Goal: Information Seeking & Learning: Check status

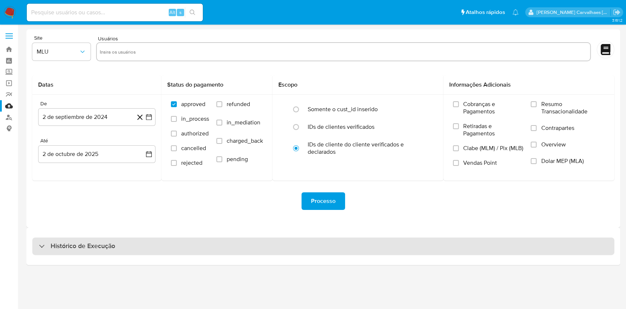
click at [59, 245] on h3 "Histórico de Execução" at bounding box center [83, 246] width 65 height 9
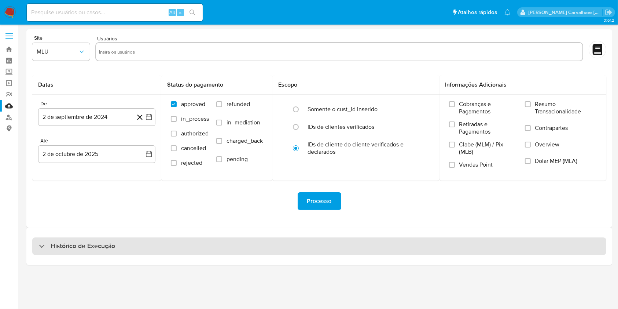
select select "10"
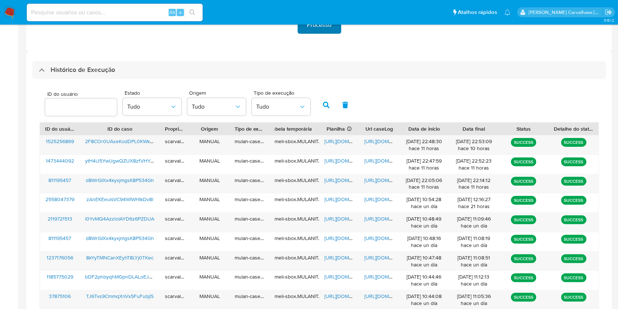
scroll to position [244, 0]
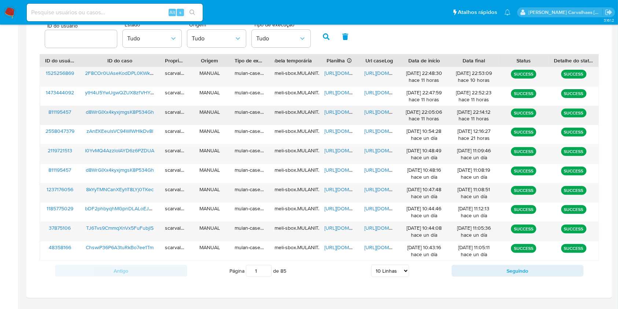
click at [374, 110] on span "https://docs.google.com/document/d/1k1FnOZmX1T6MjPJA4K-I9YZaI1ExswKXu9iJkiXBpMg…" at bounding box center [389, 111] width 51 height 7
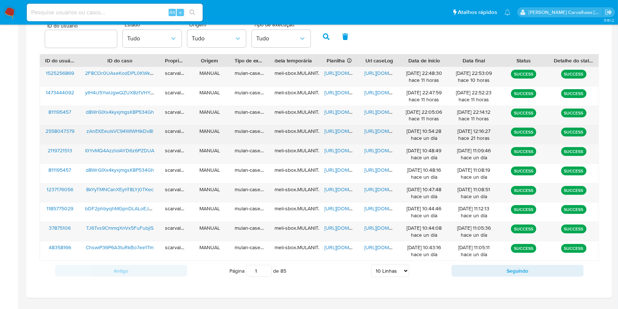
click at [379, 130] on span "https://docs.google.com/document/d/1VaBM6UkeM7YQEmbLZ7cCjDFGKs5bhoYWOxtp_0Gxnkk…" at bounding box center [389, 130] width 51 height 7
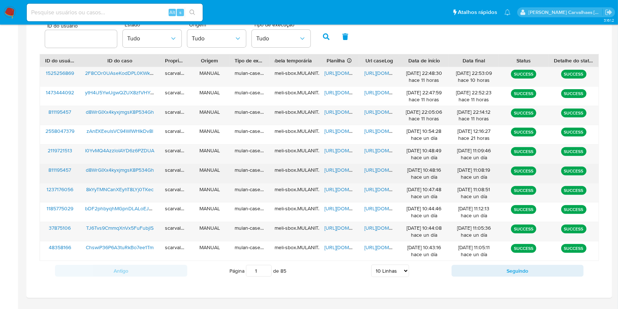
click at [377, 168] on span "https://docs.google.com/document/d/1CAoaH5jSWfeHnzC7YXFefQUzhiCUFWOBcZ64b8FBBC8…" at bounding box center [389, 169] width 51 height 7
click at [372, 169] on span "https://docs.google.com/document/d/1CAoaH5jSWfeHnzC7YXFefQUzhiCUFWOBcZ64b8FBBC8…" at bounding box center [389, 169] width 51 height 7
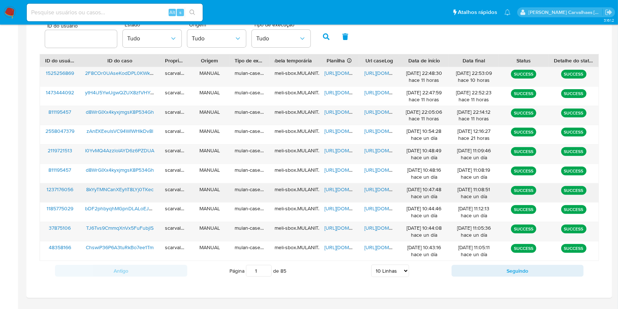
click at [383, 186] on span "https://docs.google.com/document/d/1NY-kdd0y_9JdrQHXEFKZpJpIS78eKZgXPD9t9CVxKhk…" at bounding box center [389, 188] width 51 height 7
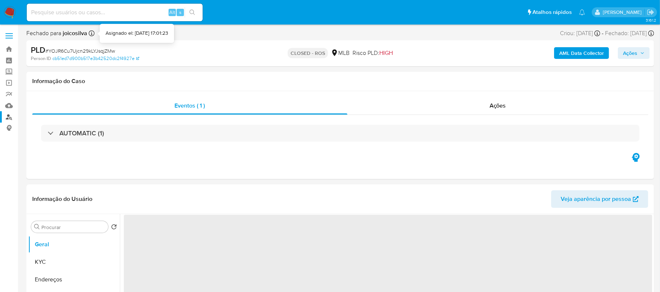
select select "10"
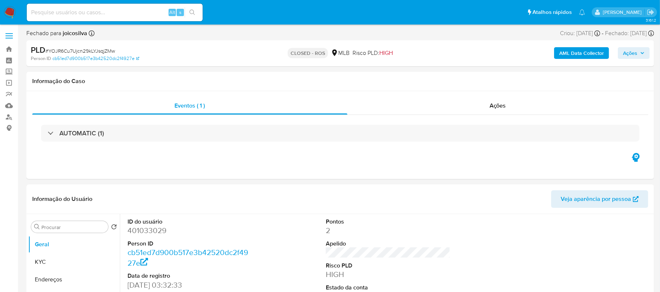
click at [64, 16] on input at bounding box center [115, 13] width 176 height 10
paste input "yL03xqZzxQLMQZqvXV3yHIHq"
type input "yL03xqZzxQLMQZqvXV3yHIHq"
click at [196, 10] on button "search-icon" at bounding box center [192, 12] width 15 height 10
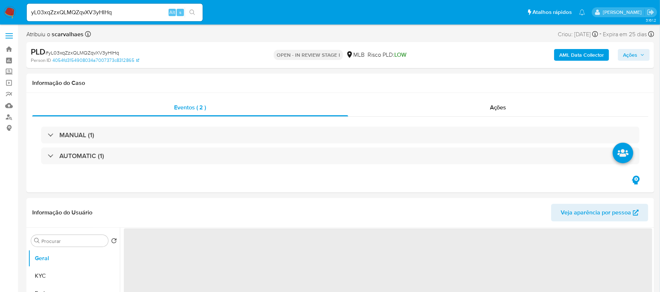
select select "10"
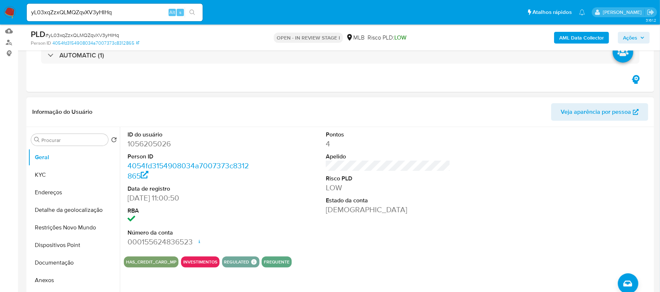
scroll to position [97, 0]
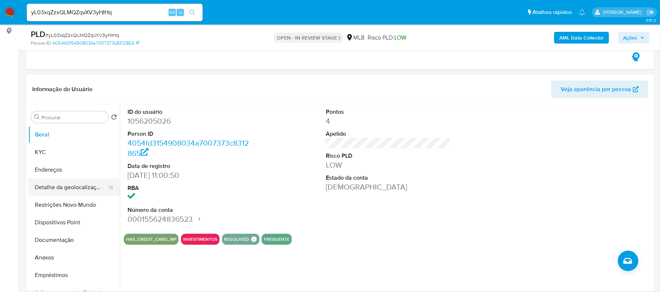
click at [74, 188] on button "Detalhe da geolocalização" at bounding box center [71, 188] width 86 height 18
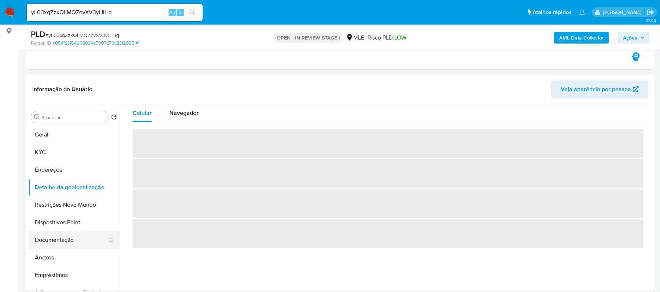
click at [70, 239] on button "Documentação" at bounding box center [71, 241] width 86 height 18
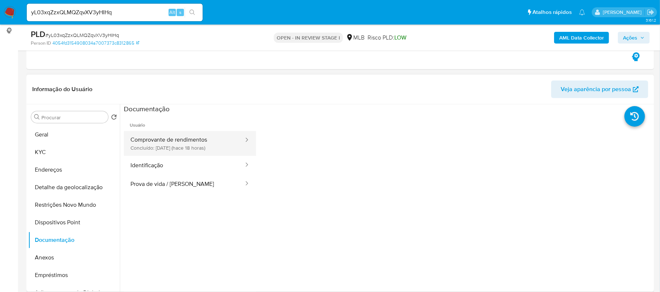
click at [217, 148] on button "Comprovante de rendimentos Concluído: 01/10/2025 (hace 18 horas)" at bounding box center [184, 143] width 121 height 25
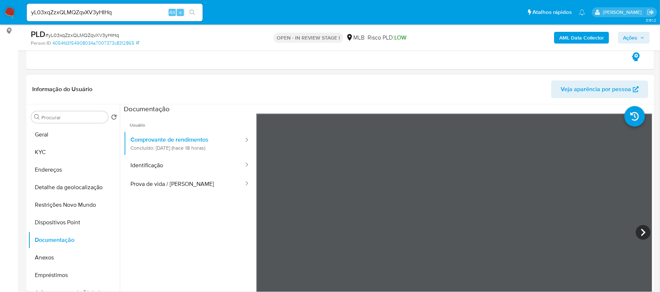
click at [419, 90] on div "Informação do Usuário Veja aparência por pessoa Procurar Retornar ao pedido pad…" at bounding box center [340, 183] width 628 height 217
click at [422, 106] on section at bounding box center [388, 226] width 529 height 244
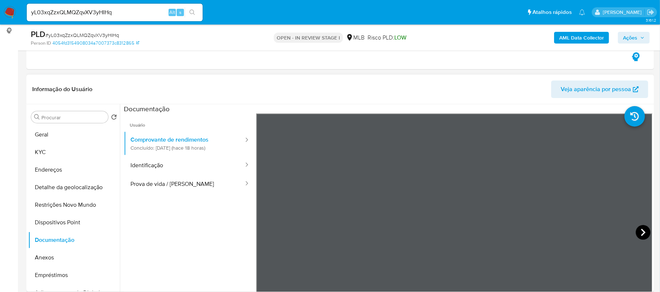
click at [636, 233] on icon at bounding box center [643, 232] width 15 height 15
click at [640, 232] on icon at bounding box center [643, 232] width 15 height 15
click at [644, 228] on icon at bounding box center [643, 232] width 15 height 15
click at [641, 232] on icon at bounding box center [643, 232] width 4 height 7
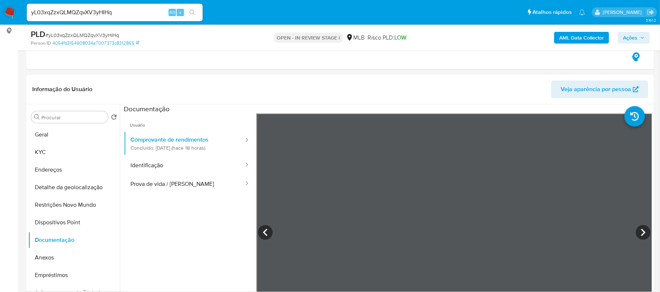
click at [637, 234] on icon at bounding box center [643, 232] width 15 height 15
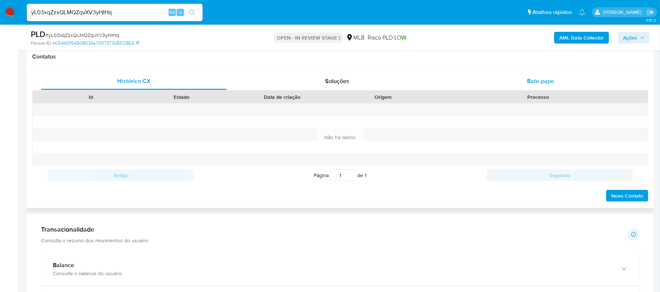
scroll to position [293, 0]
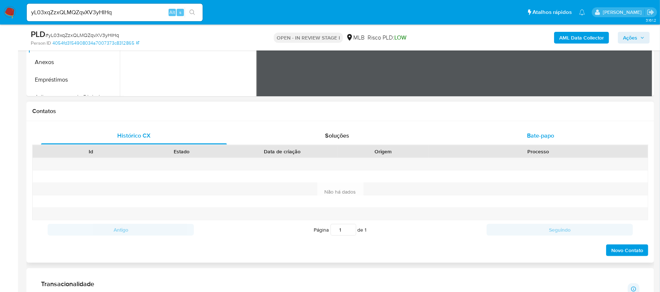
click at [534, 137] on span "Bate-papo" at bounding box center [540, 136] width 27 height 8
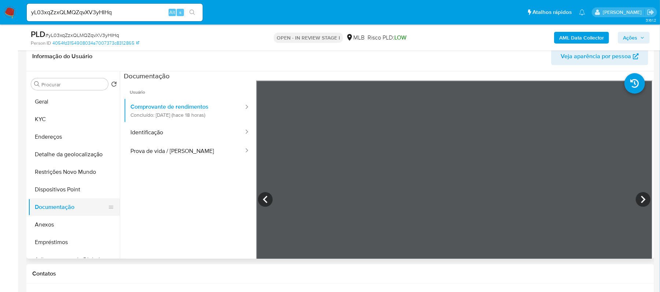
scroll to position [49, 0]
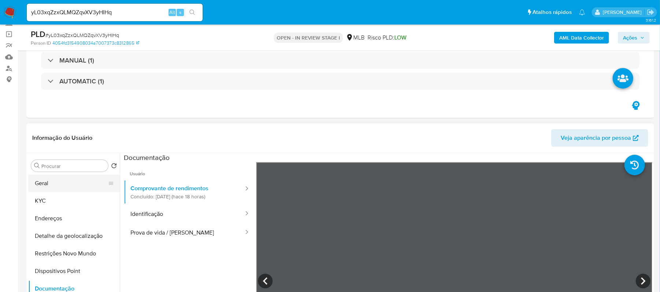
click at [58, 184] on button "Geral" at bounding box center [71, 184] width 86 height 18
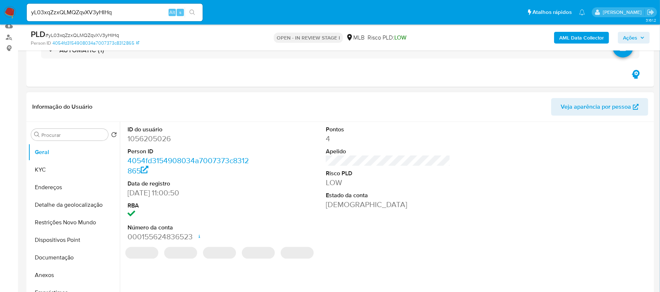
scroll to position [97, 0]
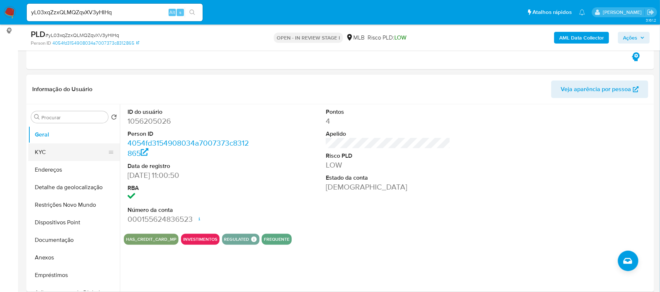
click at [70, 153] on button "KYC" at bounding box center [71, 153] width 86 height 18
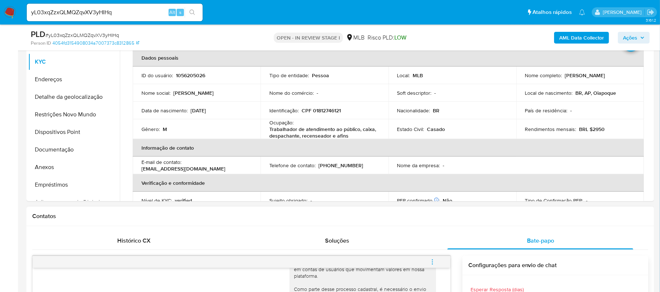
scroll to position [49, 0]
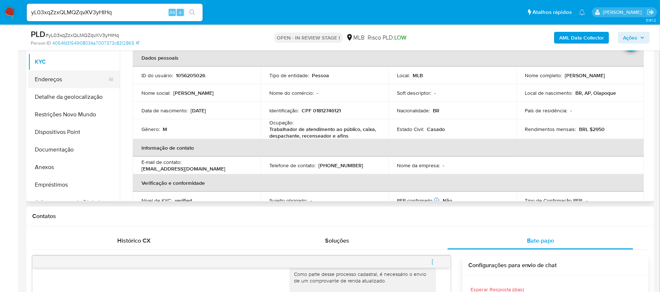
click at [57, 80] on button "Endereços" at bounding box center [71, 80] width 86 height 18
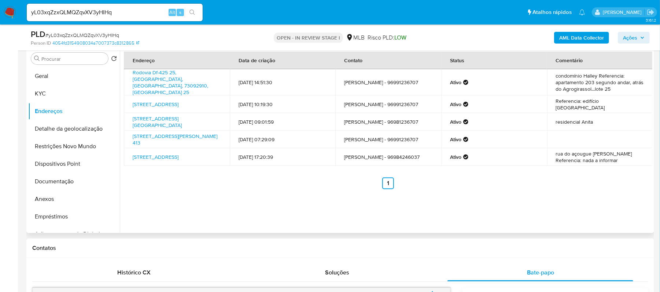
scroll to position [139, 0]
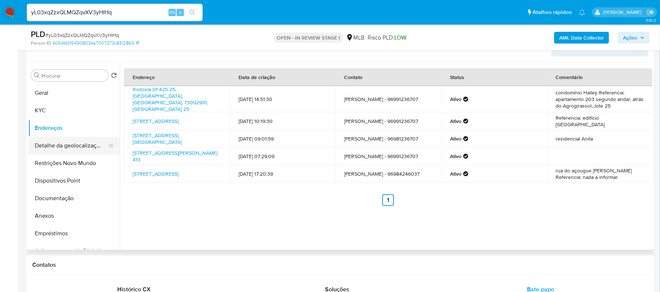
click at [70, 148] on button "Detalhe da geolocalização" at bounding box center [71, 146] width 86 height 18
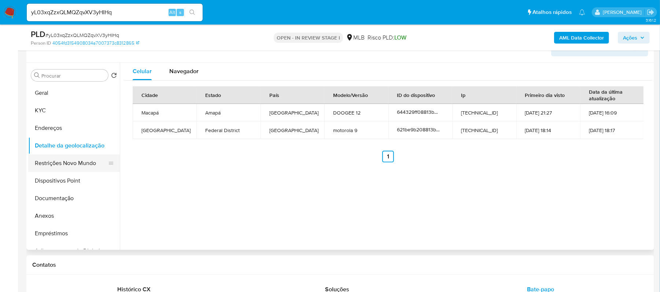
click at [84, 163] on button "Restrições Novo Mundo" at bounding box center [71, 164] width 86 height 18
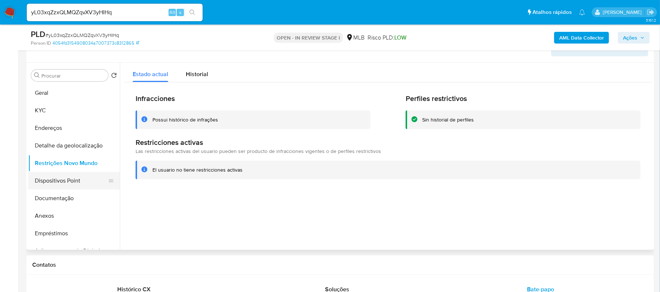
click at [72, 183] on button "Dispositivos Point" at bounding box center [71, 181] width 86 height 18
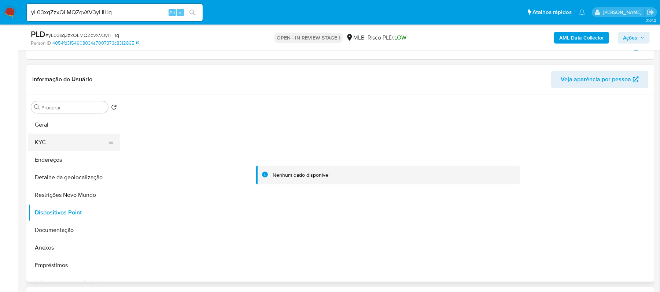
scroll to position [90, 0]
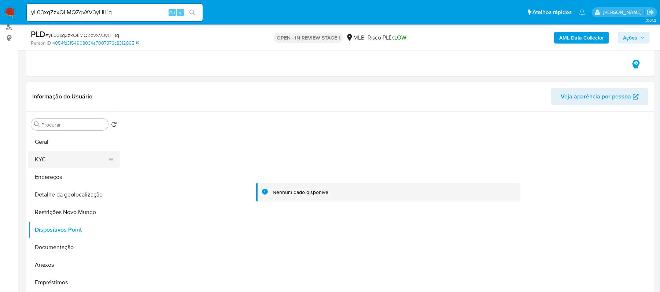
click at [45, 156] on button "KYC" at bounding box center [71, 160] width 86 height 18
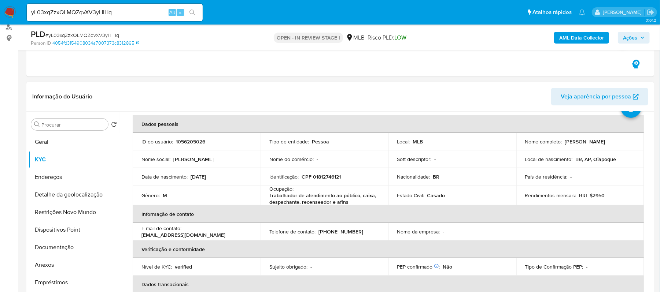
scroll to position [49, 0]
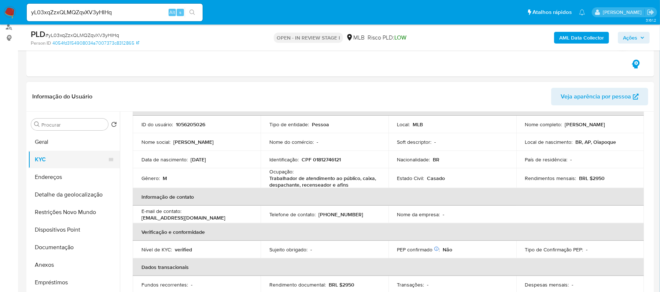
click at [38, 160] on button "KYC" at bounding box center [71, 160] width 86 height 18
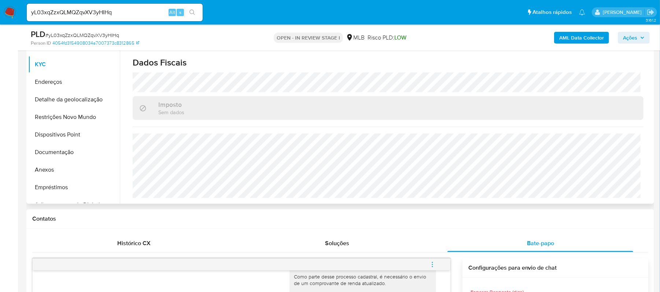
scroll to position [188, 0]
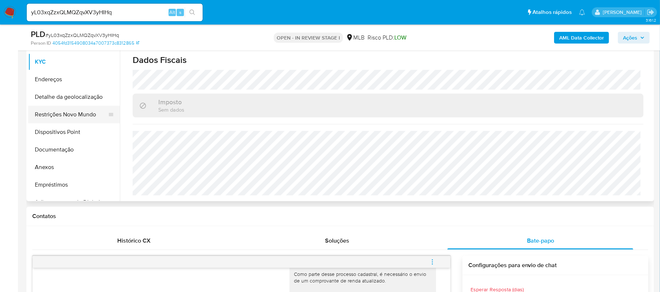
click at [74, 118] on button "Restrições Novo Mundo" at bounding box center [71, 115] width 86 height 18
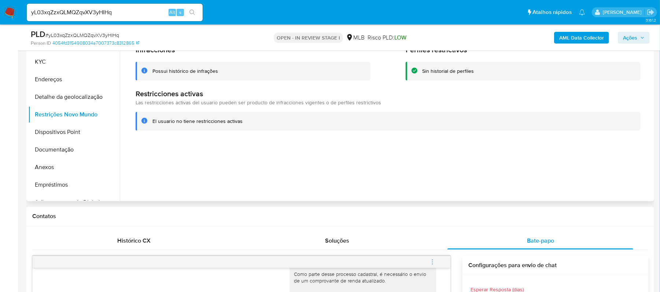
drag, startPoint x: 153, startPoint y: 71, endPoint x: 225, endPoint y: 69, distance: 72.2
click at [225, 69] on div "Possui histórico de infrações" at bounding box center [258, 71] width 212 height 7
drag, startPoint x: 152, startPoint y: 119, endPoint x: 243, endPoint y: 120, distance: 90.9
click at [243, 120] on div "El usuario no tiene restricciones activas" at bounding box center [393, 121] width 482 height 7
click at [46, 65] on button "KYC" at bounding box center [71, 62] width 86 height 18
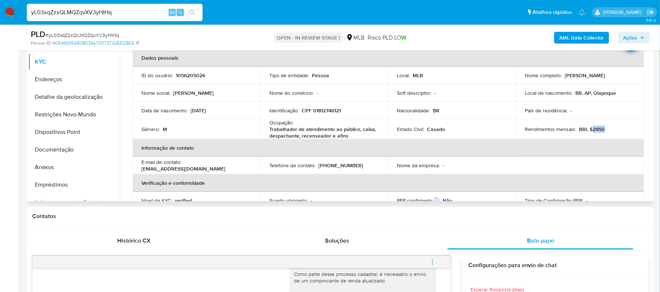
drag, startPoint x: 590, startPoint y: 129, endPoint x: 603, endPoint y: 129, distance: 13.6
click at [603, 129] on div "Rendimentos mensais : BRL $2950" at bounding box center [580, 129] width 110 height 7
copy p "2950"
drag, startPoint x: 268, startPoint y: 130, endPoint x: 336, endPoint y: 133, distance: 67.9
click at [347, 136] on p "Trabalhador de atendimento ao público, caixa, despachante, recenseador e afins" at bounding box center [322, 132] width 107 height 13
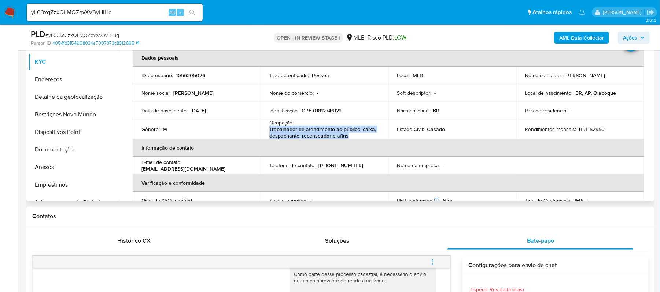
copy p "Trabalhador de atendimento ao público, caixa, despachante, recenseador e afins"
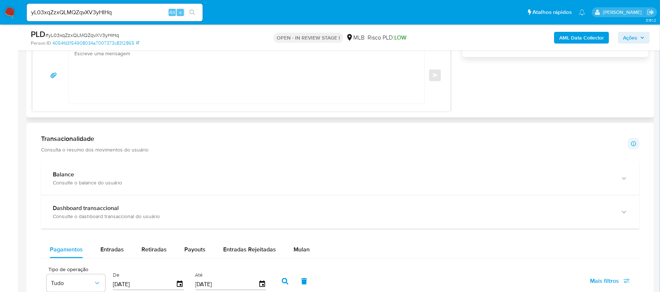
scroll to position [677, 0]
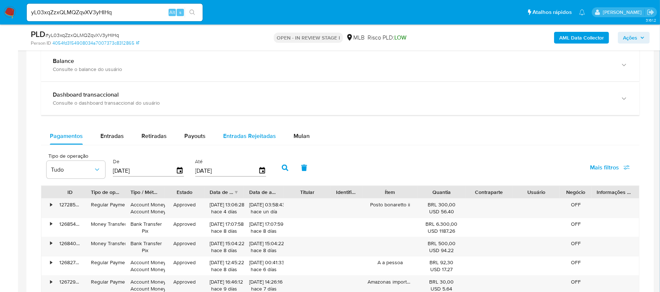
click at [254, 138] on span "Entradas Rejeitadas" at bounding box center [249, 136] width 53 height 8
select select "10"
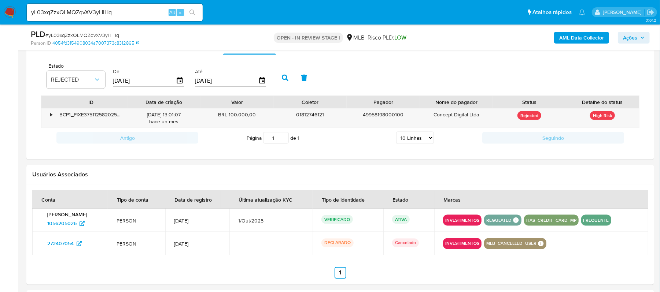
scroll to position [774, 0]
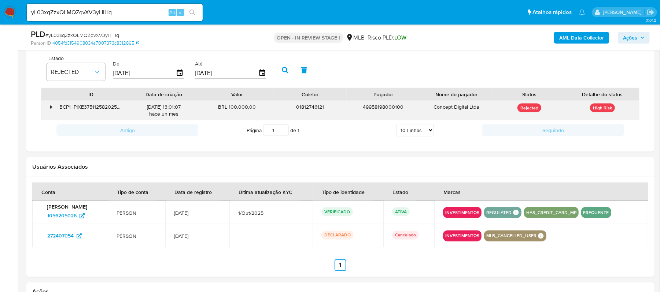
click at [48, 110] on div "•" at bounding box center [47, 110] width 13 height 19
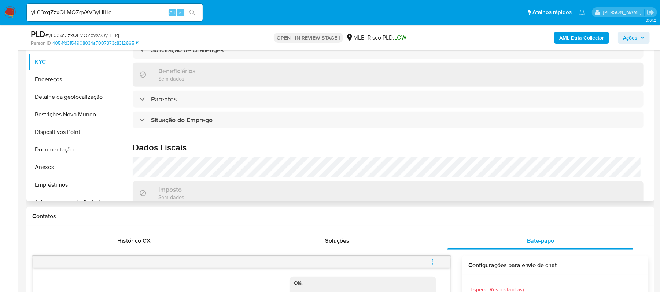
scroll to position [216, 0]
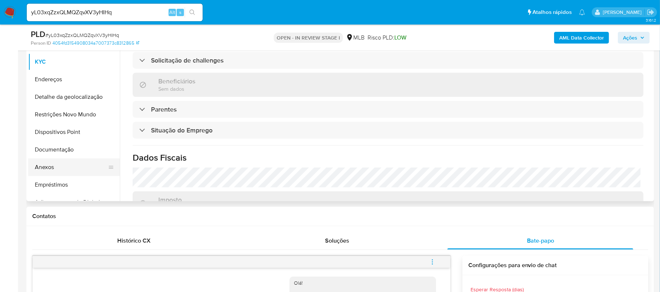
click at [43, 168] on button "Anexos" at bounding box center [71, 168] width 86 height 18
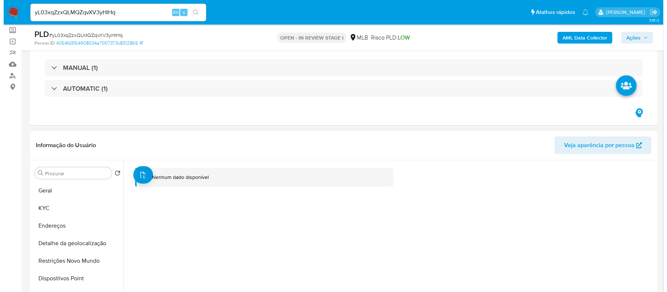
scroll to position [139, 0]
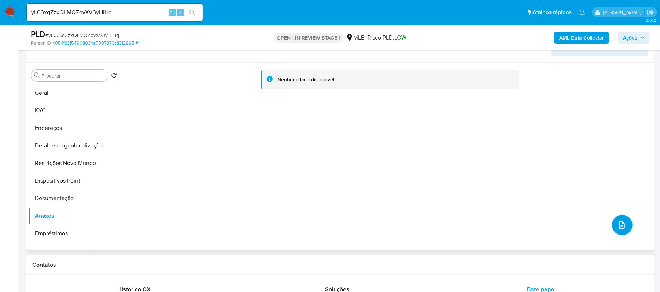
click at [618, 226] on icon "upload-file" at bounding box center [622, 225] width 9 height 9
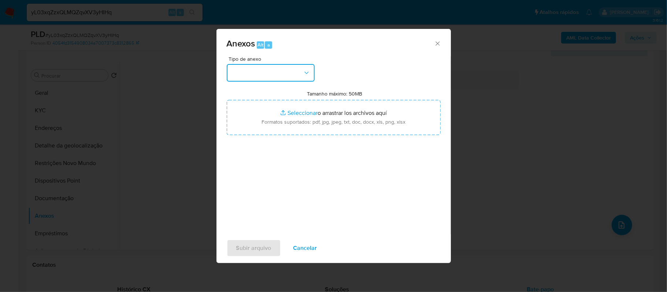
click at [305, 75] on icon "button" at bounding box center [306, 72] width 7 height 7
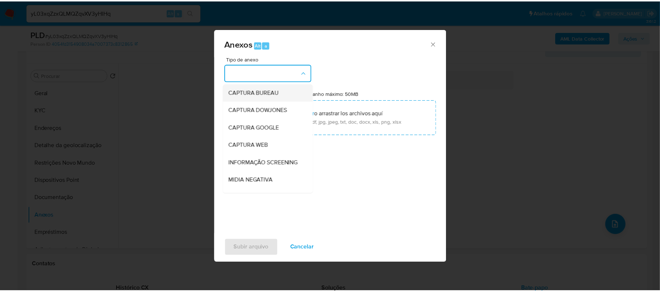
scroll to position [49, 0]
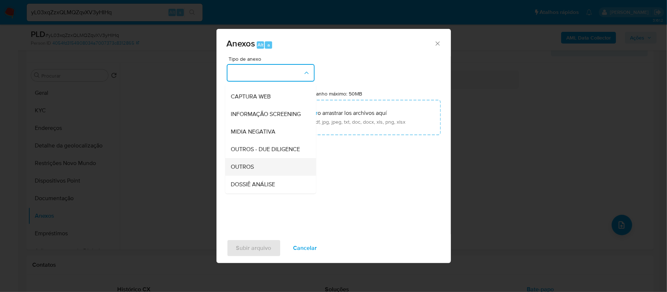
click at [250, 176] on div "OUTROS" at bounding box center [268, 167] width 75 height 18
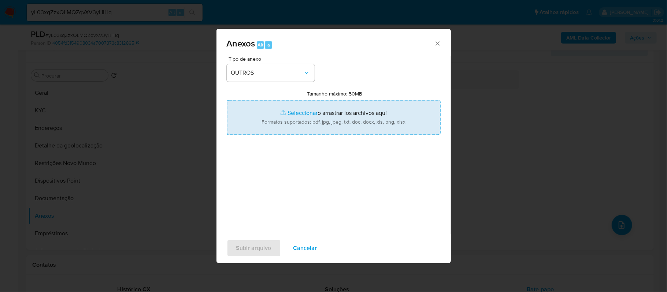
click at [301, 115] on input "Tamanho máximo: 50MB Seleccionar archivos" at bounding box center [334, 117] width 214 height 35
type input "C:\fakepath\SAR - XXXX - CPF 01812746121 - JOAO SOARES DOS SANTOS.pdf"
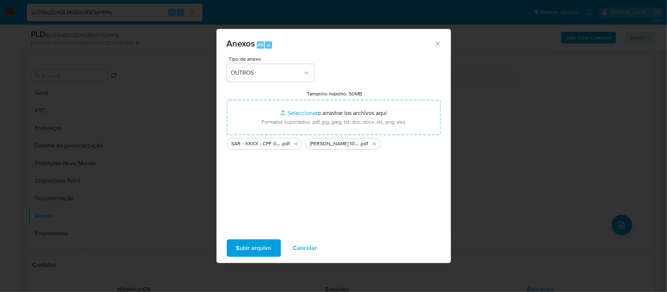
click at [244, 248] on span "Subir arquivo" at bounding box center [253, 248] width 35 height 16
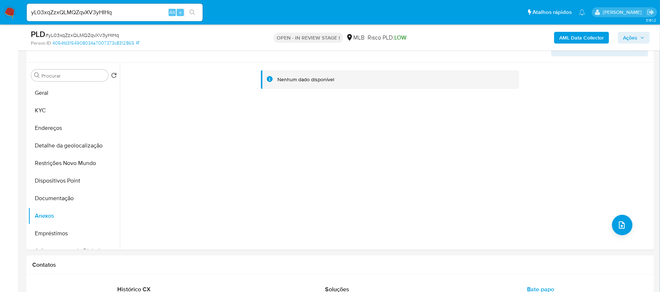
click at [641, 40] on span "Ações" at bounding box center [634, 38] width 22 height 10
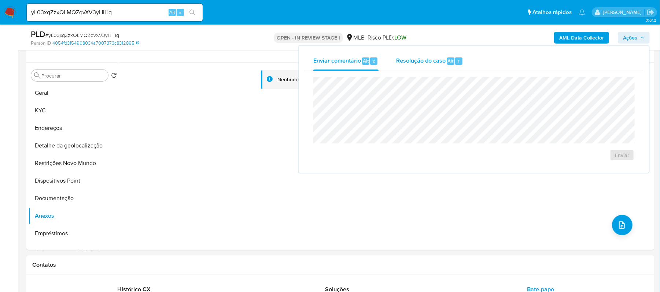
click at [430, 59] on span "Resolução do caso" at bounding box center [420, 60] width 49 height 8
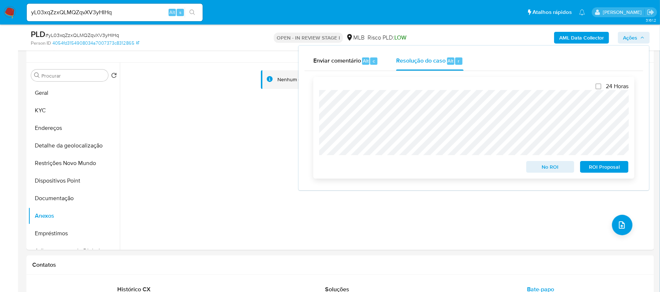
click at [597, 166] on span "ROI Proposal" at bounding box center [604, 167] width 38 height 10
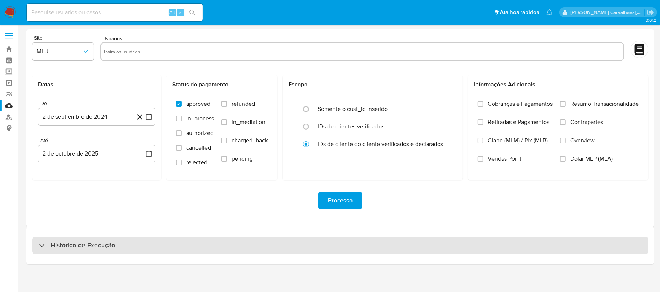
click at [62, 249] on h3 "Histórico de Execução" at bounding box center [83, 246] width 65 height 9
select select "10"
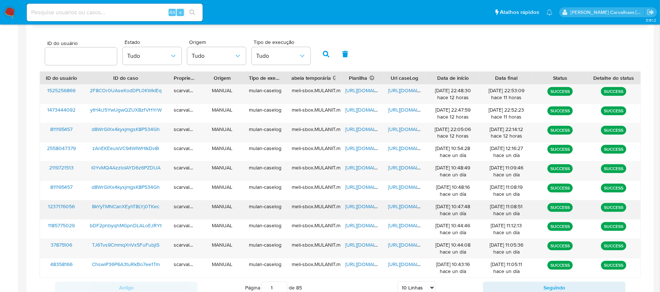
scroll to position [244, 0]
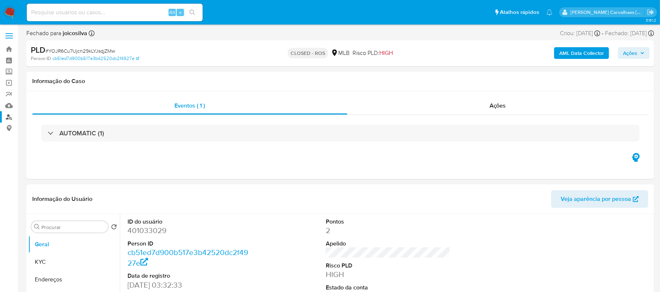
select select "10"
click at [7, 118] on link "Localizador de pessoas" at bounding box center [43, 116] width 87 height 11
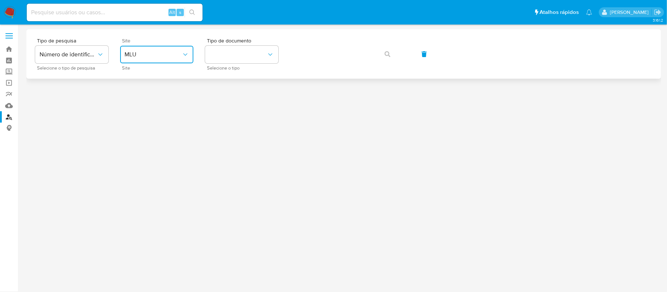
click at [174, 52] on span "MLU" at bounding box center [153, 54] width 57 height 7
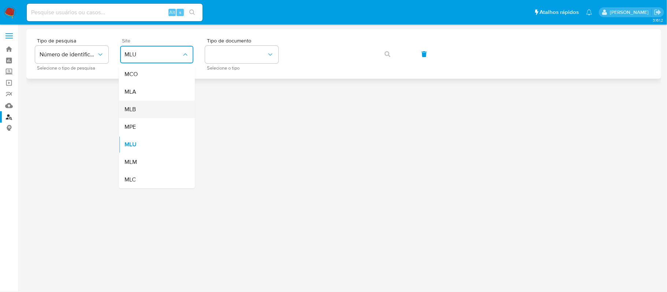
click at [144, 106] on div "MLB" at bounding box center [155, 110] width 60 height 18
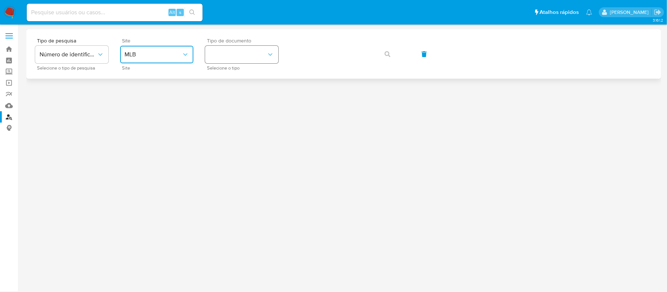
click at [244, 60] on button "identificationType" at bounding box center [241, 55] width 73 height 18
click at [236, 104] on div "CPF CPF" at bounding box center [240, 103] width 60 height 25
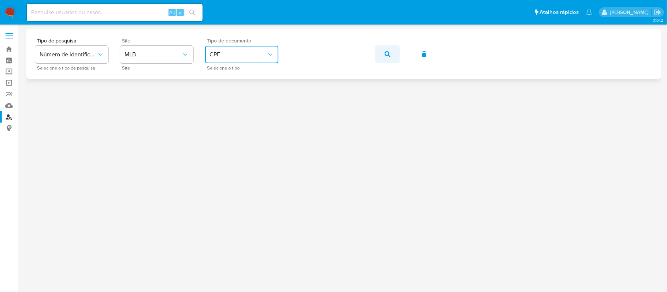
click at [387, 54] on icon "button" at bounding box center [388, 54] width 6 height 6
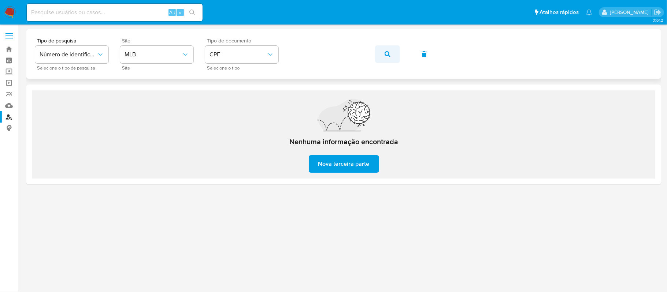
click at [382, 54] on button "button" at bounding box center [387, 54] width 25 height 18
click at [8, 48] on link "Bandeja" at bounding box center [43, 49] width 87 height 11
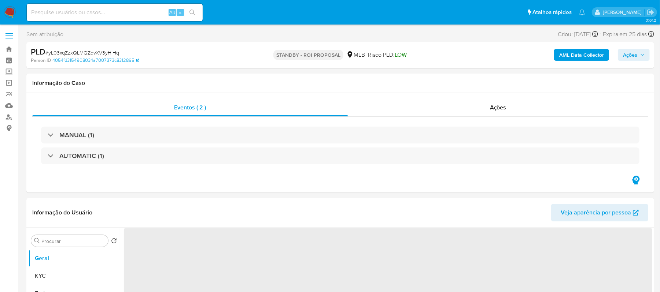
select select "10"
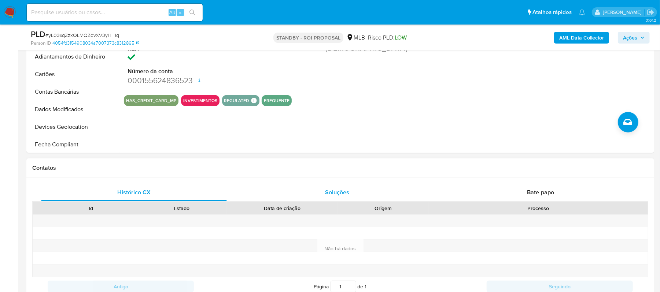
scroll to position [244, 0]
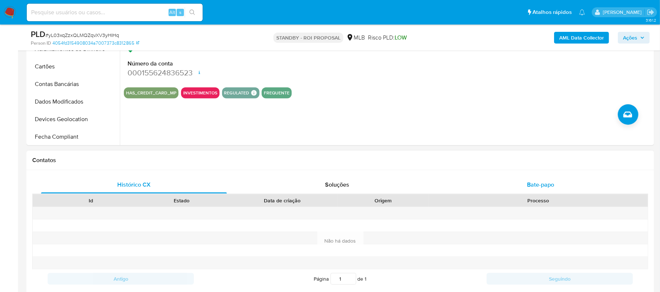
click at [546, 183] on span "Bate-papo" at bounding box center [540, 185] width 27 height 8
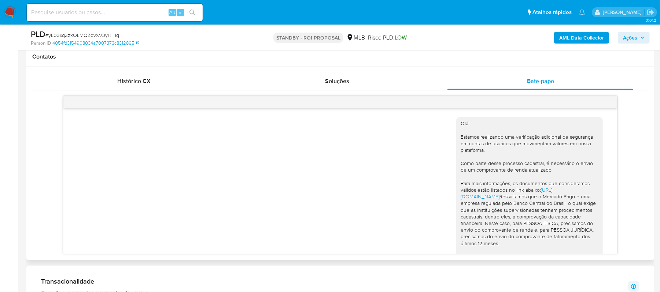
scroll to position [293, 0]
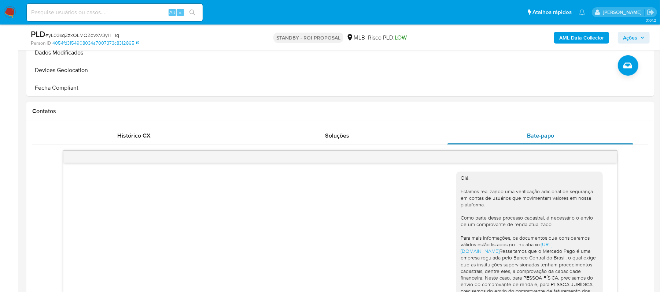
click at [520, 139] on div "Bate-papo" at bounding box center [541, 136] width 186 height 18
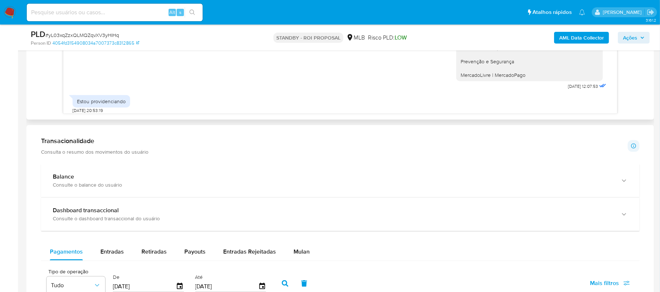
scroll to position [153, 0]
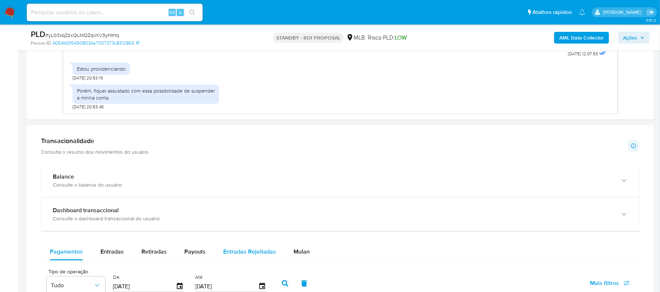
drag, startPoint x: 236, startPoint y: 152, endPoint x: 228, endPoint y: 254, distance: 102.2
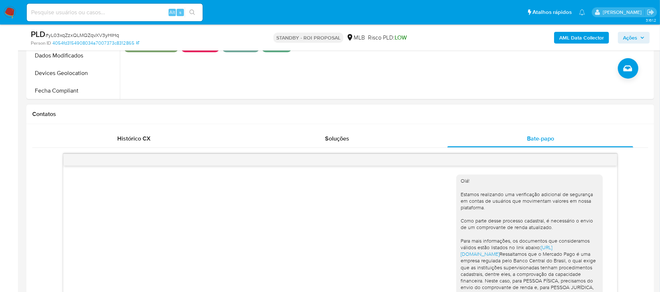
scroll to position [293, 0]
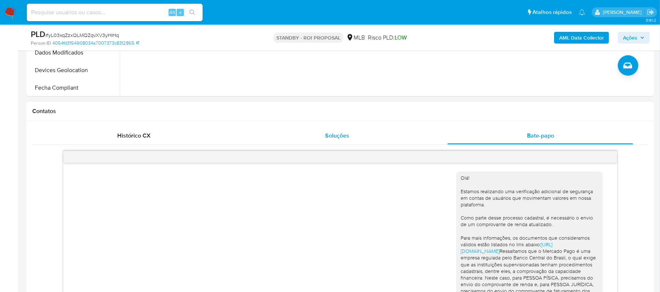
click at [338, 135] on span "Soluções" at bounding box center [337, 136] width 24 height 8
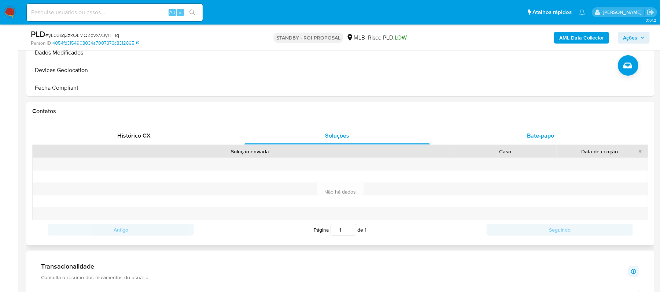
click at [526, 136] on div "Bate-papo" at bounding box center [541, 136] width 186 height 18
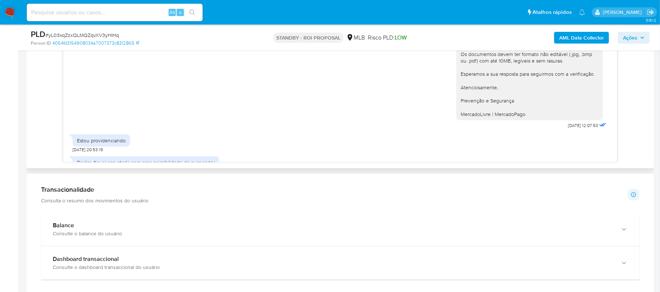
scroll to position [153, 0]
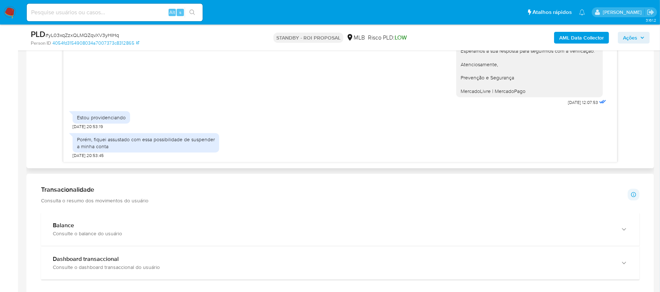
click at [245, 156] on div "Porém, fiquei assustado com essa possibilidade de suspender a minha conta 29/09…" at bounding box center [341, 144] width 536 height 29
drag, startPoint x: 239, startPoint y: 155, endPoint x: 183, endPoint y: 167, distance: 56.9
click at [183, 167] on div "Histórico CX Soluções Bate-papo Id Estado Data de criação Origem Processo Antig…" at bounding box center [340, 72] width 628 height 194
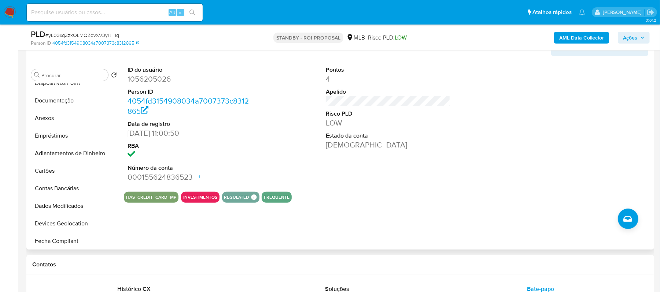
scroll to position [0, 0]
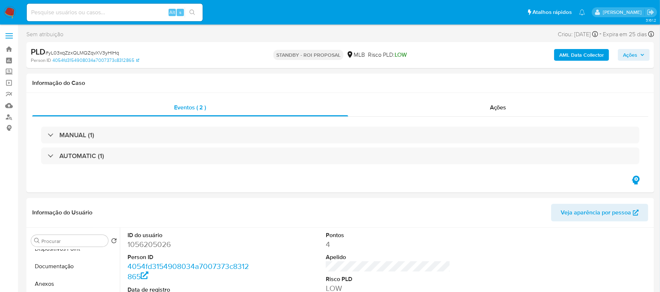
click at [645, 56] on button "Ações" at bounding box center [634, 55] width 32 height 12
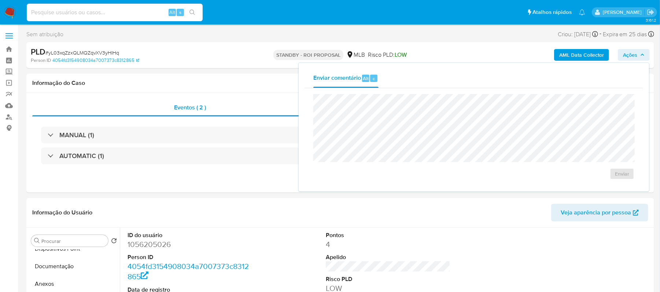
paste input "LKtOdj88TD5ArCmK54RNI1zY"
type input "LKtOdj88TD5ArCmK54RNI1zY"
click at [191, 15] on icon "search-icon" at bounding box center [193, 13] width 6 height 6
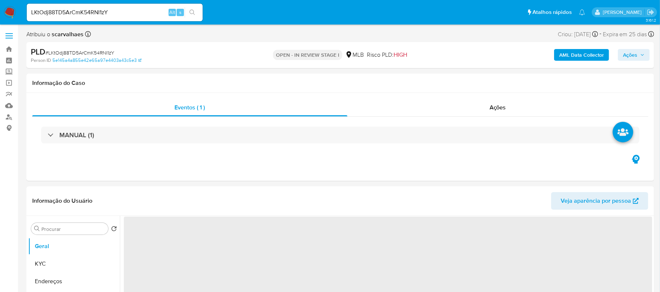
select select "10"
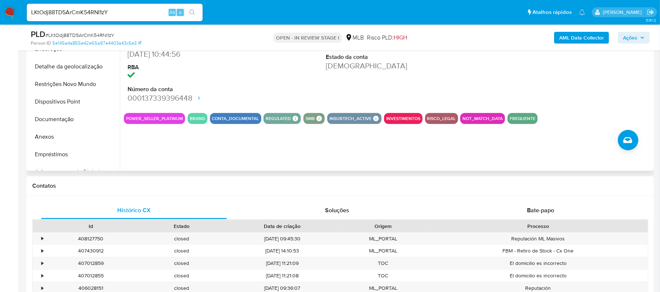
scroll to position [244, 0]
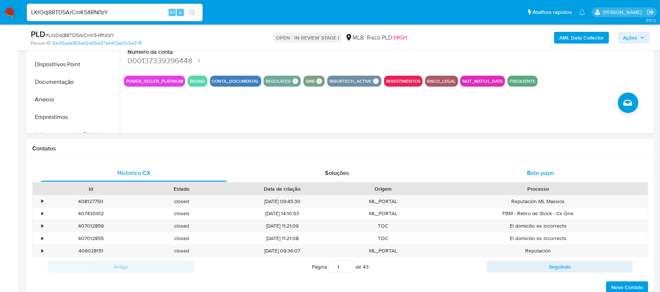
click at [543, 174] on span "Bate-papo" at bounding box center [540, 173] width 27 height 8
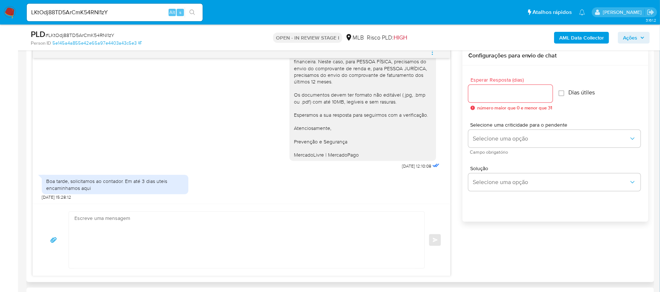
scroll to position [391, 0]
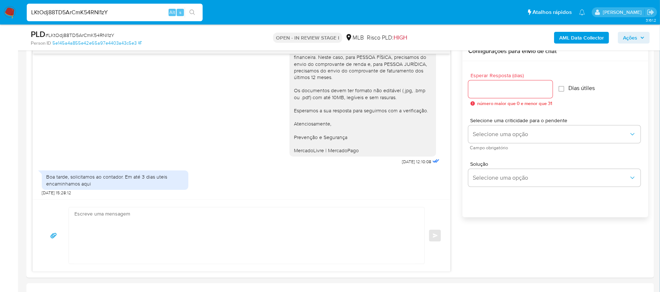
drag, startPoint x: 122, startPoint y: 14, endPoint x: -1, endPoint y: 16, distance: 122.5
paste input "ytH4iJ5YwUgwQZUX8zfVHYrW"
type input "ytH4iJ5YwUgwQZUX8zfVHYrW"
click at [188, 10] on button "search-icon" at bounding box center [192, 12] width 15 height 10
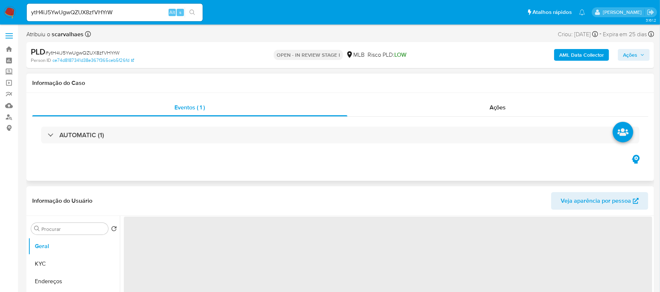
select select "10"
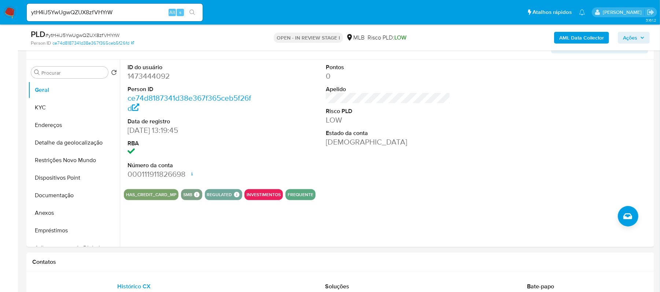
scroll to position [147, 0]
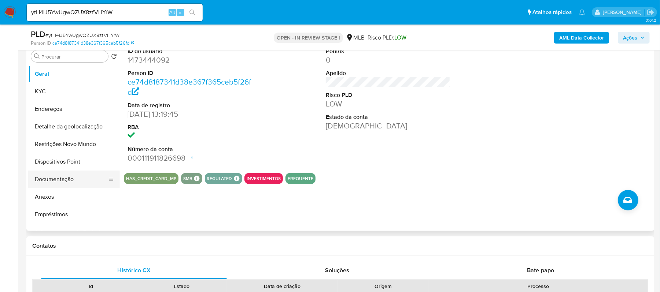
click at [64, 174] on button "Documentação" at bounding box center [71, 180] width 86 height 18
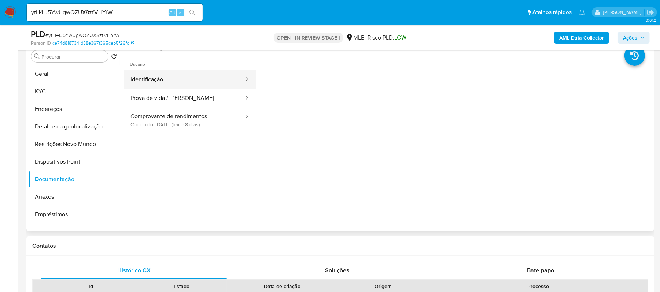
click at [169, 84] on button "Identificação" at bounding box center [184, 79] width 121 height 19
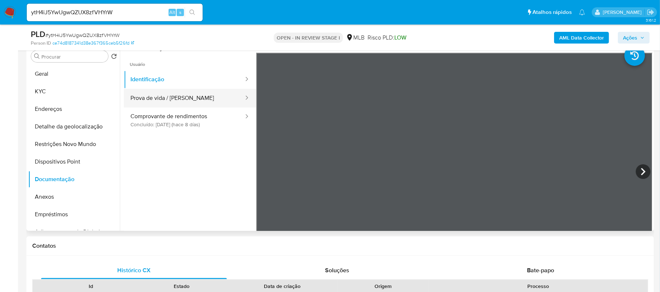
click at [182, 95] on button "Prova de vida / Selfie" at bounding box center [184, 98] width 121 height 19
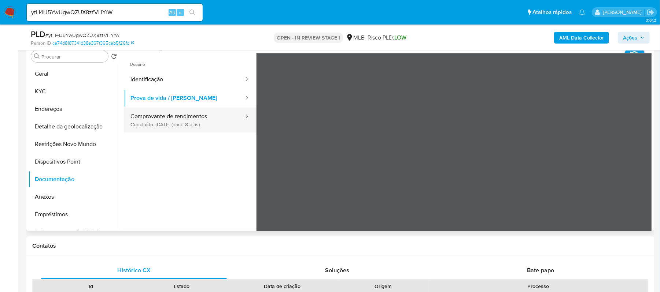
click at [172, 118] on button "Comprovante de rendimentos Concluído: 24/09/2025 (hace 8 días)" at bounding box center [184, 120] width 121 height 25
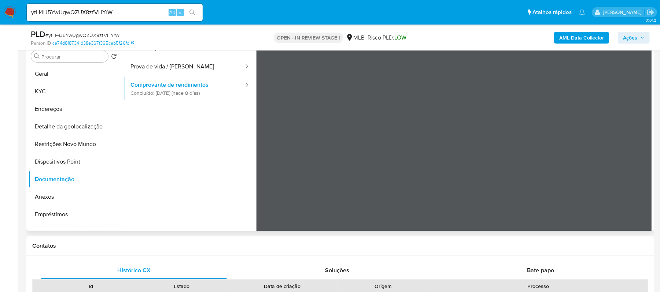
scroll to position [49, 0]
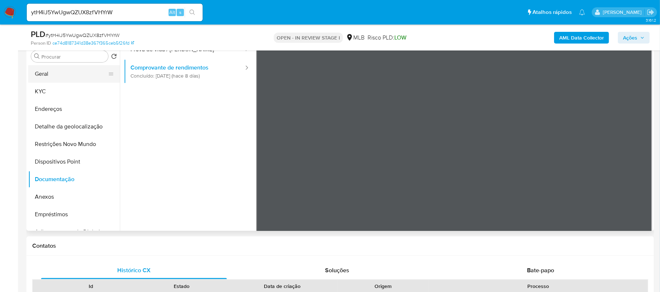
click at [63, 74] on button "Geral" at bounding box center [71, 74] width 86 height 18
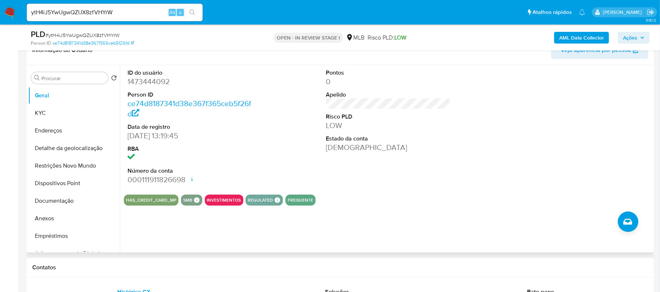
scroll to position [147, 0]
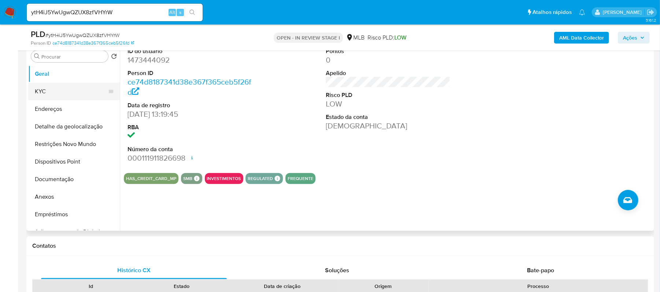
click at [48, 89] on button "KYC" at bounding box center [71, 92] width 86 height 18
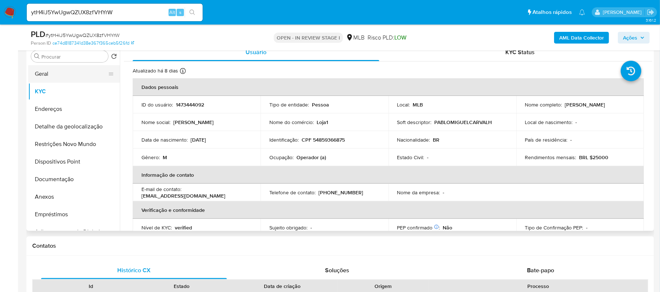
click at [70, 72] on button "Geral" at bounding box center [71, 74] width 86 height 18
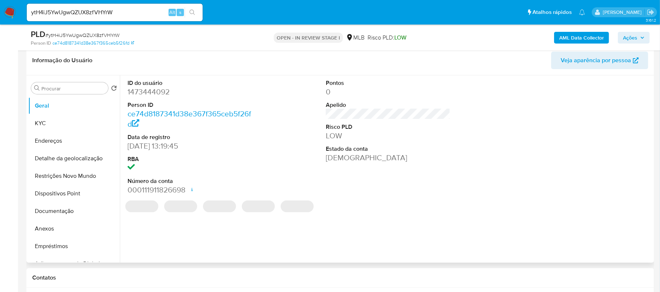
scroll to position [97, 0]
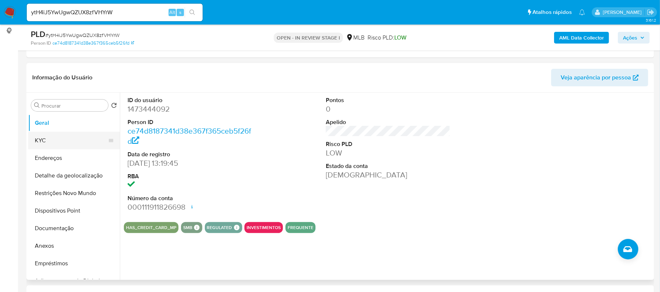
click at [47, 143] on button "KYC" at bounding box center [71, 141] width 86 height 18
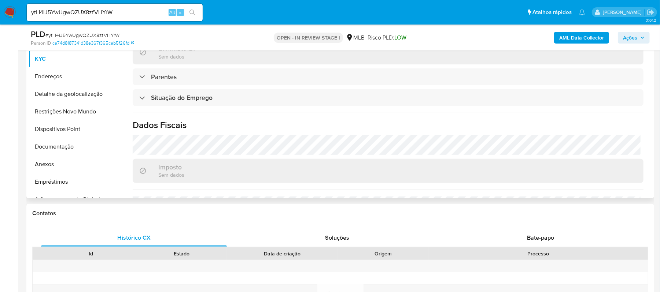
scroll to position [244, 0]
click at [65, 75] on button "Endereços" at bounding box center [71, 77] width 86 height 18
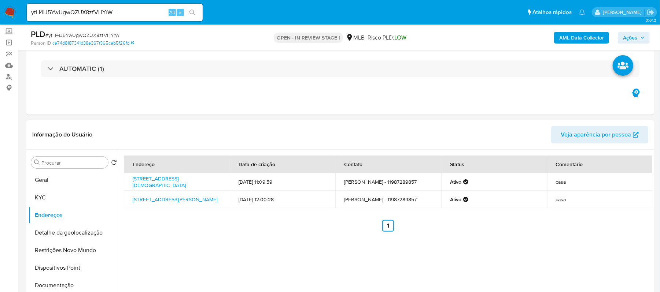
scroll to position [33, 0]
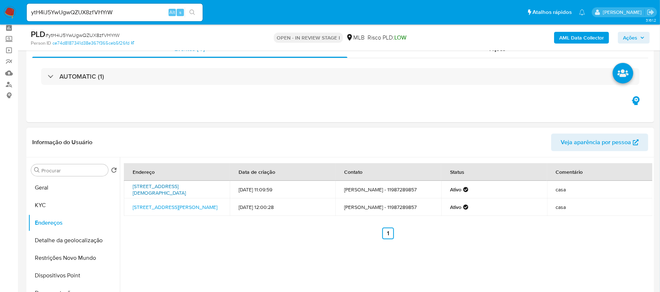
click at [168, 190] on link "Rua Dos Evangélicos 84, São Bernardo Do Campo, São Paulo, 09853160, Brasil 84" at bounding box center [159, 190] width 53 height 14
click at [164, 208] on link "Rua Araújo Lima 112, Diadema, São Paulo, 09942160, Brasil 112" at bounding box center [175, 207] width 85 height 7
drag, startPoint x: 56, startPoint y: 200, endPoint x: 52, endPoint y: 206, distance: 6.6
click at [57, 201] on button "KYC" at bounding box center [71, 206] width 86 height 18
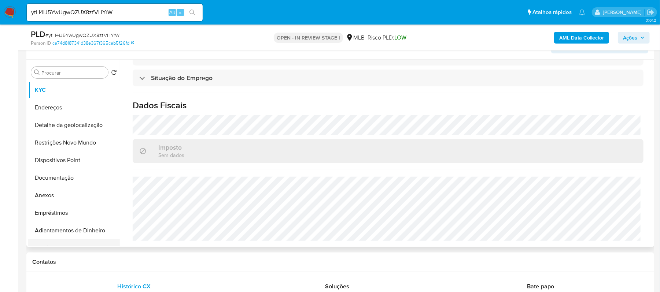
scroll to position [0, 0]
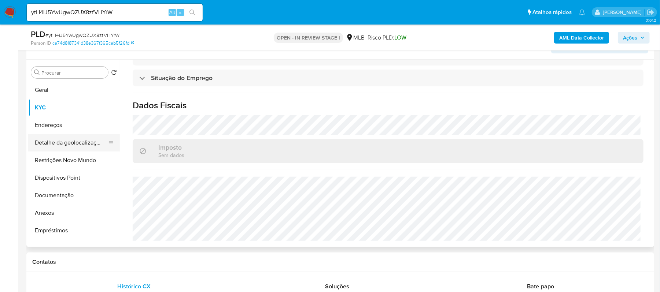
click at [65, 142] on button "Detalhe da geolocalização" at bounding box center [71, 143] width 86 height 18
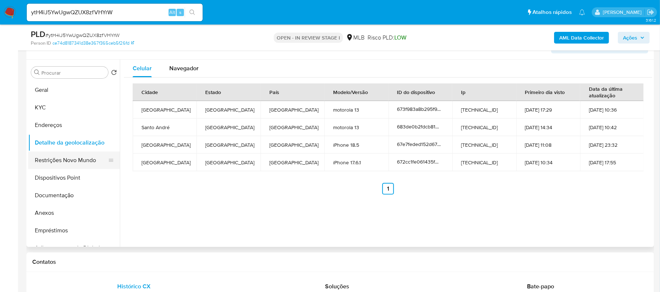
click at [66, 159] on button "Restrições Novo Mundo" at bounding box center [71, 161] width 86 height 18
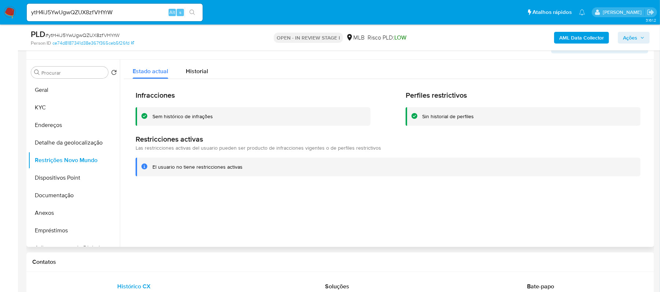
drag, startPoint x: 150, startPoint y: 117, endPoint x: 209, endPoint y: 118, distance: 58.7
click at [217, 118] on div "Sem histórico de infrações" at bounding box center [253, 116] width 235 height 19
drag, startPoint x: 151, startPoint y: 166, endPoint x: 239, endPoint y: 169, distance: 87.6
click at [242, 169] on div "El usuario no tiene restricciones activas" at bounding box center [388, 167] width 505 height 19
click at [65, 177] on button "Dispositivos Point" at bounding box center [71, 178] width 86 height 18
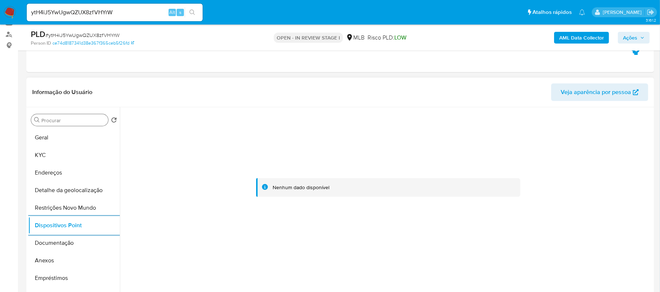
scroll to position [81, 0]
click at [45, 130] on button "Geral" at bounding box center [71, 139] width 86 height 18
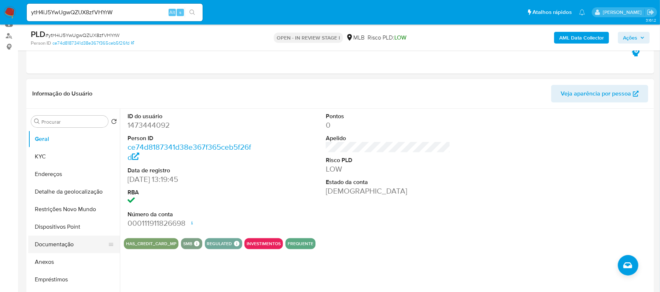
click at [57, 248] on button "Documentação" at bounding box center [71, 245] width 86 height 18
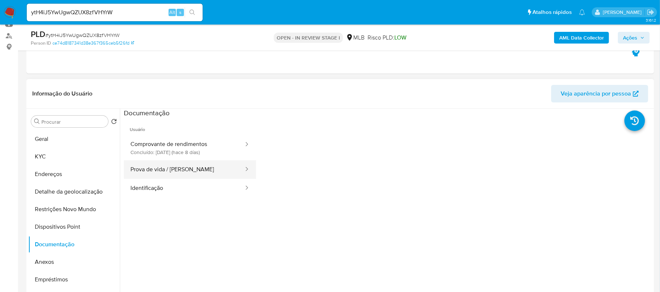
click at [165, 175] on button "Prova de vida / Selfie" at bounding box center [184, 170] width 121 height 19
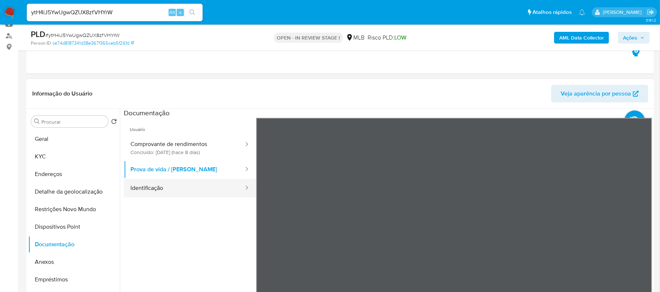
click at [162, 189] on button "Identificação" at bounding box center [184, 188] width 121 height 19
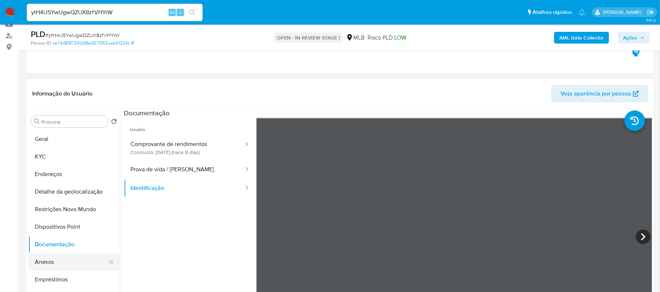
click at [56, 258] on button "Anexos" at bounding box center [71, 263] width 86 height 18
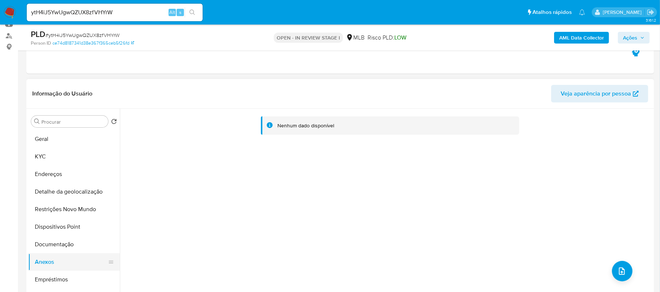
click at [57, 261] on button "Anexos" at bounding box center [71, 263] width 86 height 18
click at [52, 137] on button "Geral" at bounding box center [71, 139] width 86 height 18
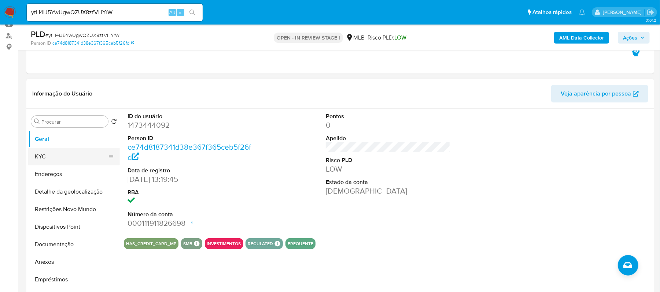
click at [51, 150] on button "KYC" at bounding box center [71, 157] width 86 height 18
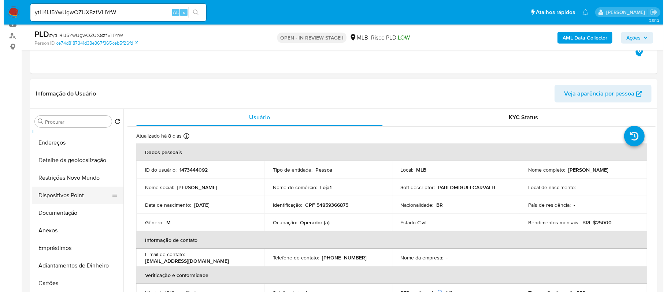
scroll to position [49, 0]
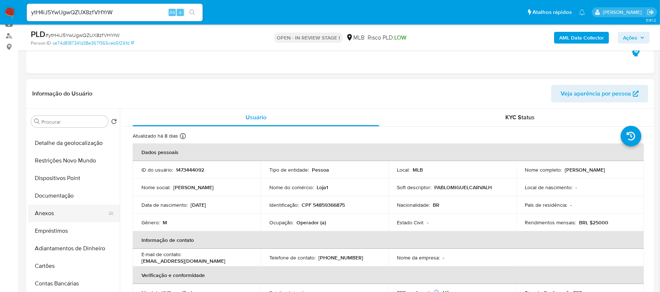
click at [58, 217] on button "Anexos" at bounding box center [71, 214] width 86 height 18
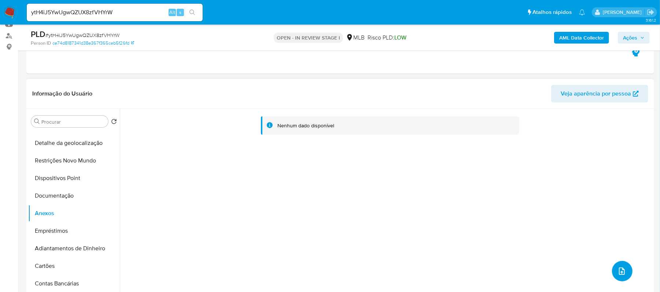
click at [618, 276] on span "upload-file" at bounding box center [622, 271] width 9 height 9
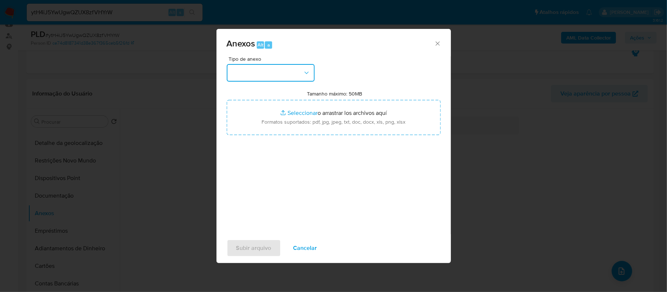
click at [301, 74] on button "button" at bounding box center [271, 73] width 88 height 18
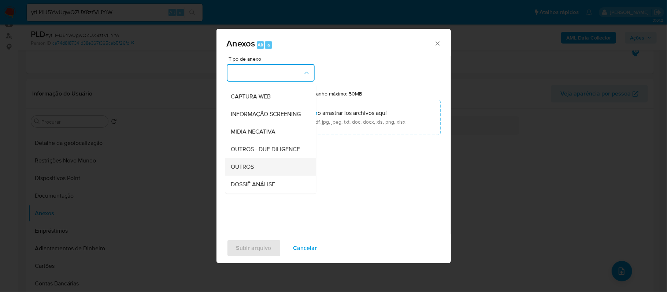
click at [239, 171] on span "OUTROS" at bounding box center [242, 166] width 23 height 7
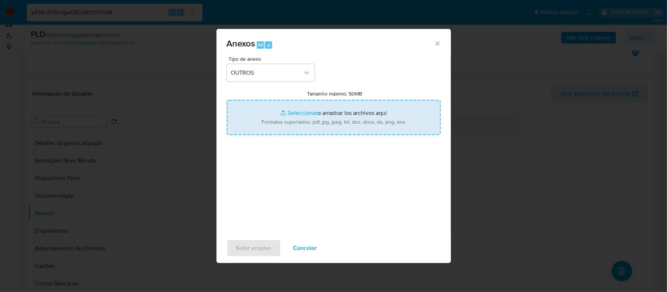
click at [302, 115] on input "Tamanho máximo: 50MB Seleccionar archivos" at bounding box center [334, 117] width 214 height 35
type input "C:\fakepath\SAR - xxxx- CPF 54859366875 - PABLO MIGUEL CARVALHO DO NASCIMENTO.p…"
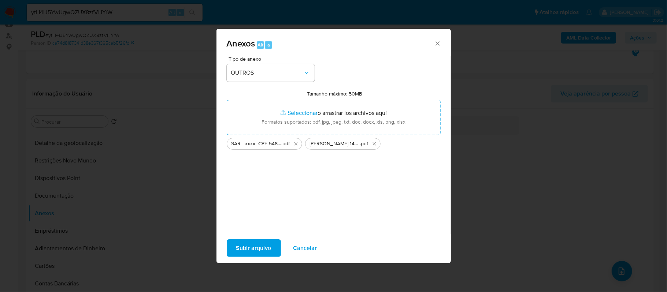
click at [253, 245] on span "Subir arquivo" at bounding box center [253, 248] width 35 height 16
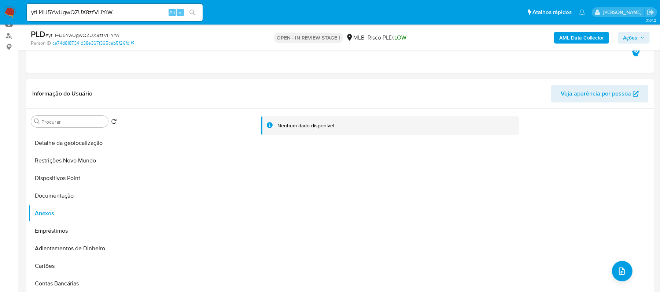
click at [625, 41] on span "Ações" at bounding box center [630, 38] width 14 height 12
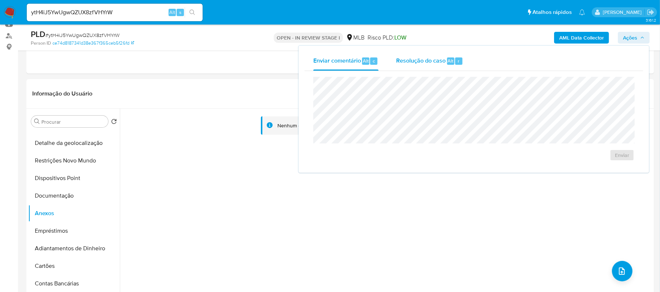
click at [430, 61] on span "Resolução do caso" at bounding box center [420, 60] width 49 height 8
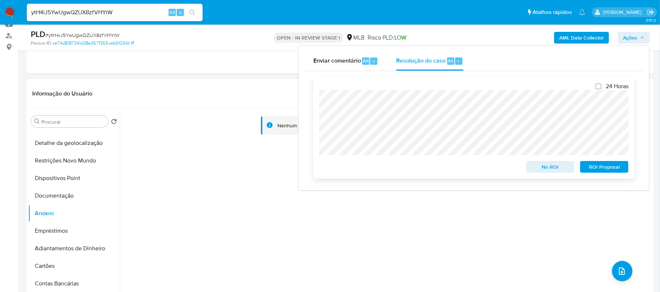
click at [592, 170] on span "ROI Proposal" at bounding box center [604, 167] width 38 height 10
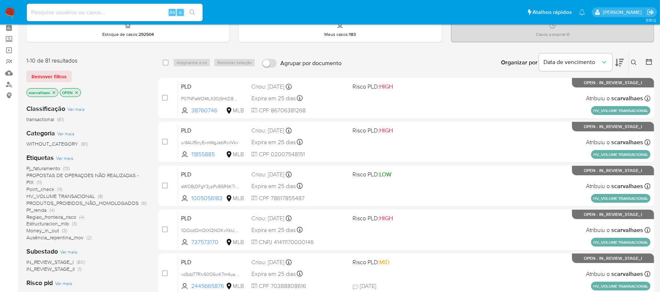
scroll to position [49, 0]
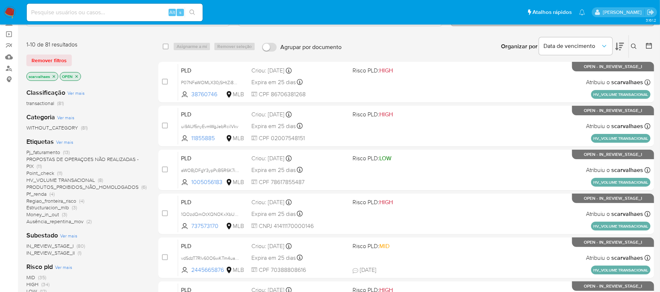
click at [69, 200] on span "Regiao_fronteira_risco" at bounding box center [51, 201] width 50 height 7
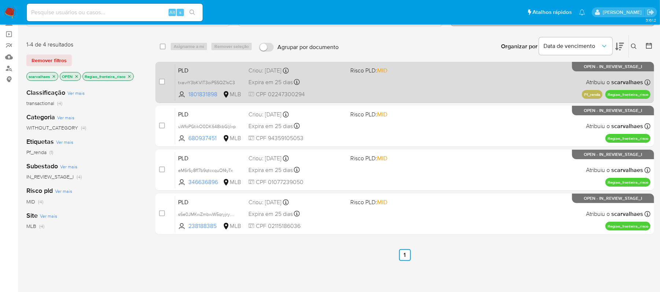
click at [400, 97] on div "PLD txavrY3bKVIT3oiP5SQZ1sC3 1801831898 MLB Risco PLD: MID Criou: 12/09/2025 Cr…" at bounding box center [412, 82] width 475 height 37
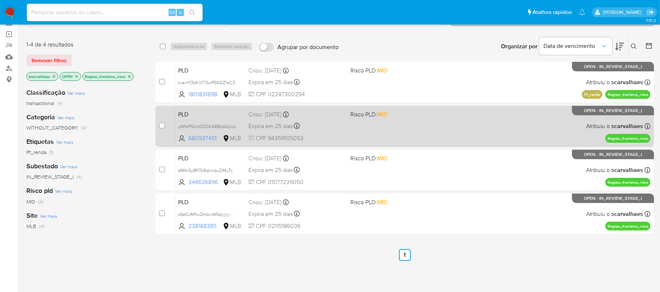
click at [409, 124] on div "PLD uWfoPGtikO0DK648kbGljIxp 680937451 MLB Risco PLD: MID Criou: 12/09/2025 Cri…" at bounding box center [412, 126] width 475 height 37
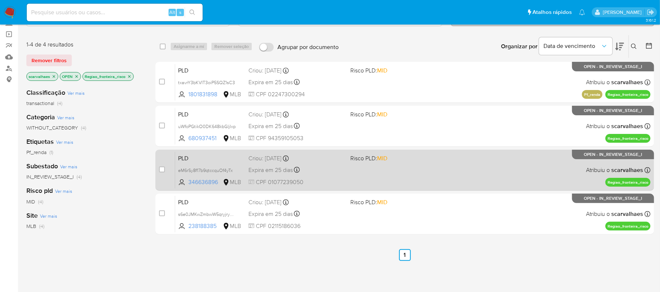
click at [446, 166] on div "PLD eM6rSy8f17b9qtccquOf4yTx 346636896 MLB Risco PLD: MID Criou: 12/09/2025 Cri…" at bounding box center [412, 170] width 475 height 37
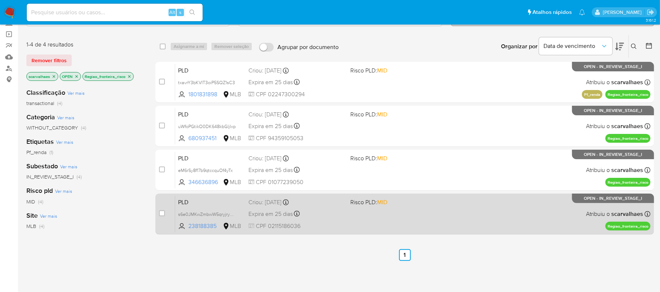
click at [373, 216] on div "PLD s6e0JMKwZmbwW5qryjryH7ub 238188385 MLB Risco PLD: MID Criou: 12/09/2025 Cri…" at bounding box center [412, 214] width 475 height 37
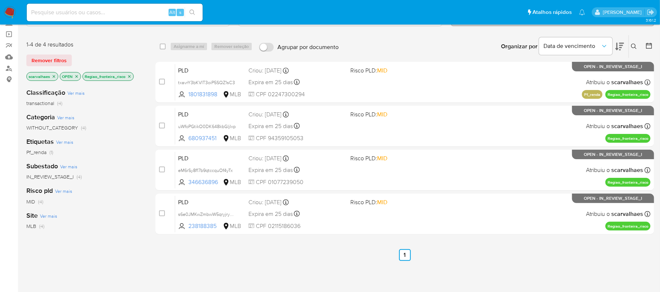
click at [129, 76] on icon "close-filter" at bounding box center [129, 76] width 4 height 4
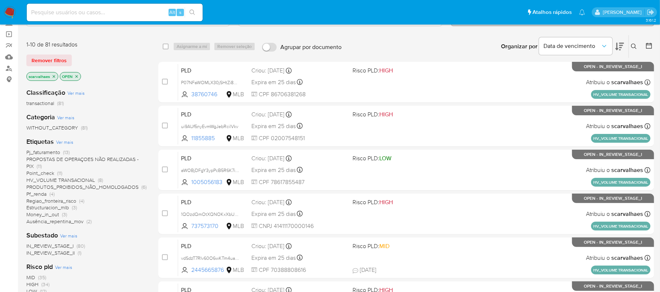
click at [43, 216] on span "Money_in_out" at bounding box center [42, 214] width 33 height 7
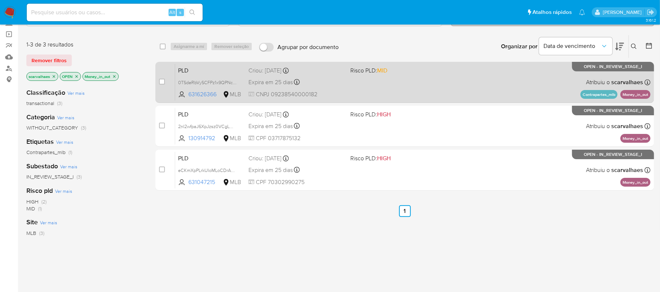
click at [374, 83] on div "PLD 0TSdeRbVySCFPz1x9QPNcOT6 631626366 MLB Risco PLD: MID Criou: 12/09/2025 Cri…" at bounding box center [412, 82] width 475 height 37
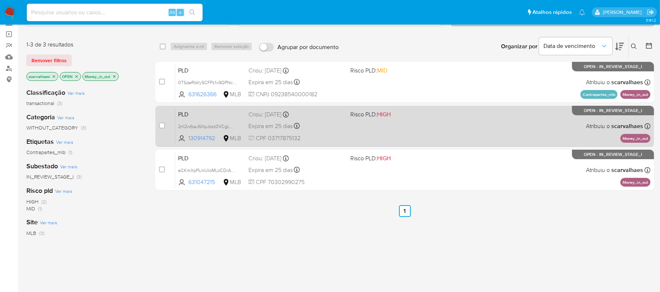
click at [369, 128] on div "PLD 2nI2wfpaJ6XpJzsz0VCgLO3x 130914792 MLB Risco PLD: HIGH Criou: 12/09/2025 Cr…" at bounding box center [412, 126] width 475 height 37
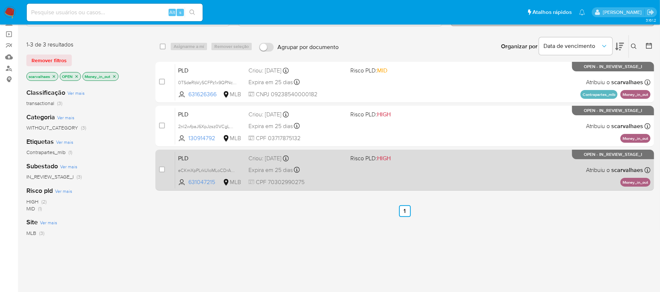
click at [402, 170] on span at bounding box center [398, 169] width 96 height 1
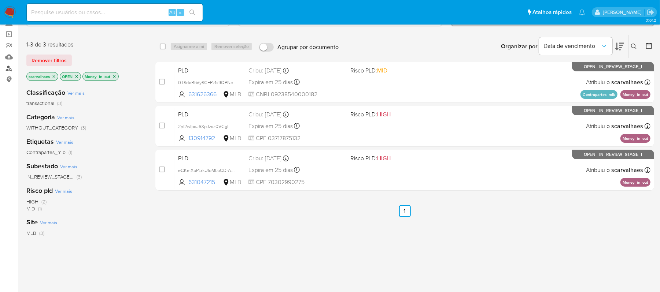
click at [9, 69] on link "Localizador de pessoas" at bounding box center [43, 68] width 87 height 11
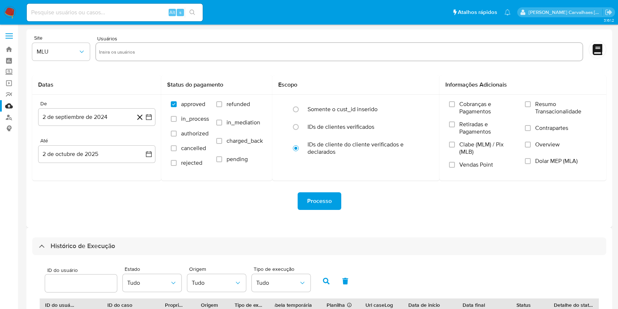
select select "10"
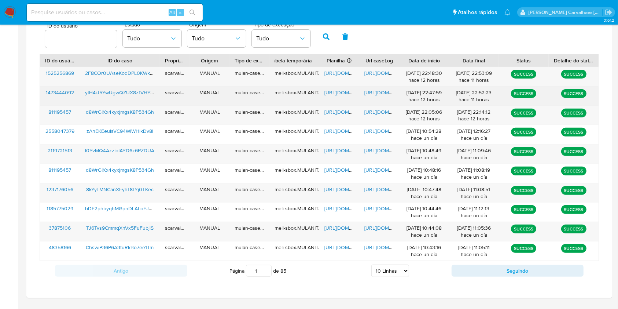
click at [374, 95] on span "[URL][DOMAIN_NAME]" at bounding box center [389, 92] width 51 height 7
click at [340, 91] on span "[URL][DOMAIN_NAME]" at bounding box center [349, 92] width 51 height 7
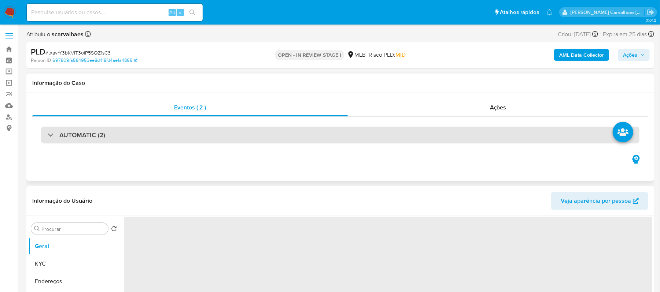
select select "10"
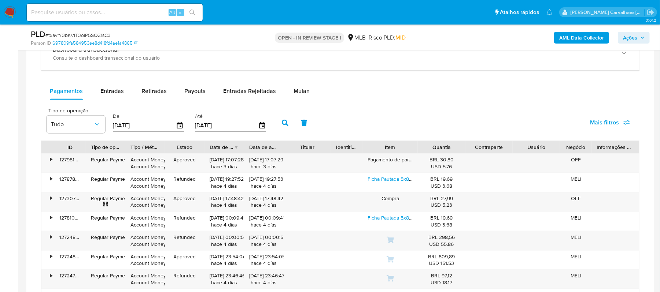
scroll to position [586, 0]
click at [295, 94] on span "Mulan" at bounding box center [302, 90] width 16 height 8
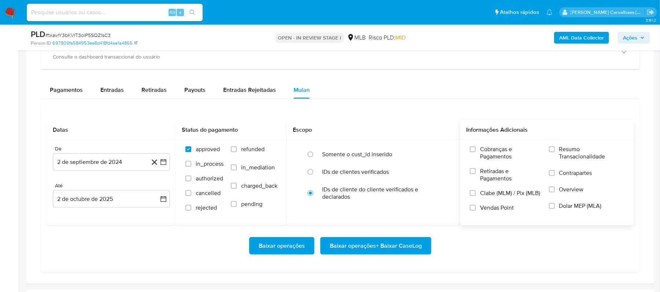
click at [553, 155] on label "Resumo Transacionalidade" at bounding box center [586, 158] width 75 height 24
click at [553, 152] on input "Resumo Transacionalidade" at bounding box center [552, 150] width 6 height 6
click at [164, 163] on icon "button" at bounding box center [163, 162] width 7 height 7
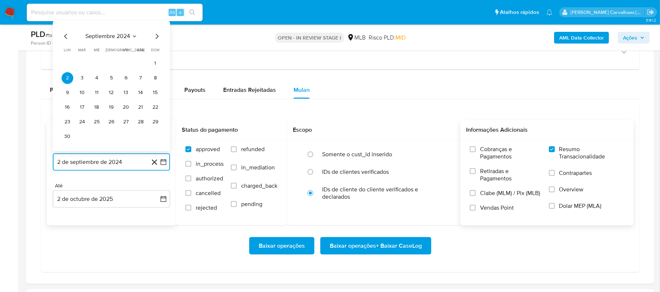
click at [155, 41] on icon "Mes siguiente" at bounding box center [156, 36] width 9 height 9
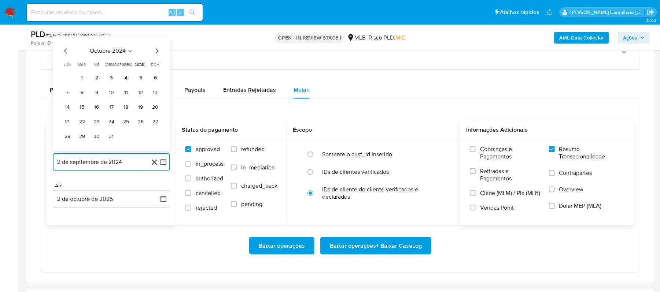
click at [156, 50] on icon "Mes siguiente" at bounding box center [156, 51] width 9 height 9
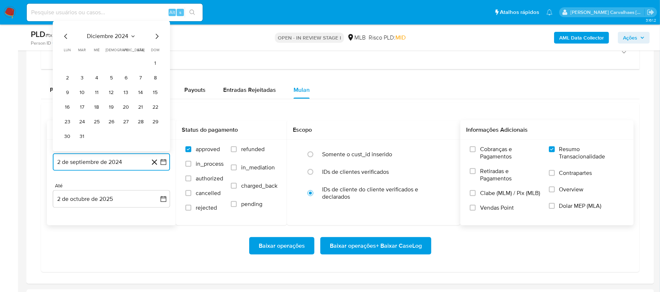
click at [156, 41] on icon "Mes siguiente" at bounding box center [156, 36] width 9 height 9
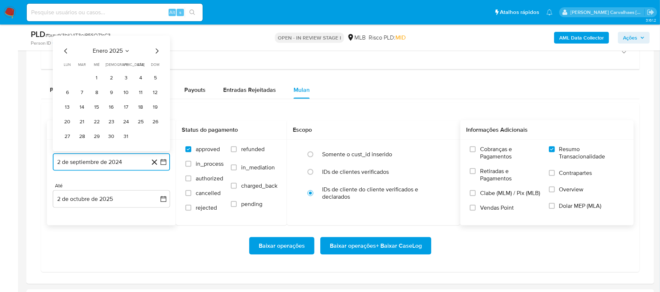
click at [153, 55] on icon "Mes siguiente" at bounding box center [156, 51] width 9 height 9
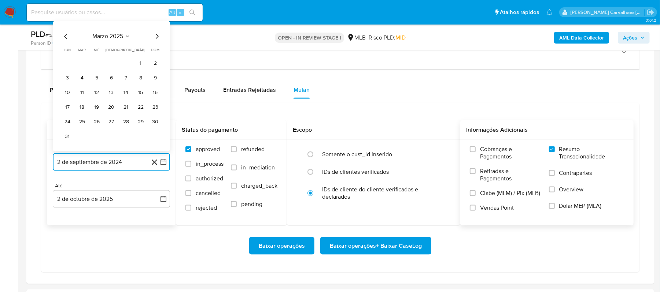
click at [155, 41] on icon "Mes siguiente" at bounding box center [156, 36] width 9 height 9
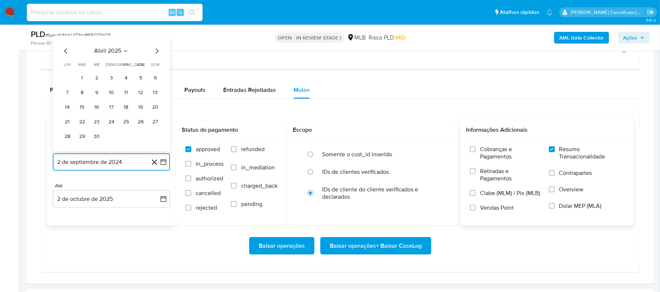
click at [158, 52] on icon "Mes siguiente" at bounding box center [156, 51] width 9 height 9
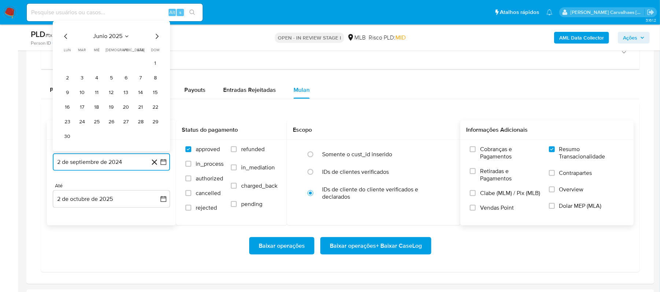
click at [156, 38] on icon "Mes siguiente" at bounding box center [156, 36] width 9 height 9
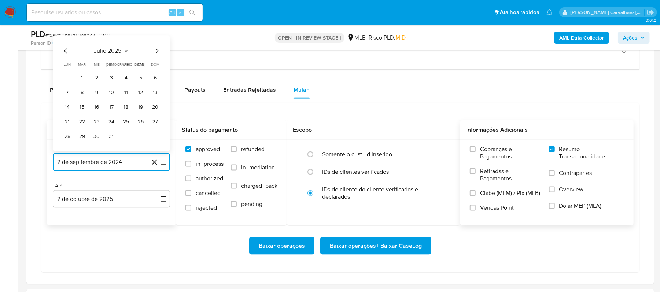
click at [153, 51] on icon "Mes siguiente" at bounding box center [156, 51] width 9 height 9
click at [125, 82] on button "1" at bounding box center [126, 79] width 12 height 12
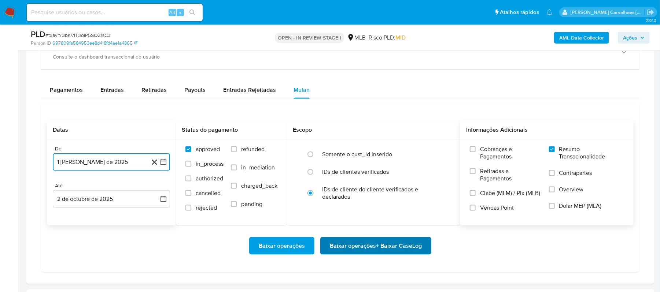
click at [345, 249] on span "Baixar operações + Baixar CaseLog" at bounding box center [376, 246] width 92 height 16
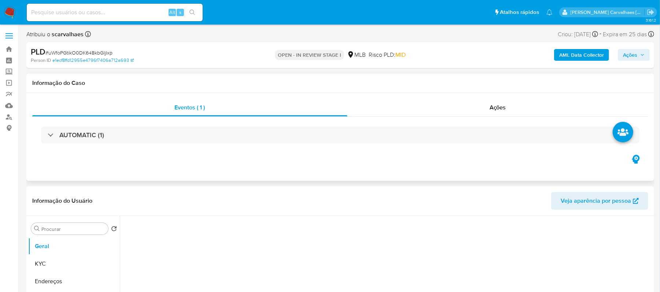
select select "10"
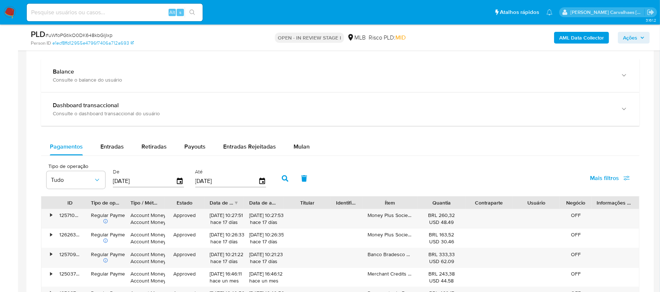
scroll to position [537, 0]
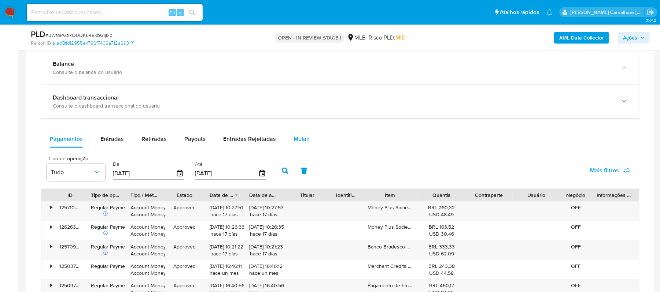
drag, startPoint x: 294, startPoint y: 141, endPoint x: 299, endPoint y: 141, distance: 5.5
click at [294, 141] on span "Mulan" at bounding box center [302, 139] width 16 height 8
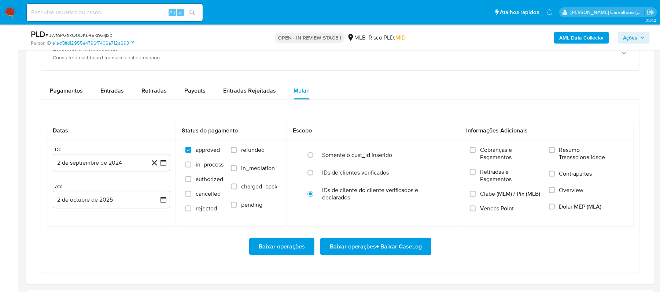
scroll to position [586, 0]
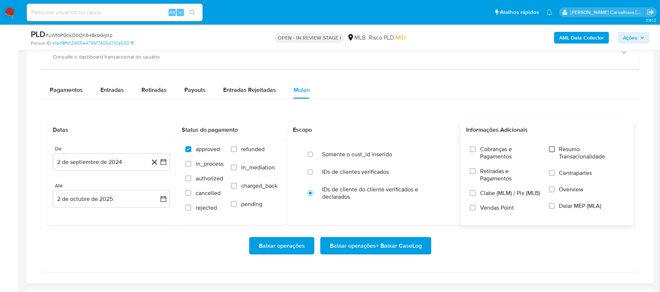
click at [553, 151] on input "Resumo Transacionalidade" at bounding box center [552, 150] width 6 height 6
click at [166, 165] on icon "button" at bounding box center [163, 162] width 7 height 7
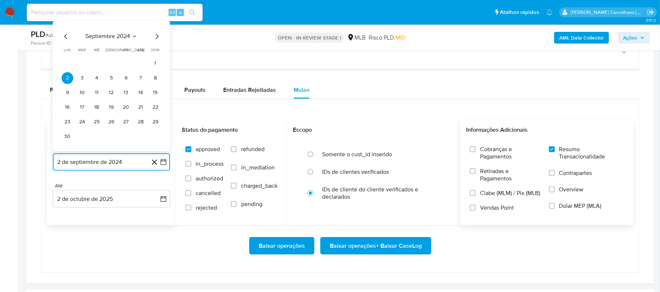
click at [156, 38] on icon "Mes siguiente" at bounding box center [156, 36] width 9 height 9
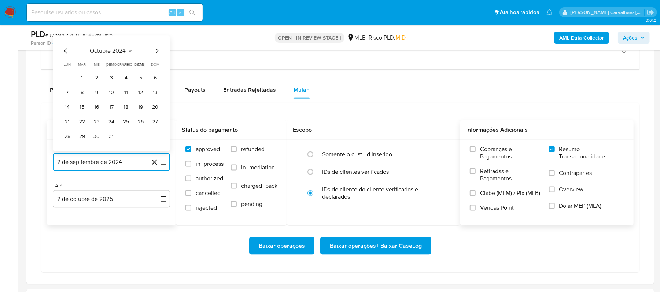
click at [156, 55] on icon "Mes siguiente" at bounding box center [156, 51] width 9 height 9
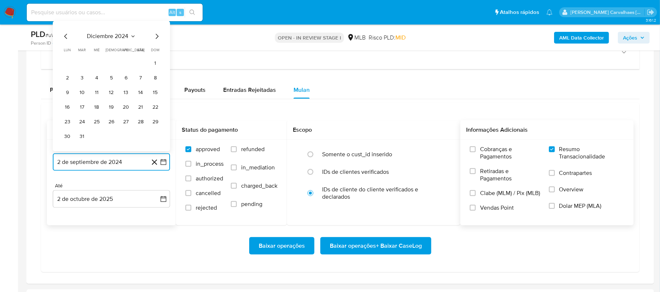
click at [155, 38] on icon "Mes siguiente" at bounding box center [156, 36] width 9 height 9
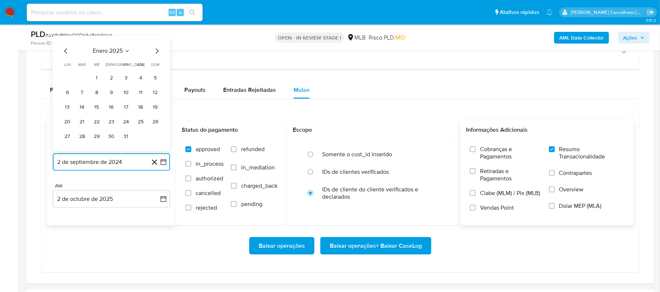
click at [155, 56] on icon "Mes siguiente" at bounding box center [156, 51] width 9 height 9
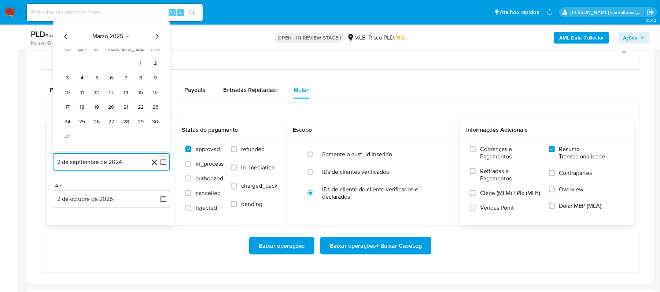
click at [158, 38] on icon "Mes siguiente" at bounding box center [156, 36] width 9 height 9
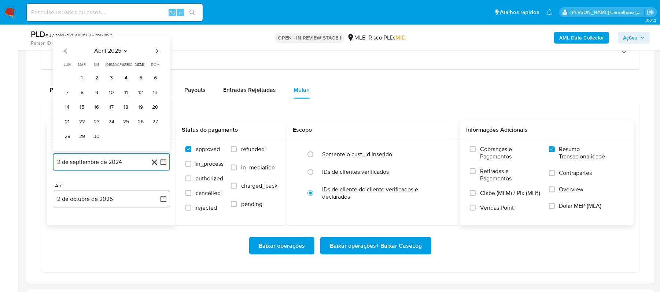
click at [154, 53] on icon "Mes siguiente" at bounding box center [156, 51] width 9 height 9
click at [155, 53] on icon "Mes siguiente" at bounding box center [156, 51] width 9 height 9
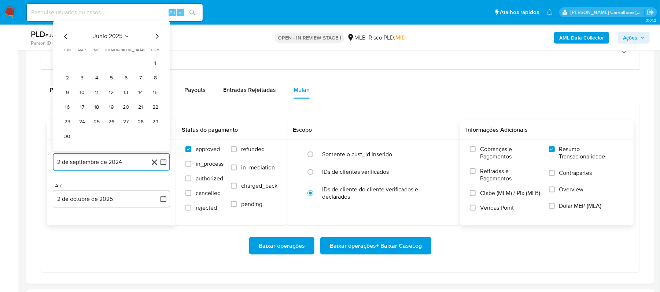
click at [158, 39] on icon "Mes siguiente" at bounding box center [157, 36] width 3 height 5
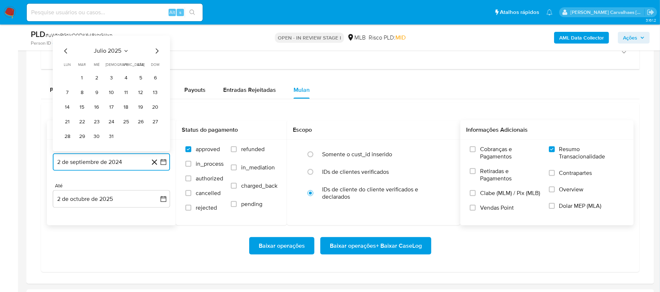
click at [157, 51] on icon "Mes siguiente" at bounding box center [156, 51] width 9 height 9
click at [128, 78] on button "1" at bounding box center [126, 79] width 12 height 12
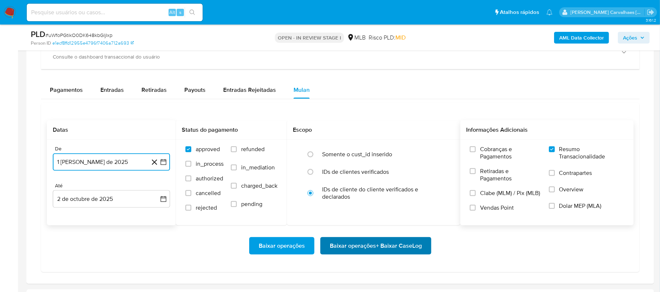
click at [374, 244] on span "Baixar operações + Baixar CaseLog" at bounding box center [376, 246] width 92 height 16
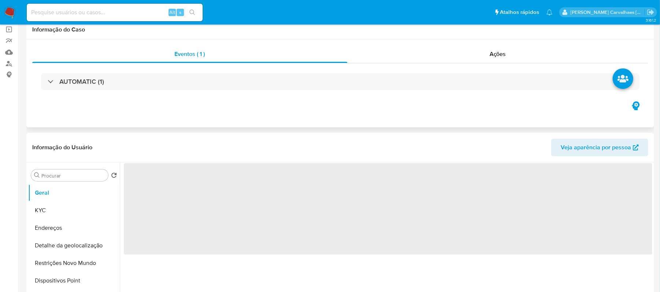
select select "10"
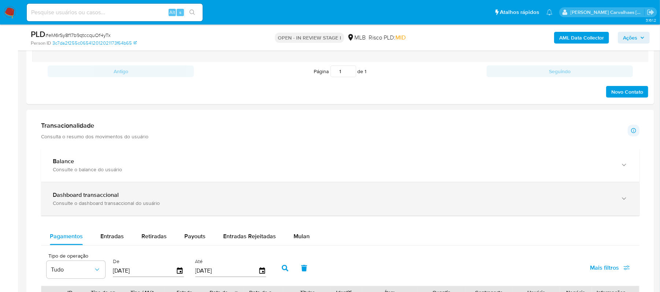
scroll to position [537, 0]
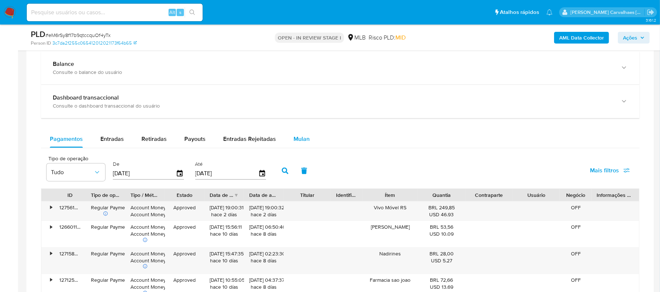
click at [306, 141] on span "Mulan" at bounding box center [302, 139] width 16 height 8
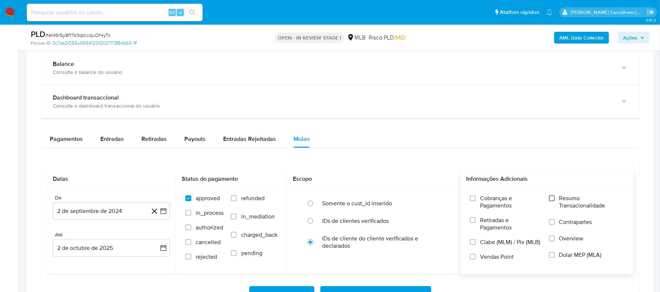
click at [551, 199] on input "Resumo Transacionalidade" at bounding box center [552, 199] width 6 height 6
click at [163, 213] on icon "button" at bounding box center [164, 212] width 6 height 6
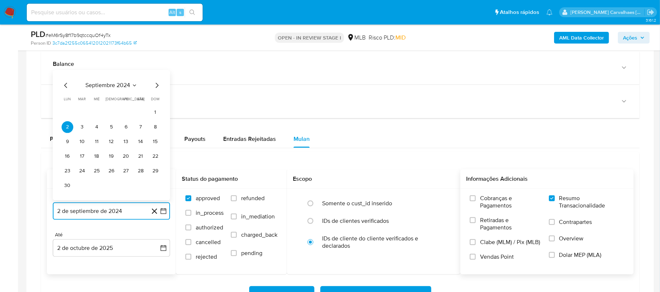
click at [155, 89] on icon "Mes siguiente" at bounding box center [156, 85] width 9 height 9
click at [159, 103] on icon "Mes siguiente" at bounding box center [156, 100] width 9 height 9
click at [157, 103] on icon "Mes siguiente" at bounding box center [156, 100] width 9 height 9
click at [157, 88] on icon "Mes siguiente" at bounding box center [157, 85] width 3 height 5
click at [154, 100] on icon "Mes siguiente" at bounding box center [156, 100] width 9 height 9
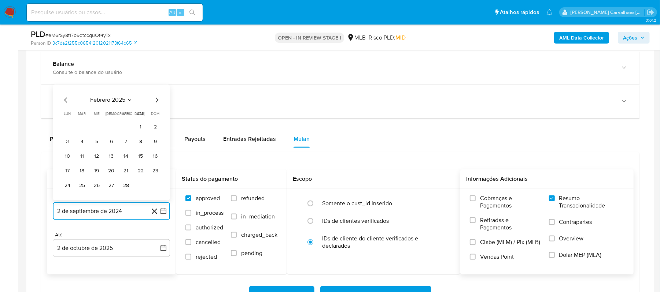
click at [154, 100] on icon "Mes siguiente" at bounding box center [156, 100] width 9 height 9
click at [154, 88] on icon "Mes siguiente" at bounding box center [156, 85] width 9 height 9
click at [157, 105] on icon "Mes siguiente" at bounding box center [156, 100] width 9 height 9
click at [157, 103] on icon "Mes siguiente" at bounding box center [156, 100] width 9 height 9
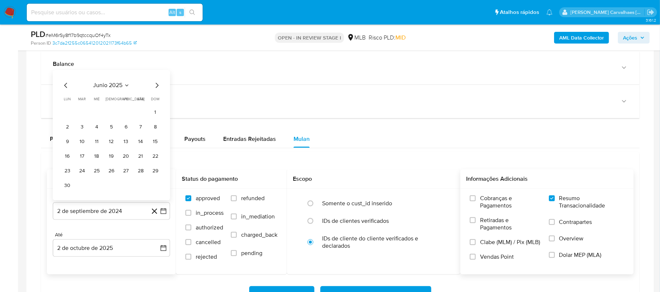
click at [156, 81] on div "junio 2025 junio 2025 lun lunes mar martes mié miércoles jue jueves vie viernes…" at bounding box center [111, 135] width 117 height 130
click at [155, 88] on icon "Mes siguiente" at bounding box center [156, 85] width 9 height 9
click at [155, 100] on icon "Mes siguiente" at bounding box center [156, 100] width 9 height 9
click at [126, 128] on button "1" at bounding box center [126, 128] width 12 height 12
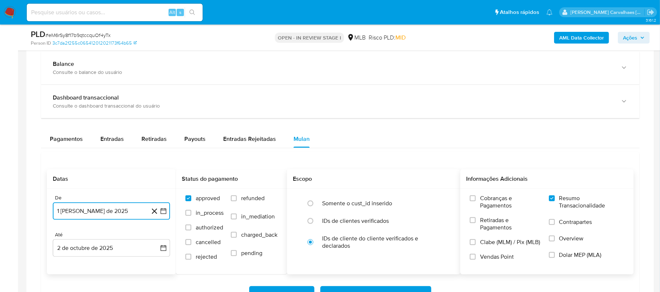
scroll to position [635, 0]
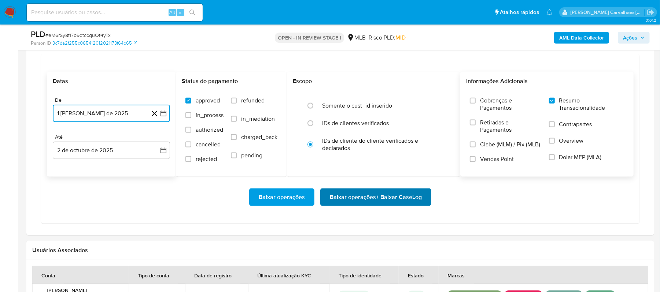
click at [350, 203] on span "Baixar operações + Baixar CaseLog" at bounding box center [376, 198] width 92 height 16
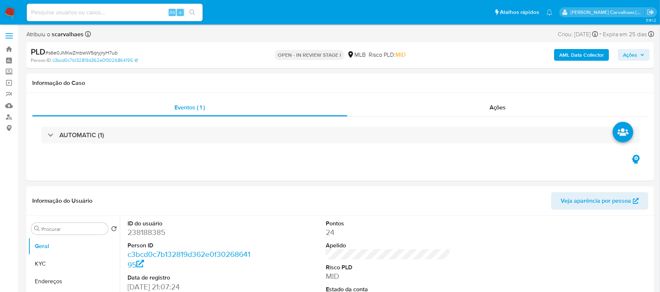
select select "10"
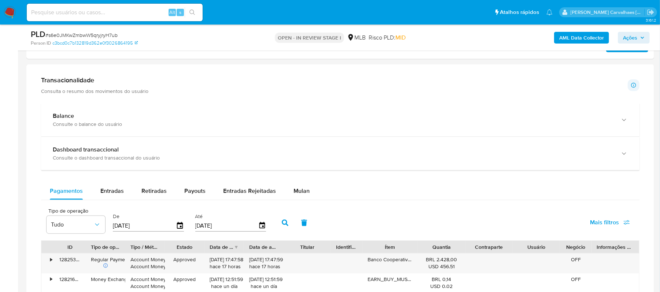
scroll to position [440, 0]
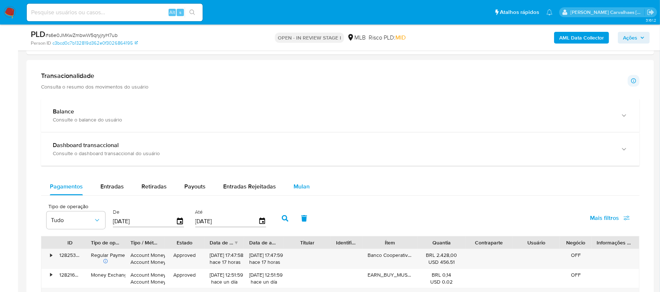
click at [302, 190] on span "Mulan" at bounding box center [302, 187] width 16 height 8
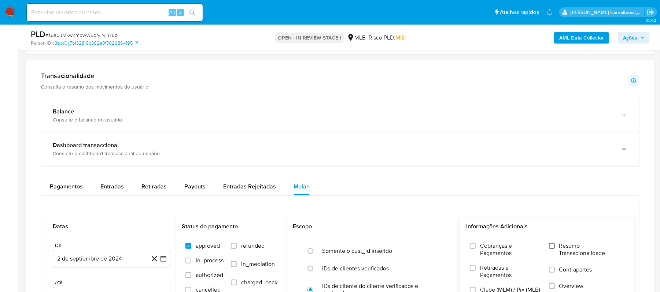
click at [553, 249] on input "Resumo Transacionalidade" at bounding box center [552, 246] width 6 height 6
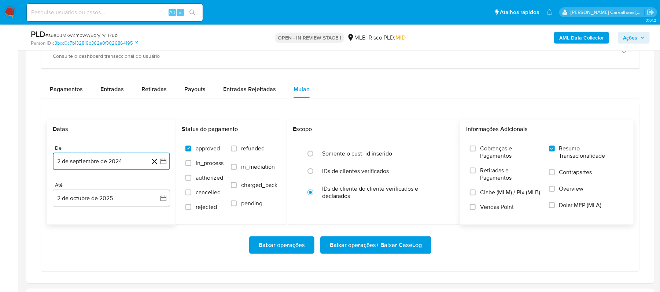
click at [163, 165] on icon "button" at bounding box center [163, 161] width 7 height 7
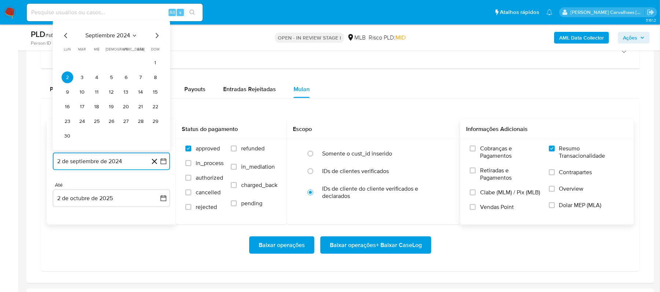
click at [156, 38] on icon "Mes siguiente" at bounding box center [157, 35] width 3 height 5
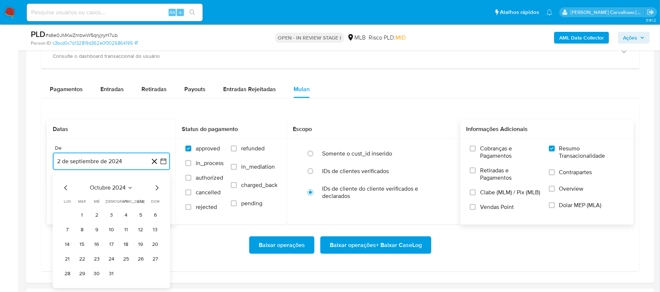
click at [155, 192] on icon "Mes siguiente" at bounding box center [156, 188] width 9 height 9
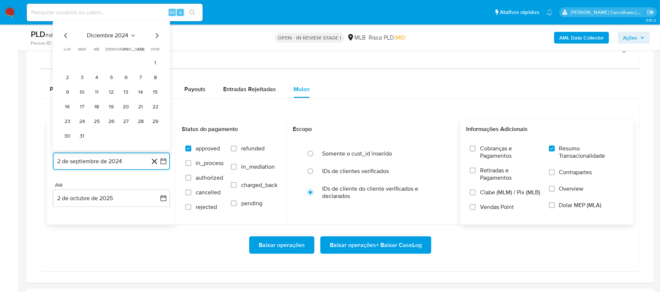
click at [157, 38] on icon "Mes siguiente" at bounding box center [157, 35] width 3 height 5
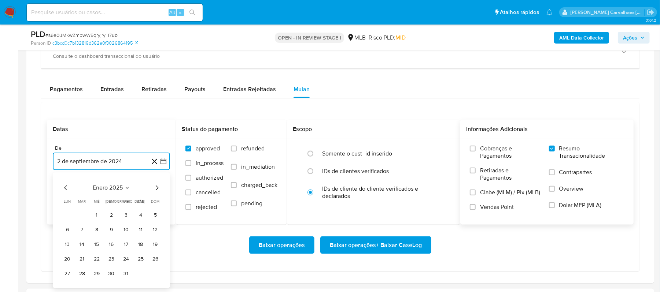
click at [156, 191] on icon "Mes siguiente" at bounding box center [157, 188] width 3 height 5
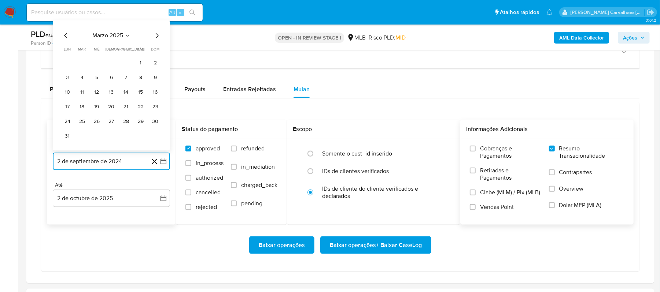
click at [155, 38] on icon "Mes siguiente" at bounding box center [156, 36] width 9 height 9
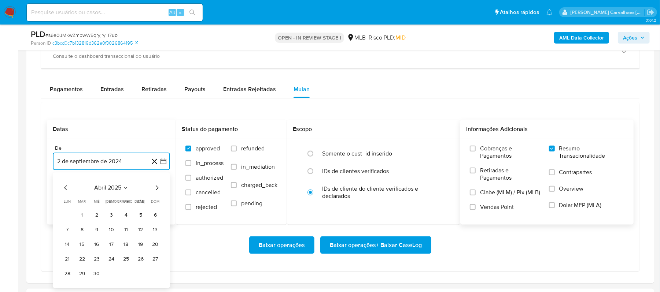
click at [156, 188] on icon "Mes siguiente" at bounding box center [156, 188] width 9 height 9
click at [157, 191] on icon "Mes siguiente" at bounding box center [157, 188] width 3 height 5
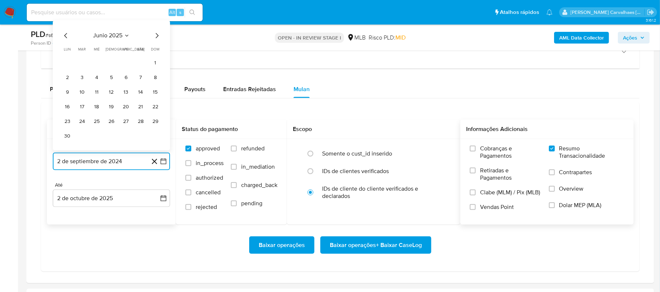
click at [157, 40] on icon "Mes siguiente" at bounding box center [156, 36] width 9 height 9
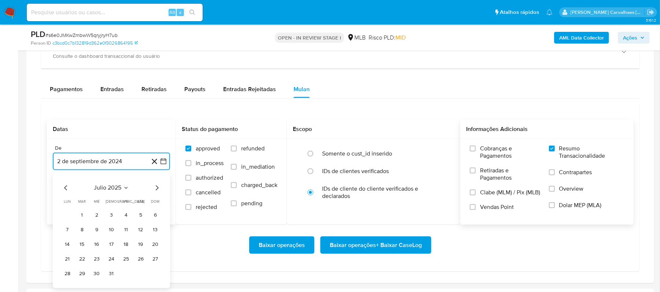
click at [156, 191] on icon "Mes siguiente" at bounding box center [156, 188] width 9 height 9
click at [129, 217] on button "1" at bounding box center [126, 216] width 12 height 12
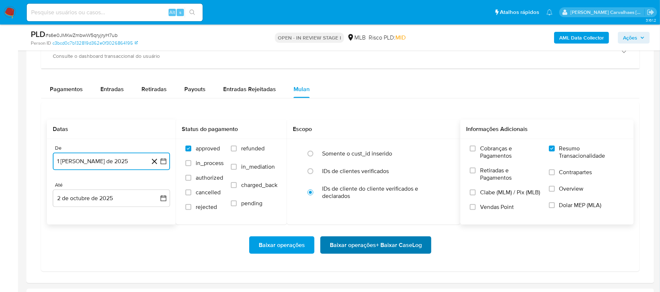
click at [377, 251] on span "Baixar operações + Baixar CaseLog" at bounding box center [376, 246] width 92 height 16
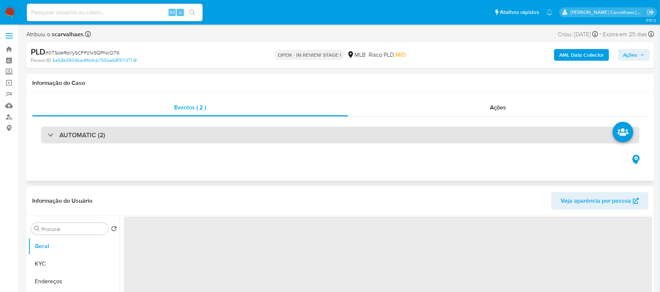
select select "10"
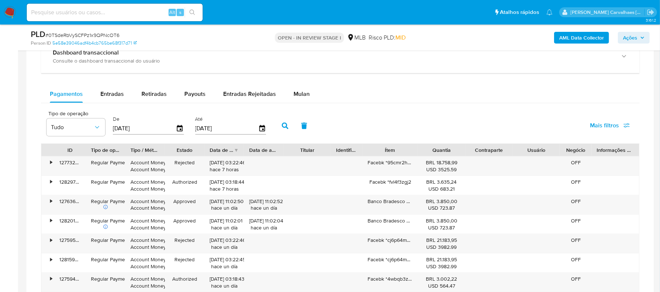
scroll to position [586, 0]
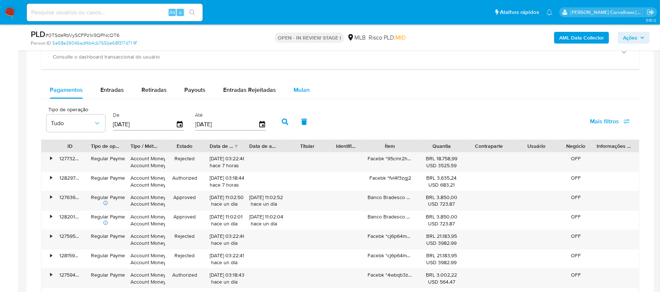
drag, startPoint x: 289, startPoint y: 94, endPoint x: 295, endPoint y: 92, distance: 6.5
click at [290, 94] on button "Mulan" at bounding box center [302, 90] width 34 height 18
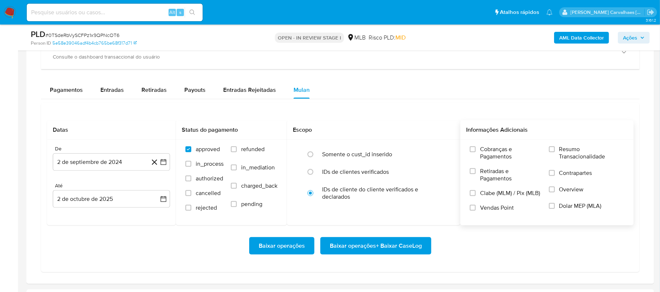
click at [556, 150] on label "Resumo Transacionalidade" at bounding box center [586, 158] width 75 height 24
click at [555, 150] on input "Resumo Transacionalidade" at bounding box center [552, 150] width 6 height 6
click at [165, 166] on icon "button" at bounding box center [163, 162] width 7 height 7
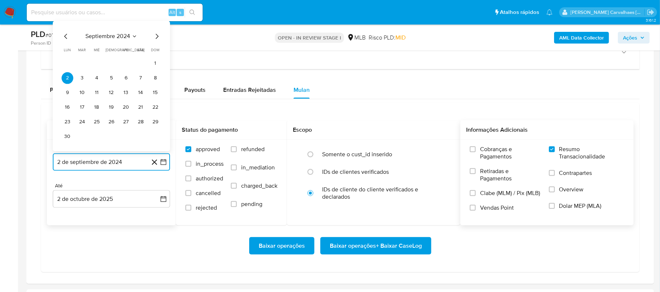
click at [157, 41] on icon "Mes siguiente" at bounding box center [156, 36] width 9 height 9
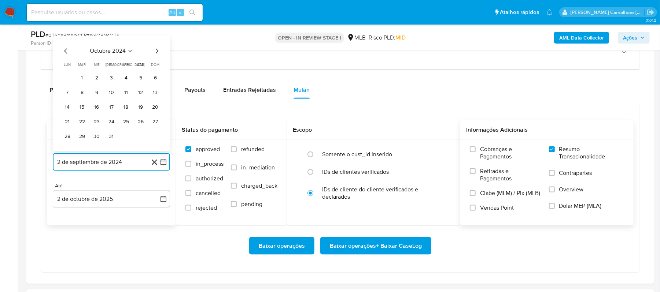
click at [155, 55] on icon "Mes siguiente" at bounding box center [156, 51] width 9 height 9
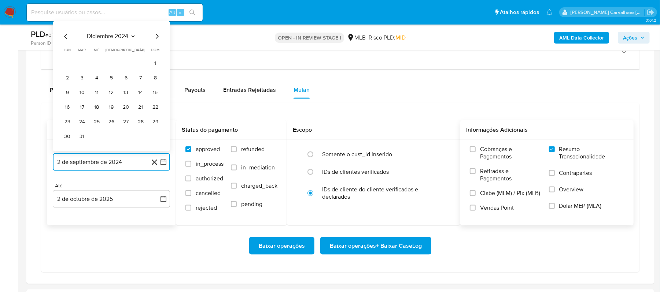
click at [155, 40] on icon "Mes siguiente" at bounding box center [156, 36] width 9 height 9
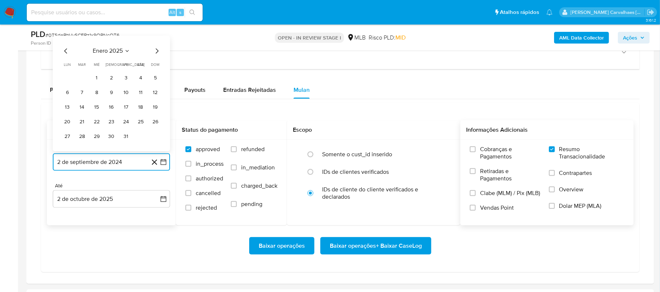
click at [154, 56] on icon "Mes siguiente" at bounding box center [156, 51] width 9 height 9
click at [159, 52] on icon "Mes siguiente" at bounding box center [156, 51] width 9 height 9
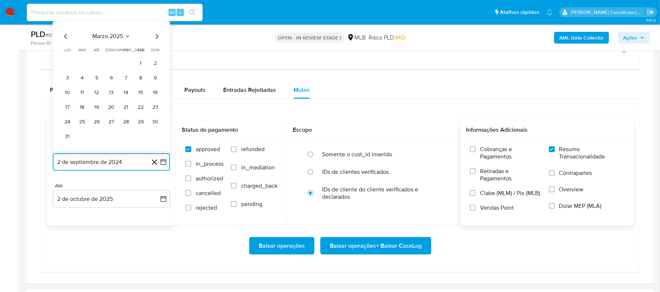
click at [156, 39] on icon "Mes siguiente" at bounding box center [156, 36] width 9 height 9
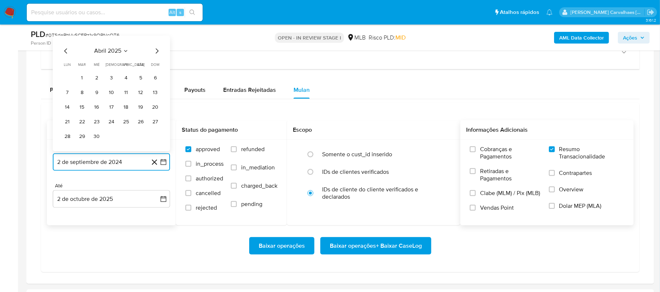
click at [156, 49] on icon "Mes siguiente" at bounding box center [156, 51] width 9 height 9
click at [156, 52] on icon "Mes siguiente" at bounding box center [157, 51] width 3 height 5
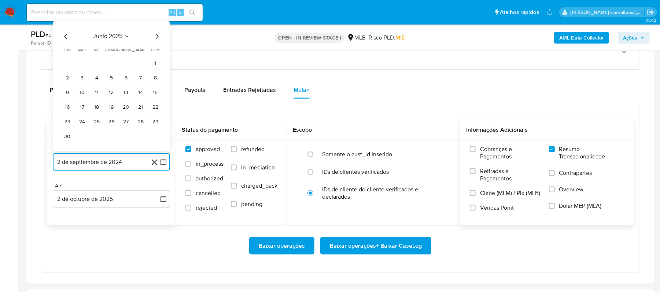
click at [158, 38] on icon "Mes siguiente" at bounding box center [157, 36] width 3 height 5
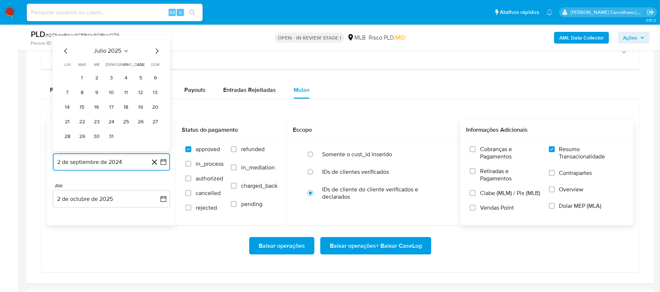
click at [157, 54] on icon "Mes siguiente" at bounding box center [156, 51] width 9 height 9
click at [125, 79] on button "1" at bounding box center [126, 79] width 12 height 12
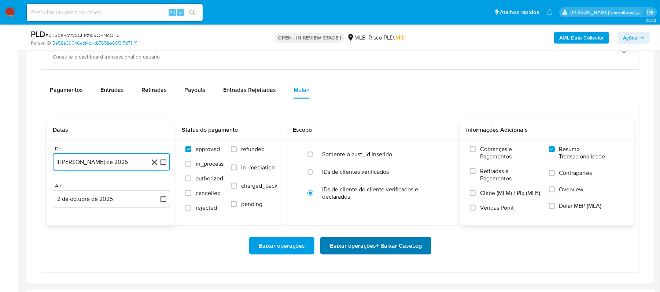
click at [345, 247] on span "Baixar operações + Baixar CaseLog" at bounding box center [376, 246] width 92 height 16
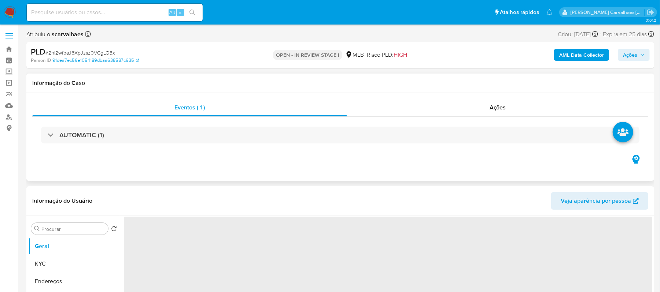
select select "10"
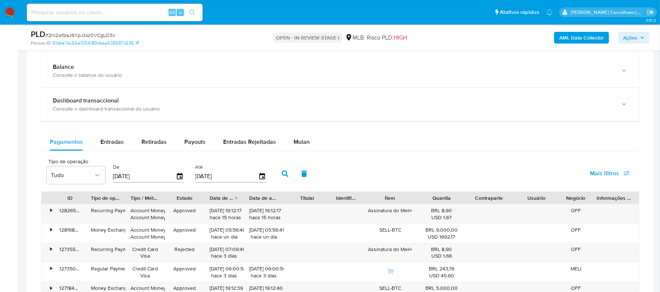
scroll to position [537, 0]
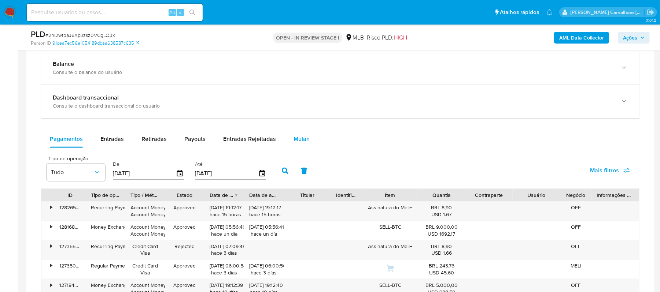
click at [301, 142] on span "Mulan" at bounding box center [302, 139] width 16 height 8
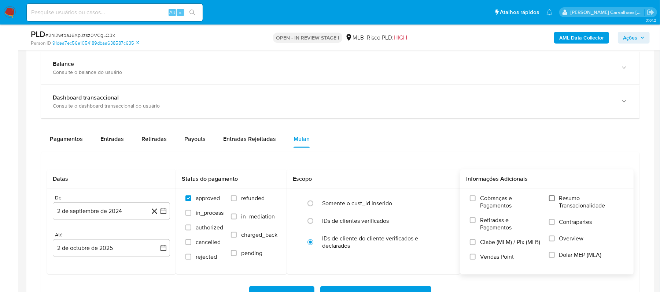
click at [552, 202] on input "Resumo Transacionalidade" at bounding box center [552, 199] width 6 height 6
click at [163, 215] on icon "button" at bounding box center [163, 211] width 7 height 7
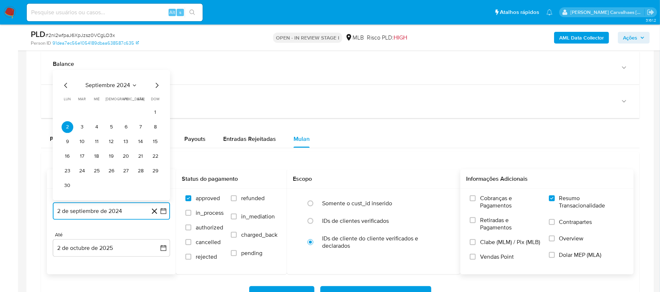
click at [153, 90] on icon "Mes siguiente" at bounding box center [156, 85] width 9 height 9
click at [156, 102] on icon "Mes siguiente" at bounding box center [156, 100] width 9 height 9
click at [157, 87] on icon "Mes siguiente" at bounding box center [157, 85] width 3 height 5
click at [155, 105] on icon "Mes siguiente" at bounding box center [156, 100] width 9 height 9
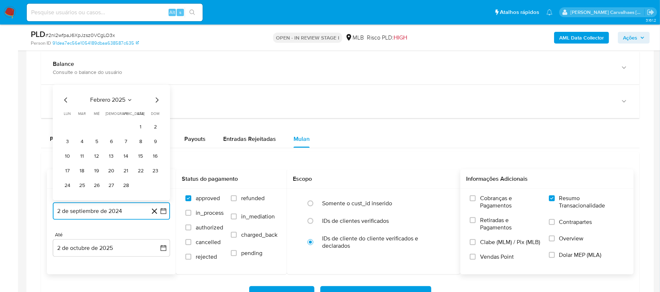
click at [155, 103] on icon "Mes siguiente" at bounding box center [156, 100] width 9 height 9
click at [156, 88] on icon "Mes siguiente" at bounding box center [157, 85] width 3 height 5
click at [155, 103] on icon "Mes siguiente" at bounding box center [156, 100] width 9 height 9
click at [156, 90] on icon "Mes siguiente" at bounding box center [156, 85] width 9 height 9
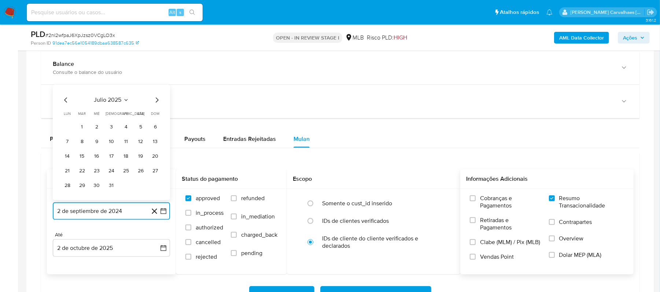
click at [158, 102] on icon "Mes siguiente" at bounding box center [156, 100] width 9 height 9
click at [125, 129] on button "1" at bounding box center [126, 128] width 12 height 12
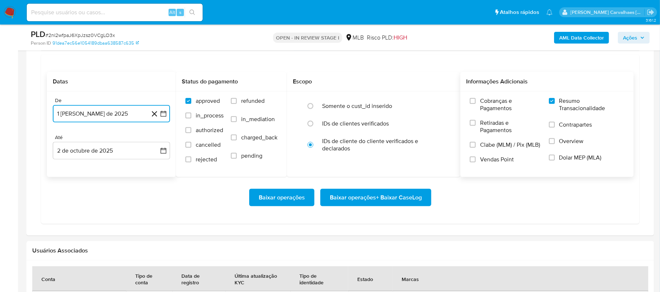
scroll to position [635, 0]
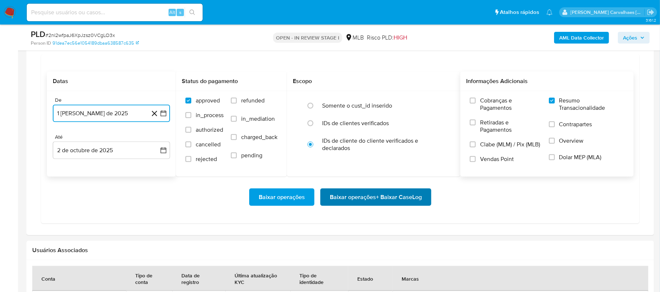
click at [369, 197] on span "Baixar operações + Baixar CaseLog" at bounding box center [376, 198] width 92 height 16
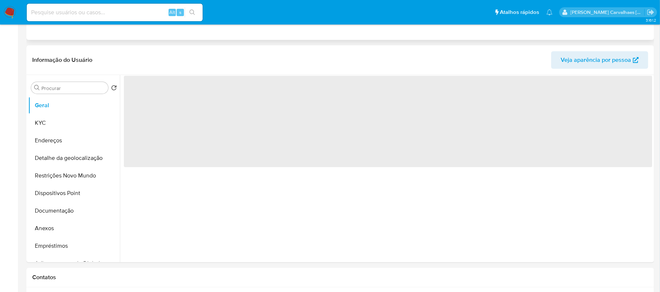
select select "10"
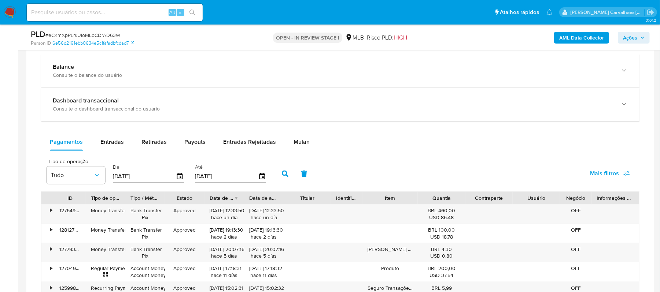
scroll to position [537, 0]
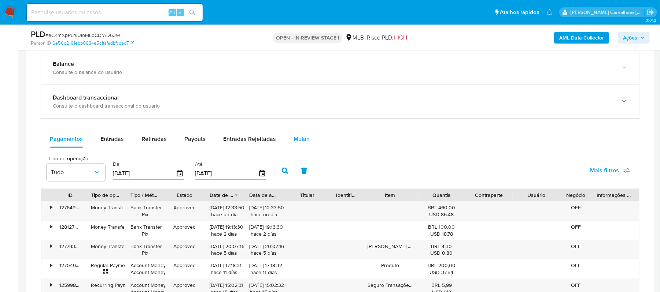
click at [298, 139] on span "Mulan" at bounding box center [302, 139] width 16 height 8
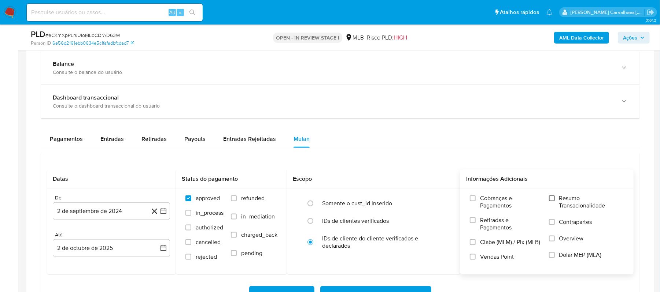
click at [553, 201] on input "Resumo Transacionalidade" at bounding box center [552, 199] width 6 height 6
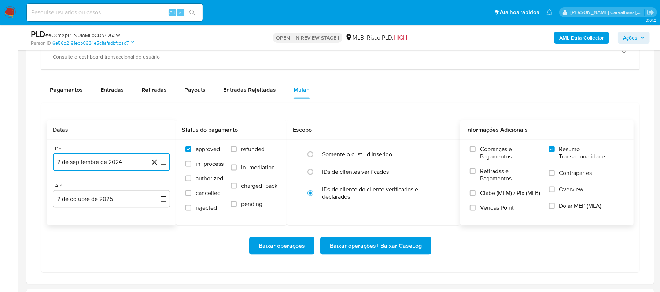
click at [168, 164] on button "2 de septiembre de 2024" at bounding box center [111, 163] width 117 height 18
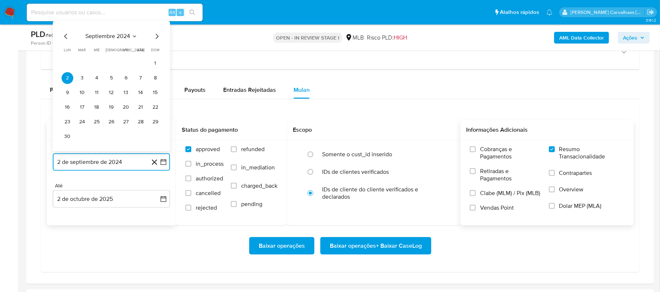
click at [156, 40] on icon "Mes siguiente" at bounding box center [156, 36] width 9 height 9
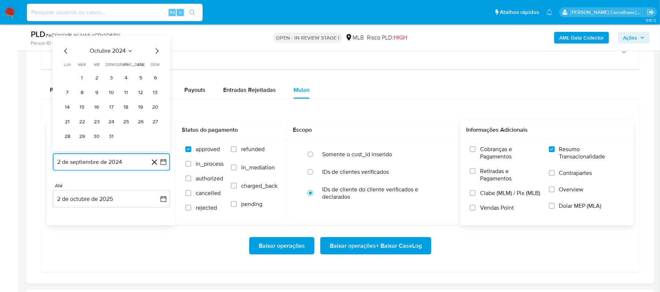
click at [154, 56] on icon "Mes siguiente" at bounding box center [156, 51] width 9 height 9
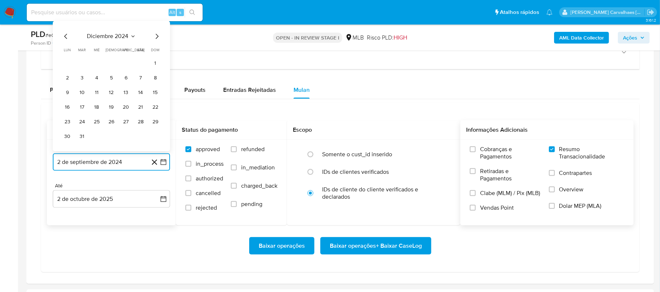
click at [155, 39] on icon "Mes siguiente" at bounding box center [156, 36] width 9 height 9
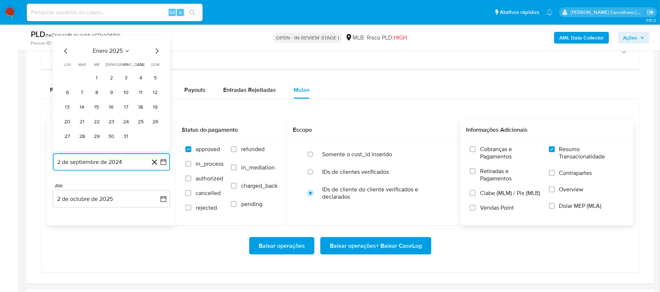
click at [156, 55] on icon "Mes siguiente" at bounding box center [156, 51] width 9 height 9
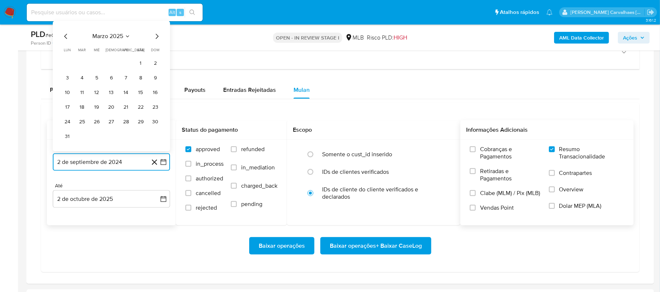
click at [155, 37] on icon "Mes siguiente" at bounding box center [156, 36] width 9 height 9
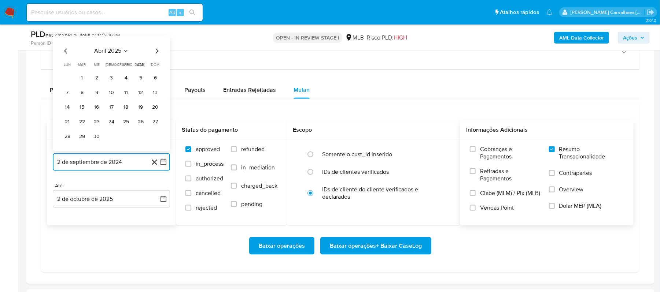
click at [156, 53] on icon "Mes siguiente" at bounding box center [156, 51] width 9 height 9
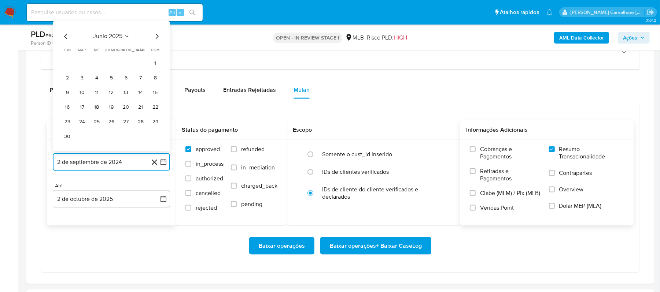
click at [155, 39] on icon "Mes siguiente" at bounding box center [156, 36] width 9 height 9
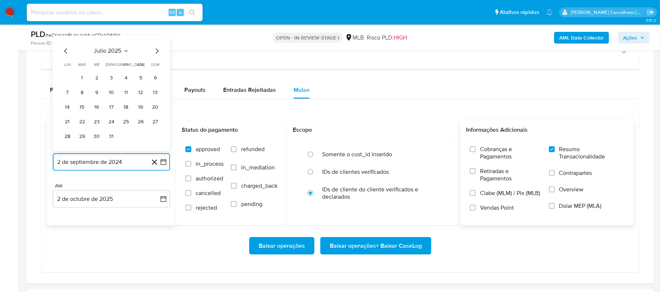
click at [154, 54] on icon "Mes siguiente" at bounding box center [156, 51] width 9 height 9
click at [127, 82] on button "1" at bounding box center [126, 79] width 12 height 12
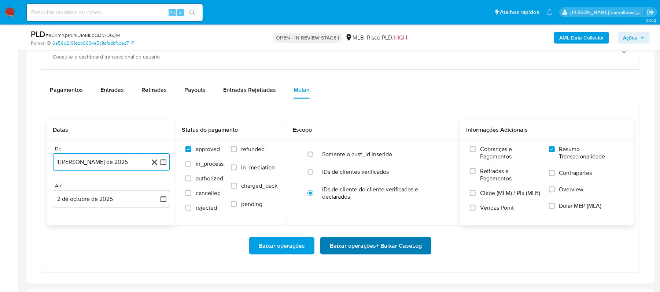
click at [349, 245] on span "Baixar operações + Baixar CaseLog" at bounding box center [376, 246] width 92 height 16
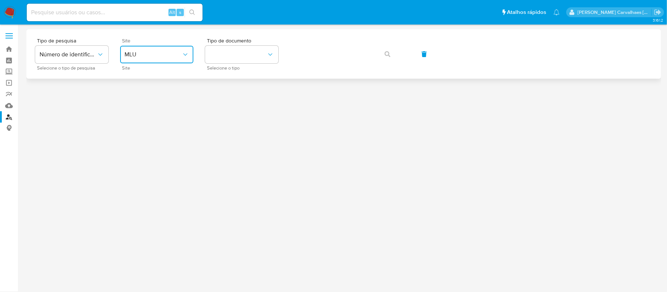
click at [182, 52] on icon "site_id" at bounding box center [185, 54] width 7 height 7
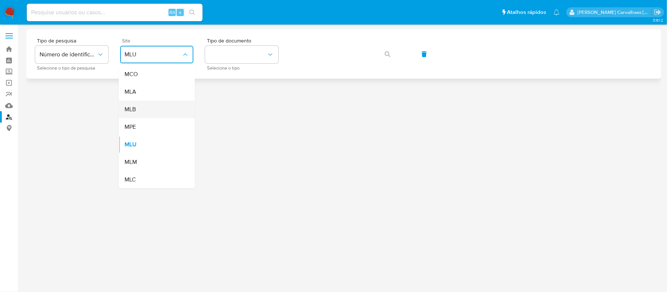
click at [164, 106] on div "MLB" at bounding box center [155, 110] width 60 height 18
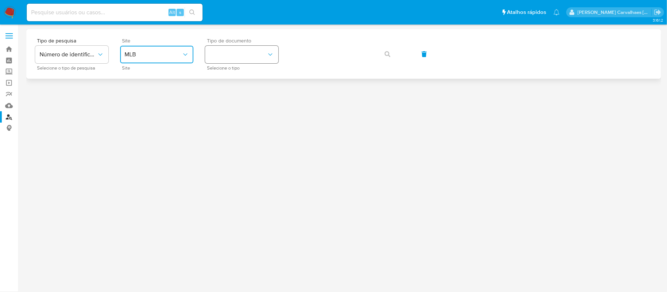
click at [241, 49] on button "identificationType" at bounding box center [241, 55] width 73 height 18
click at [232, 99] on div "CPF CPF" at bounding box center [240, 103] width 60 height 25
click at [387, 57] on span "button" at bounding box center [388, 54] width 6 height 16
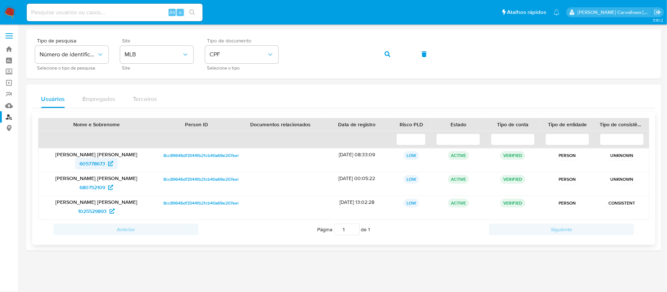
click at [103, 162] on span "605778673" at bounding box center [93, 164] width 26 height 12
click at [92, 187] on span "680752109" at bounding box center [93, 188] width 26 height 12
click at [86, 210] on span "1025529893" at bounding box center [92, 212] width 29 height 12
click at [280, 56] on div "Tipo de pesquisa Número de identificação Selecione o tipo de pesquisa Site MLB …" at bounding box center [344, 54] width 618 height 32
click at [392, 52] on button "button" at bounding box center [387, 54] width 25 height 18
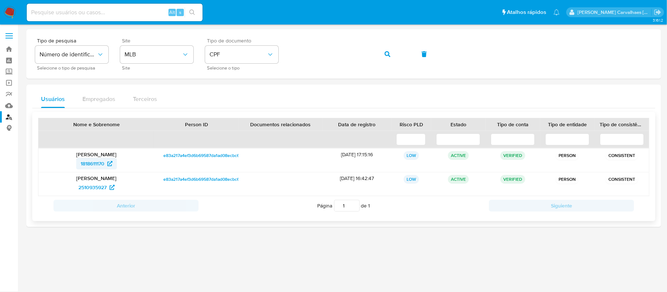
click at [107, 163] on span "1818611170" at bounding box center [97, 164] width 32 height 12
click at [290, 55] on div "Tipo de pesquisa Número de identificação Selecione o tipo de pesquisa Site MLB …" at bounding box center [344, 54] width 618 height 32
click at [386, 53] on icon "button" at bounding box center [388, 54] width 6 height 6
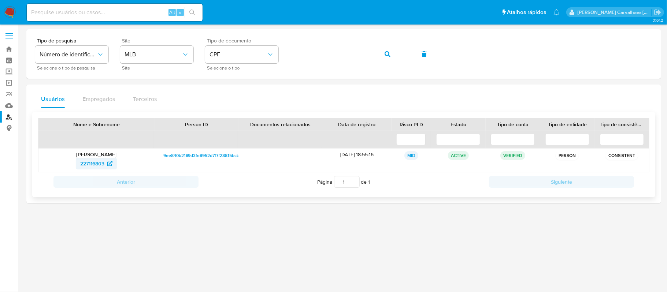
click at [87, 164] on span "227116803" at bounding box center [92, 164] width 24 height 12
click at [287, 56] on div "Tipo de pesquisa Número de identificação Selecione o tipo de pesquisa Site MLB …" at bounding box center [344, 54] width 618 height 32
click at [389, 51] on icon "button" at bounding box center [388, 54] width 6 height 6
click at [89, 165] on span "1176066516" at bounding box center [93, 164] width 26 height 12
click at [102, 163] on span "1176066516" at bounding box center [93, 164] width 26 height 12
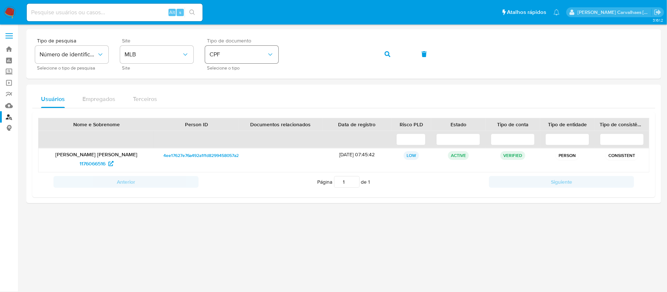
click at [270, 52] on div "Tipo de pesquisa Número de identificação Selecione o tipo de pesquisa Site MLB …" at bounding box center [344, 54] width 618 height 32
click at [389, 57] on span "button" at bounding box center [388, 54] width 6 height 16
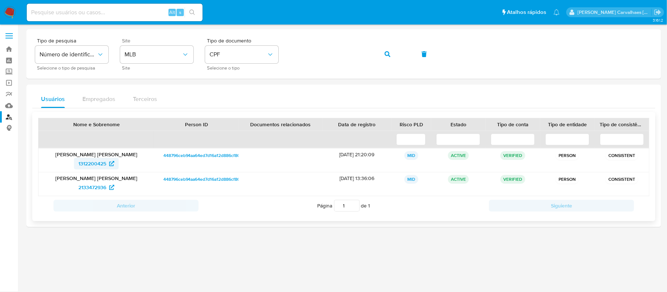
click at [85, 165] on span "1312200425" at bounding box center [92, 164] width 28 height 12
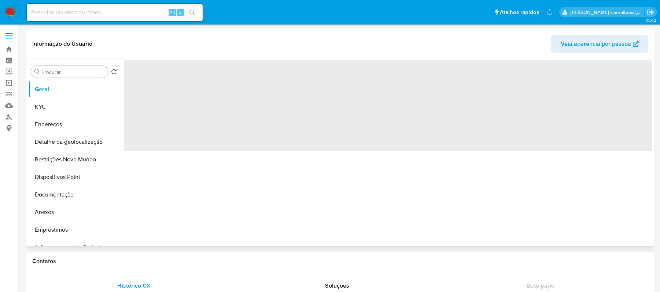
select select "10"
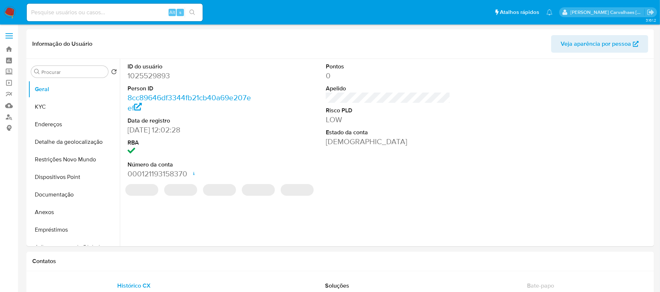
select select "10"
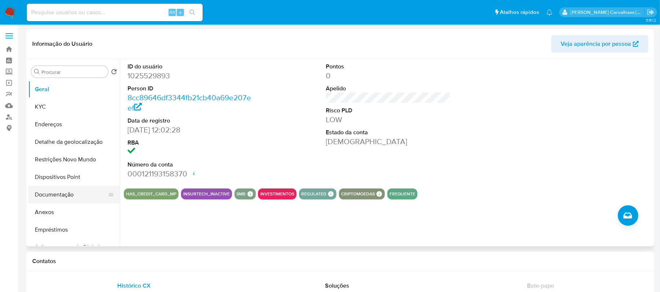
click at [60, 195] on button "Documentação" at bounding box center [71, 195] width 86 height 18
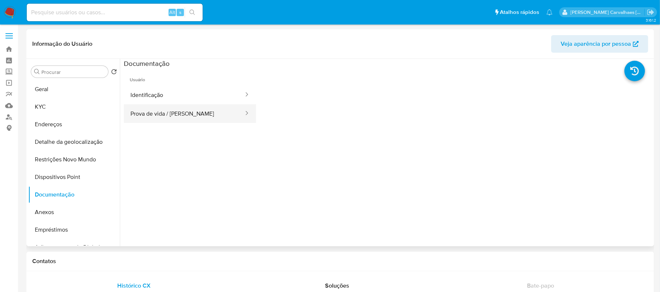
click at [179, 115] on button "Prova de vida / Selfie" at bounding box center [184, 113] width 121 height 19
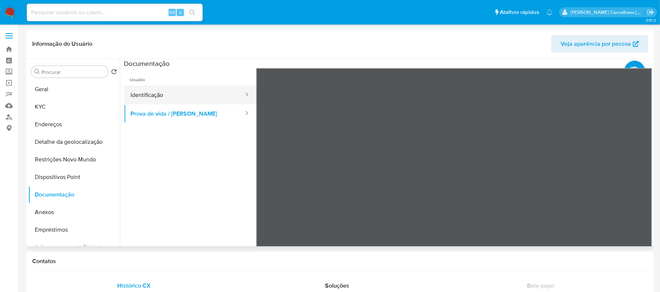
click at [196, 99] on button "Identificação" at bounding box center [184, 95] width 121 height 19
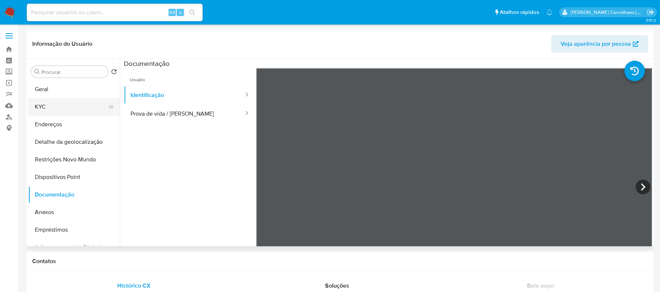
click at [56, 101] on button "KYC" at bounding box center [71, 107] width 86 height 18
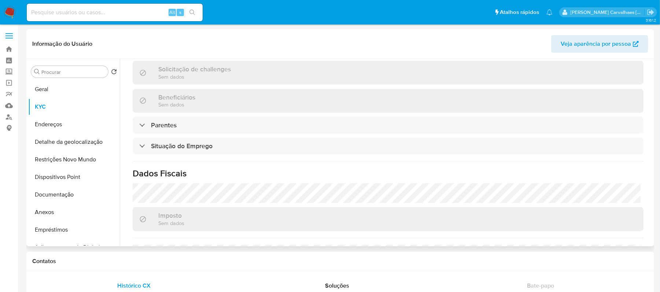
scroll to position [293, 0]
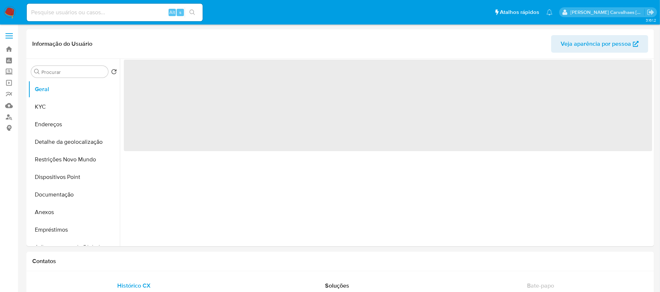
select select "10"
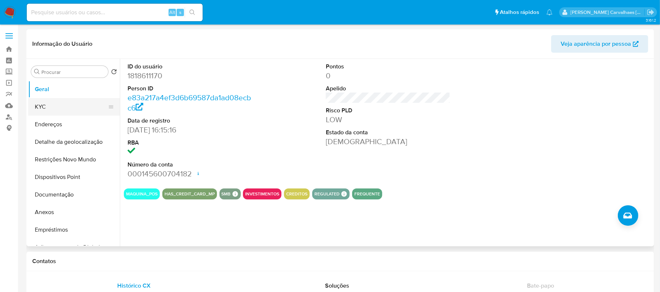
click at [55, 103] on button "KYC" at bounding box center [71, 107] width 86 height 18
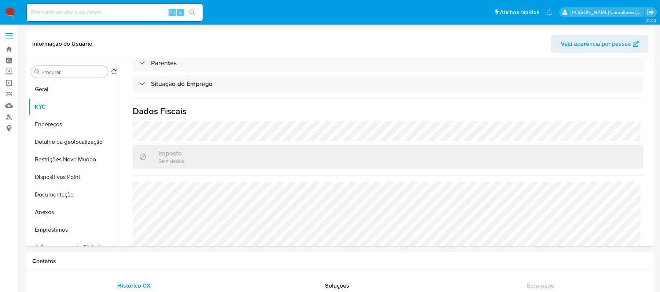
scroll to position [312, 0]
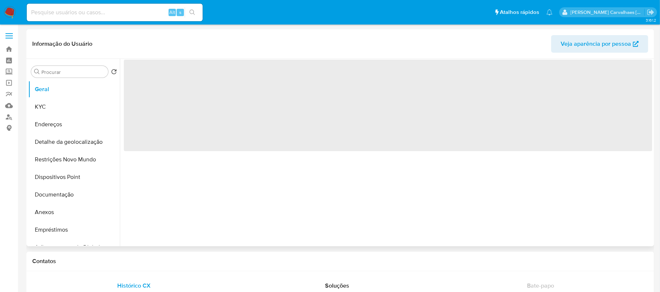
select select "10"
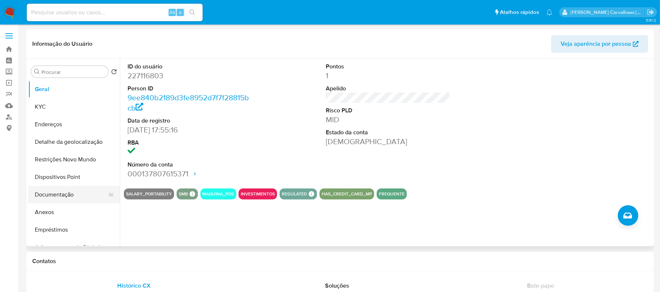
click at [65, 199] on button "Documentação" at bounding box center [71, 195] width 86 height 18
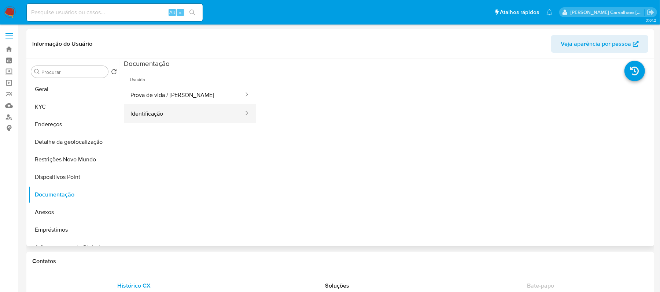
click at [211, 110] on button "Identificação" at bounding box center [184, 113] width 121 height 19
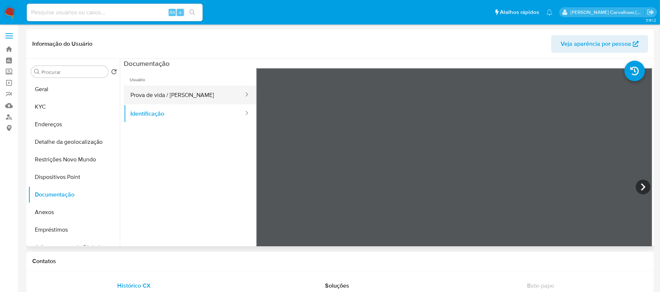
click at [229, 94] on button "Prova de vida / Selfie" at bounding box center [184, 95] width 121 height 19
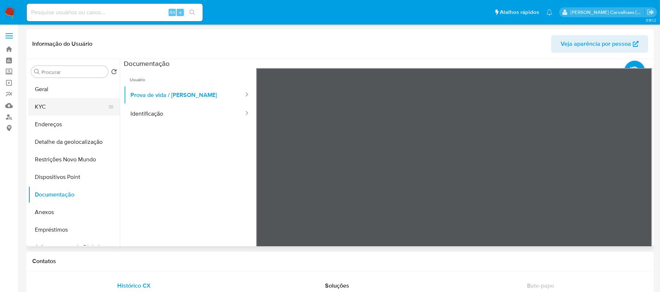
click at [44, 106] on button "KYC" at bounding box center [71, 107] width 86 height 18
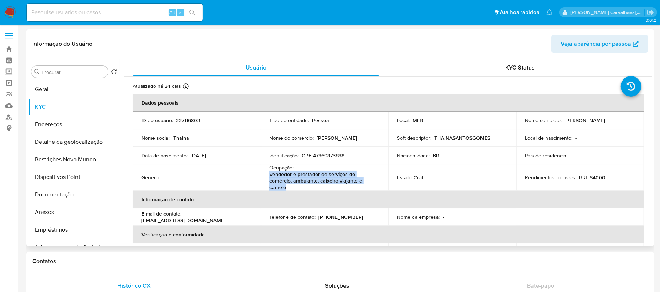
drag, startPoint x: 271, startPoint y: 175, endPoint x: 288, endPoint y: 187, distance: 20.0
click at [288, 187] on td "Ocupação : Vendedor e prestador de serviços do comércio, ambulante, caixeiro-vi…" at bounding box center [325, 178] width 128 height 26
copy p "Vendedor e prestador de serviços do comércio, ambulante, caixeiro-viajante e ca…"
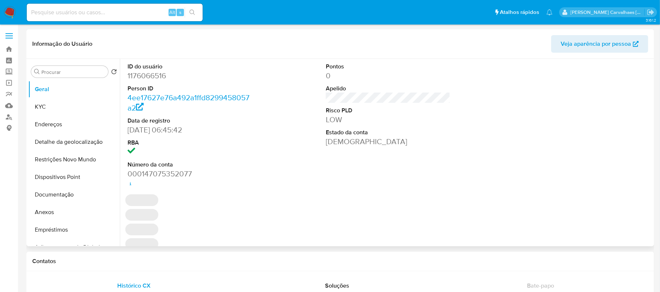
select select "10"
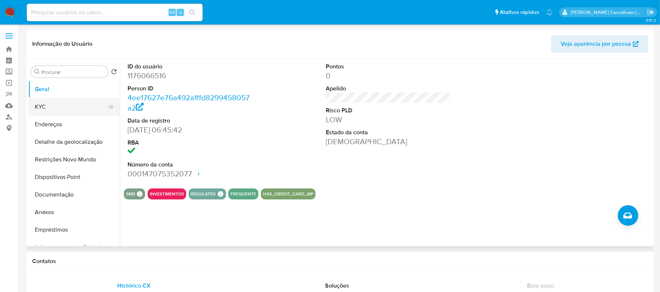
click at [50, 109] on button "KYC" at bounding box center [71, 107] width 86 height 18
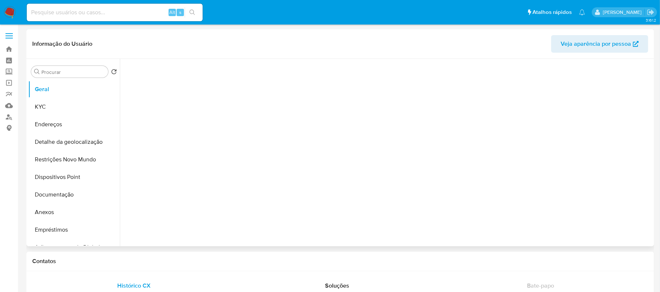
select select "10"
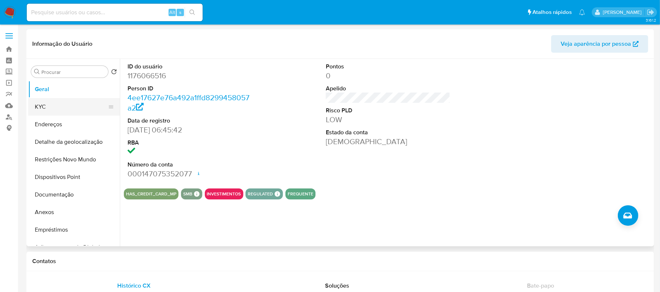
click at [59, 107] on button "KYC" at bounding box center [71, 107] width 86 height 18
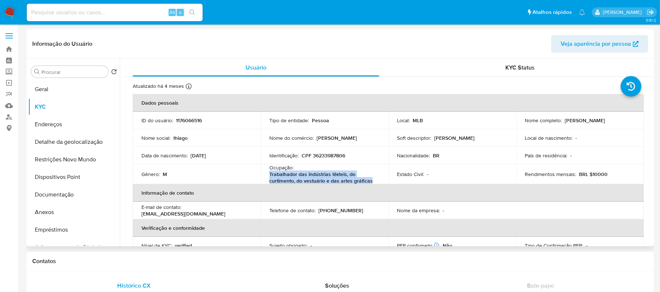
drag, startPoint x: 268, startPoint y: 174, endPoint x: 379, endPoint y: 182, distance: 110.6
click at [379, 182] on td "Ocupação : Trabalhador das indústrias têxteis, do curtimento, do vestuário e da…" at bounding box center [325, 175] width 128 height 20
copy p "Trabalhador das indústrias têxteis, do curtimento, do vestuário e das artes grá…"
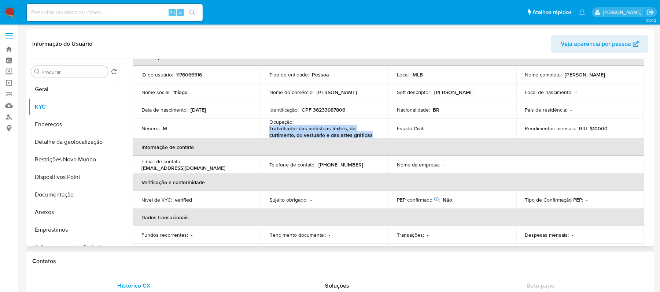
scroll to position [28, 0]
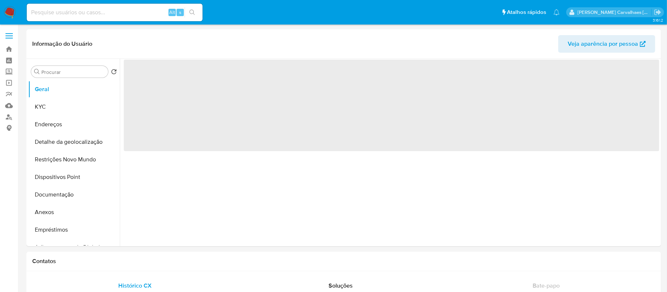
select select "10"
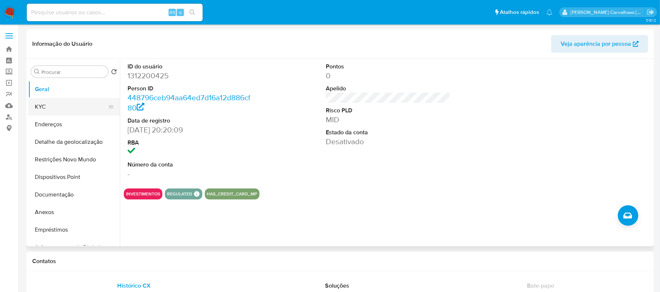
click at [61, 107] on button "KYC" at bounding box center [71, 107] width 86 height 18
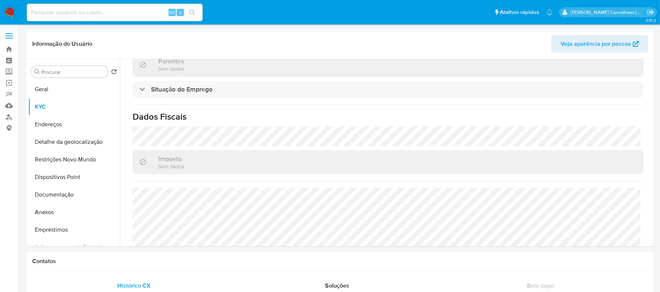
scroll to position [326, 0]
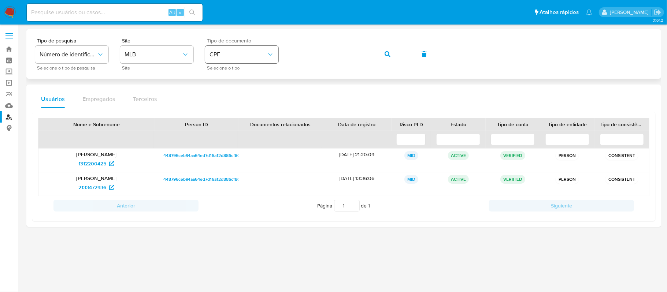
click at [270, 58] on div "Tipo de pesquisa Número de identificação Selecione o tipo de pesquisa Site MLB …" at bounding box center [344, 54] width 618 height 32
click at [100, 163] on span "1312200425" at bounding box center [92, 164] width 28 height 12
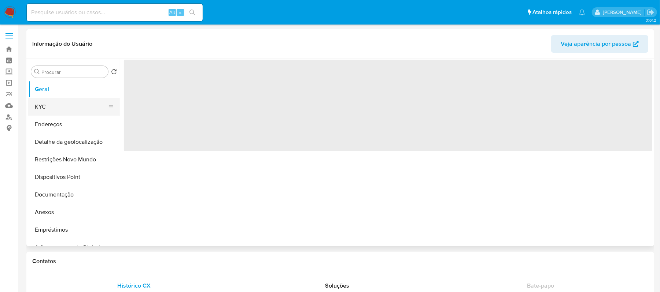
click at [56, 109] on button "KYC" at bounding box center [71, 107] width 86 height 18
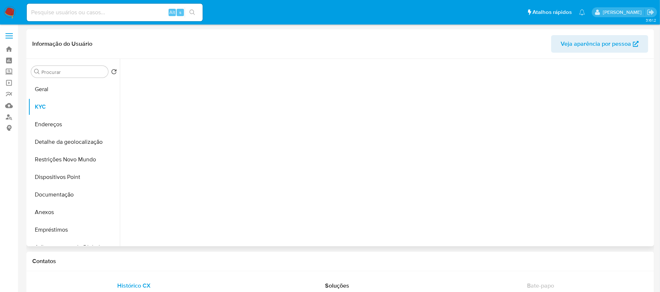
select select "10"
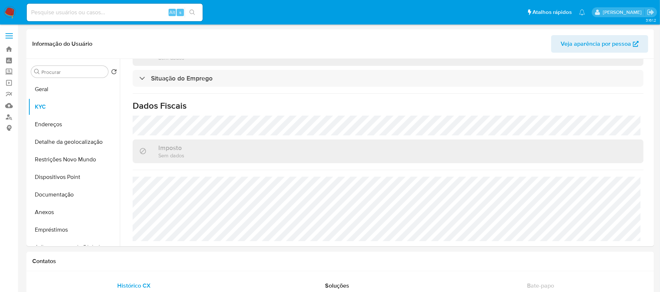
scroll to position [326, 0]
click at [55, 214] on button "Anexos" at bounding box center [71, 213] width 86 height 18
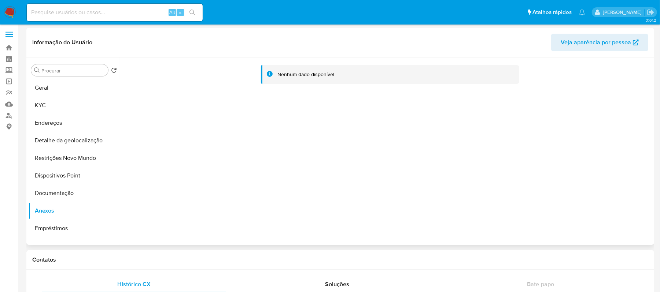
scroll to position [0, 0]
click at [54, 213] on button "Anexos" at bounding box center [71, 213] width 86 height 18
click at [49, 125] on button "Endereços" at bounding box center [71, 125] width 86 height 18
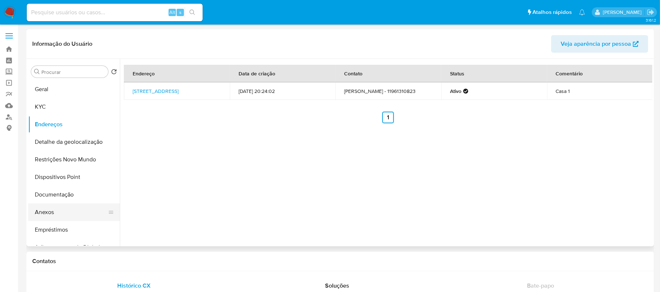
click at [48, 214] on button "Anexos" at bounding box center [71, 213] width 86 height 18
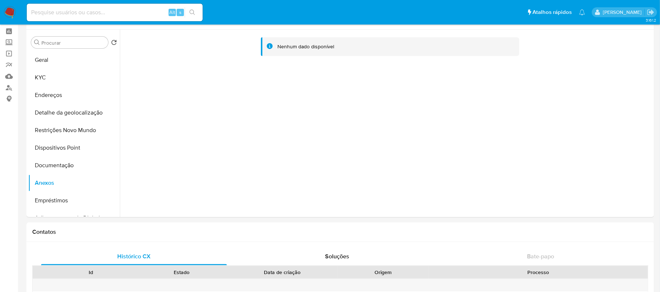
scroll to position [8, 0]
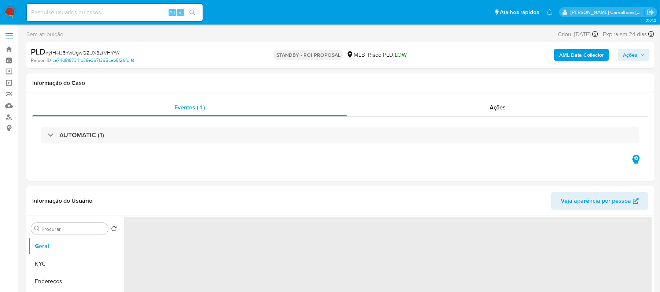
select select "10"
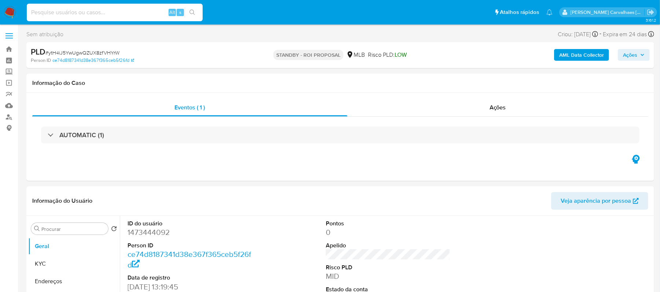
click at [106, 13] on input at bounding box center [115, 13] width 176 height 10
paste input "2F8COr0UAseKodDPL0KWkIEq"
type input "2F8COr0UAseKodDPL0KWkIEq"
click at [190, 11] on icon "search-icon" at bounding box center [193, 13] width 6 height 6
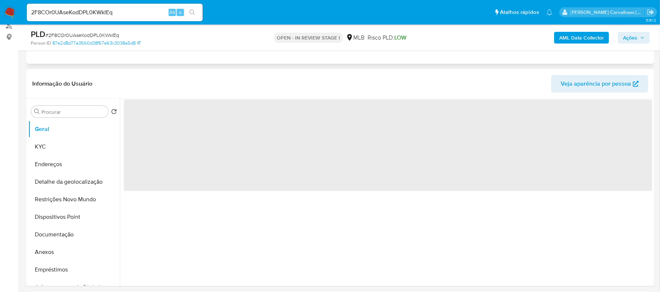
scroll to position [97, 0]
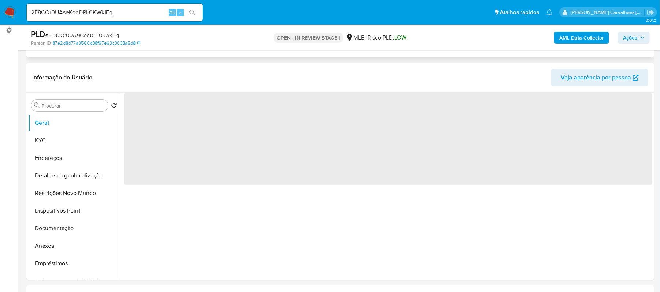
select select "10"
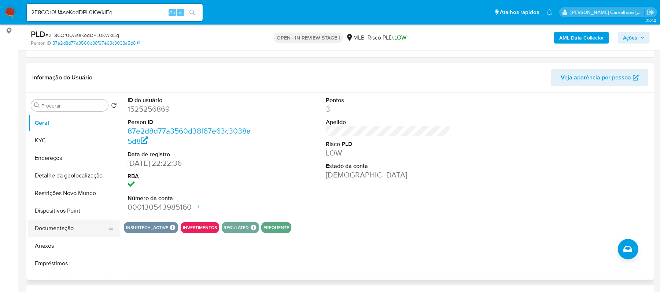
click at [59, 225] on button "Documentação" at bounding box center [71, 229] width 86 height 18
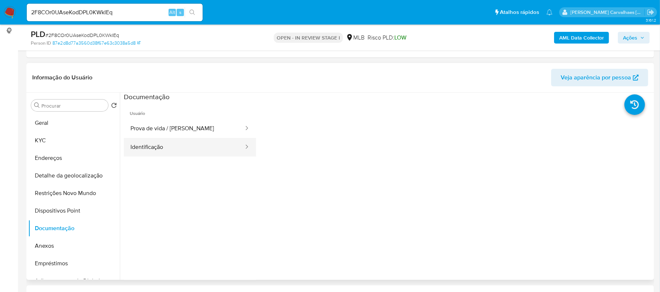
click at [166, 143] on button "Identificação" at bounding box center [184, 147] width 121 height 19
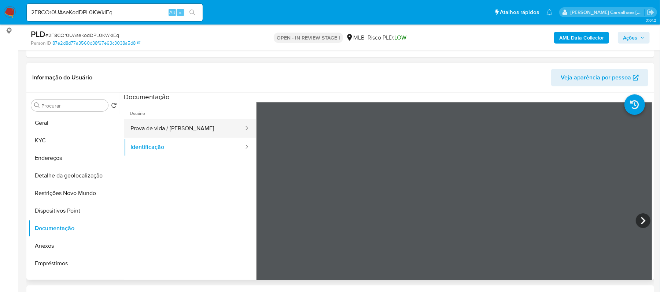
click at [173, 123] on button "Prova de vida / [PERSON_NAME]" at bounding box center [184, 128] width 121 height 19
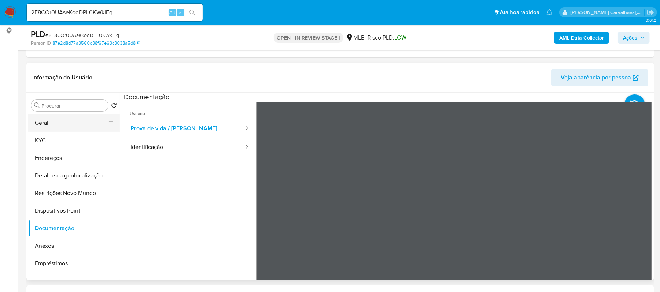
click at [47, 120] on button "Geral" at bounding box center [71, 123] width 86 height 18
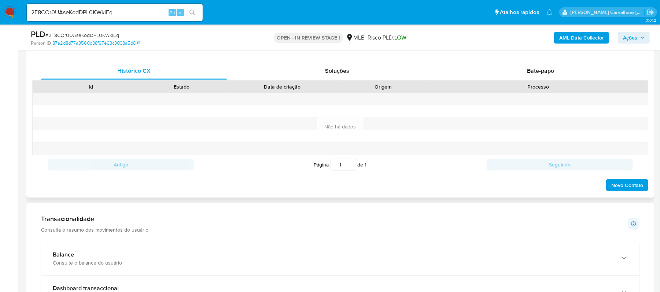
scroll to position [342, 0]
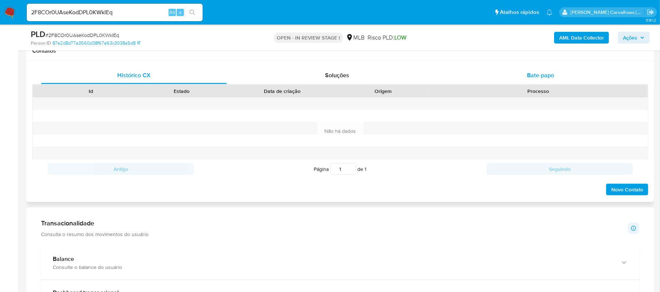
click at [537, 77] on span "Bate-papo" at bounding box center [540, 75] width 27 height 8
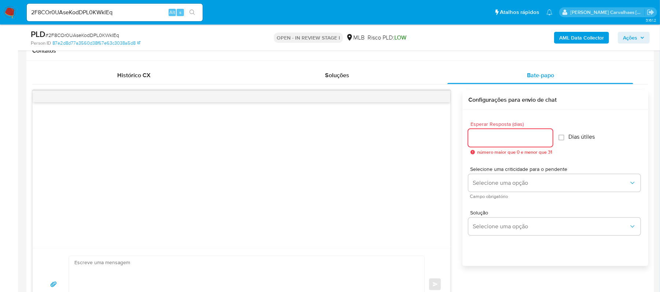
click at [520, 136] on input "Esperar Resposta (dias)" at bounding box center [510, 138] width 84 height 10
click at [545, 135] on input "1" at bounding box center [509, 138] width 82 height 10
click at [545, 135] on input "2" at bounding box center [509, 138] width 82 height 10
type input "3"
click at [545, 135] on input "3" at bounding box center [509, 138] width 82 height 10
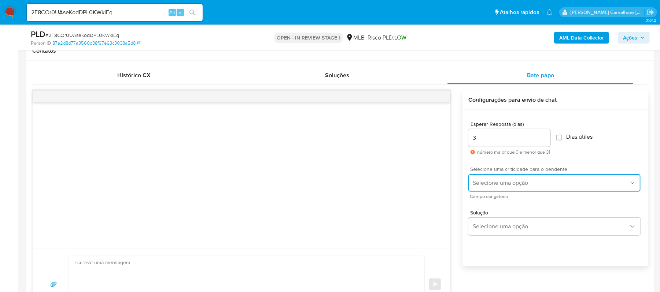
click at [528, 182] on span "Selecione uma opção" at bounding box center [551, 183] width 156 height 7
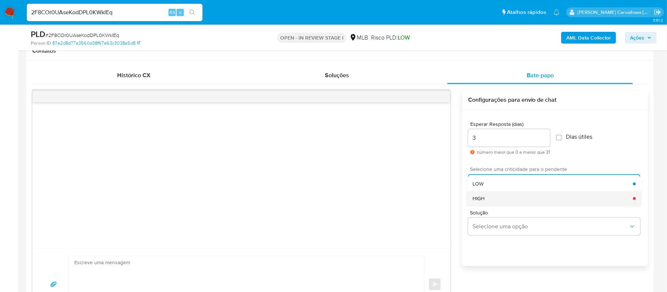
click at [524, 198] on div "HIGH" at bounding box center [553, 198] width 161 height 15
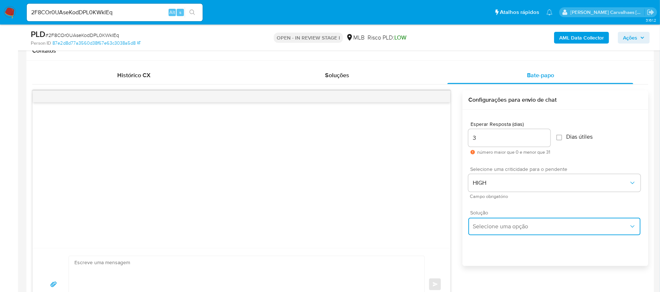
click at [530, 222] on button "Selecione uma opção" at bounding box center [554, 227] width 172 height 18
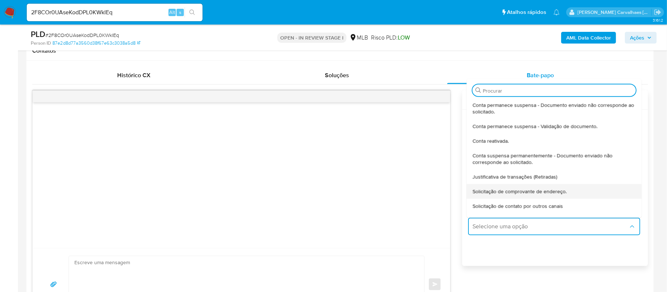
click at [542, 192] on span "Solicitação de comprovante de endereço." at bounding box center [520, 191] width 94 height 7
type textarea "Olá,Suspendemos a sua conta para uma verificação adicional de segurança.Como pa…"
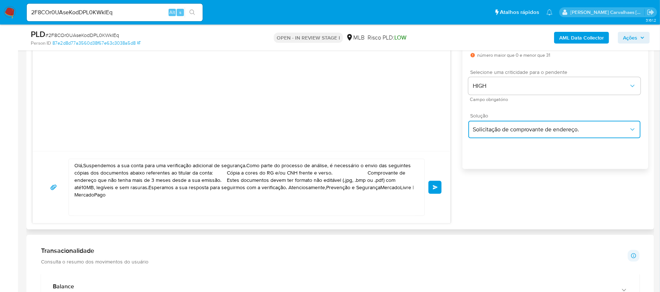
scroll to position [440, 0]
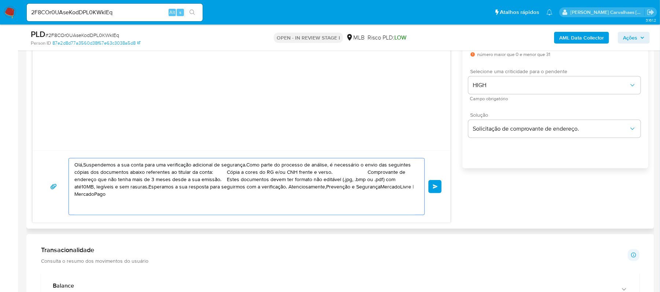
drag, startPoint x: 76, startPoint y: 165, endPoint x: 411, endPoint y: 191, distance: 336.8
click at [411, 191] on textarea "Olá,Suspendemos a sua conta para uma verificação adicional de segurança.Como pa…" at bounding box center [244, 187] width 341 height 56
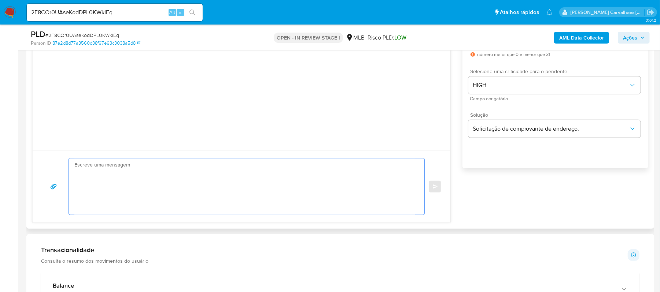
drag, startPoint x: 112, startPoint y: 159, endPoint x: 109, endPoint y: 169, distance: 10.6
paste textarea "Olá! Estamos realizando uma verificação adicional de segurança em contas de usu…"
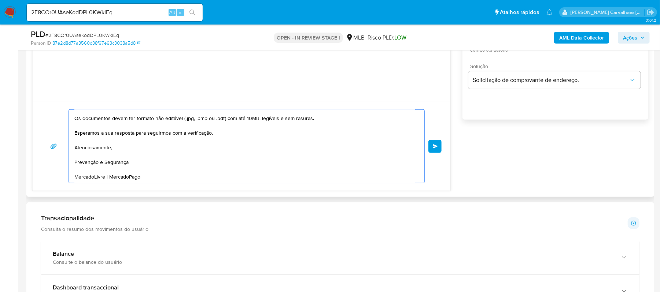
scroll to position [115, 0]
type textarea "Olá! Estamos realizando uma verificação adicional de segurança em contas de usu…"
click at [436, 145] on span "common.send" at bounding box center [435, 146] width 5 height 4
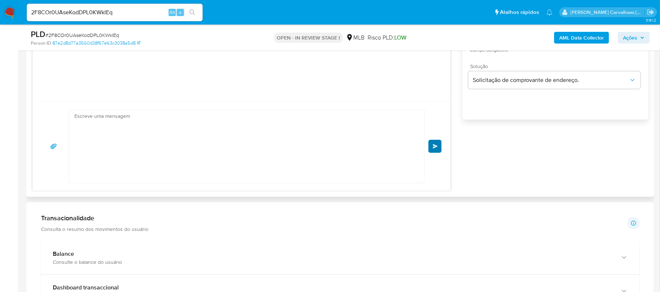
scroll to position [103, 0]
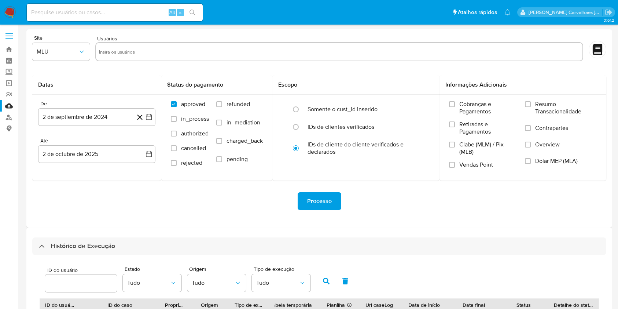
select select "10"
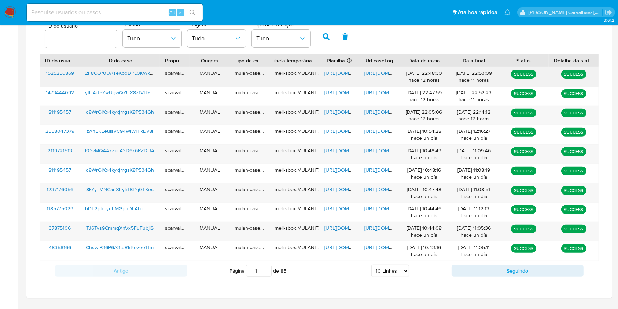
click at [374, 72] on span "https://docs.google.com/document/d/1vMRslt9XefyIz5ISlcSePZJVLHrxDw5IyIMrHsDcPWc…" at bounding box center [389, 72] width 51 height 7
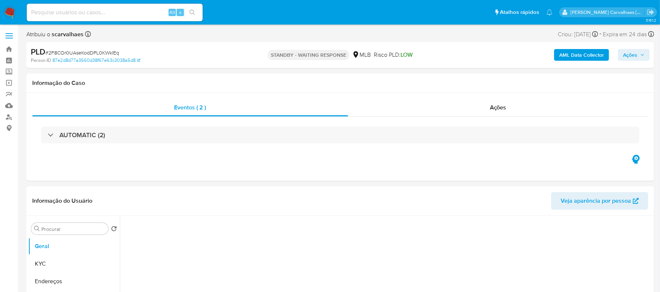
select select "10"
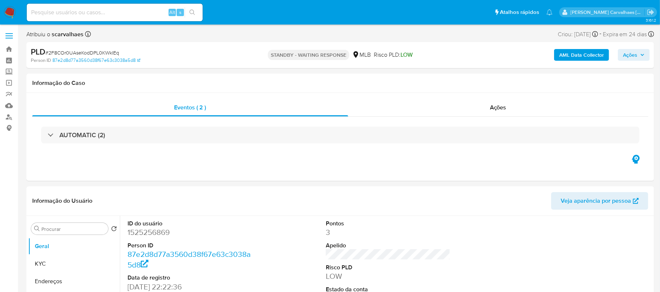
click at [108, 13] on input at bounding box center [115, 13] width 176 height 10
paste input "txavrY3bKVIT3oiP5SQZ1sC3"
type input "txavrY3bKVIT3oiP5SQZ1sC3"
click at [190, 10] on icon "search-icon" at bounding box center [193, 13] width 6 height 6
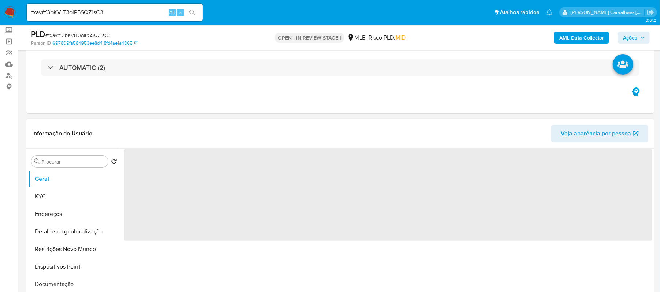
scroll to position [97, 0]
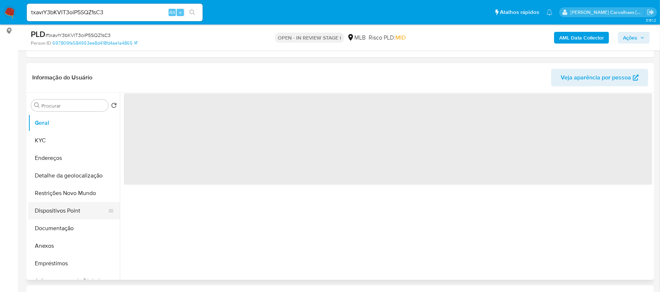
select select "10"
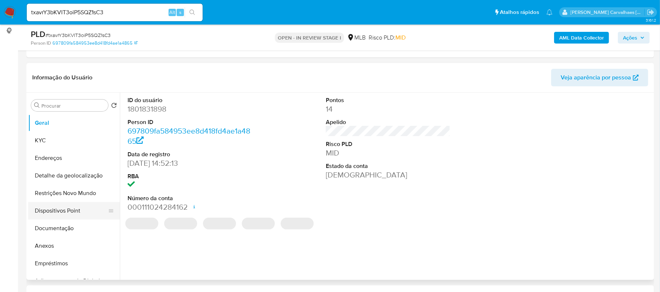
click at [69, 211] on button "Dispositivos Point" at bounding box center [71, 211] width 86 height 18
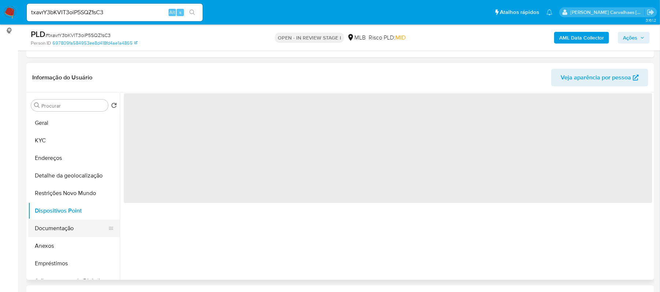
click at [69, 225] on button "Documentação" at bounding box center [71, 229] width 86 height 18
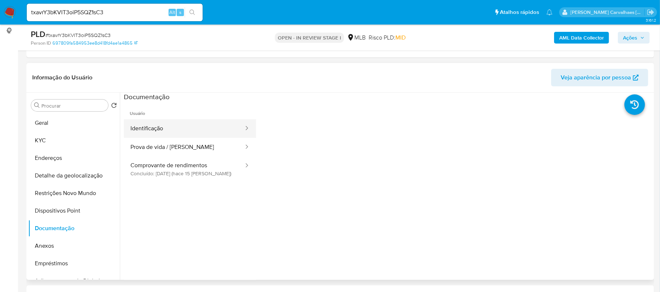
click at [180, 128] on button "Identificação" at bounding box center [184, 128] width 121 height 19
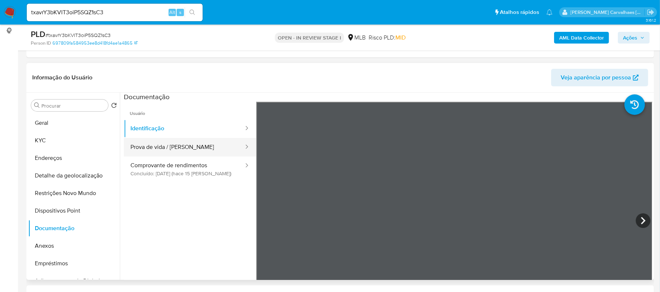
click at [161, 144] on button "Prova de vida / [PERSON_NAME]" at bounding box center [184, 147] width 121 height 19
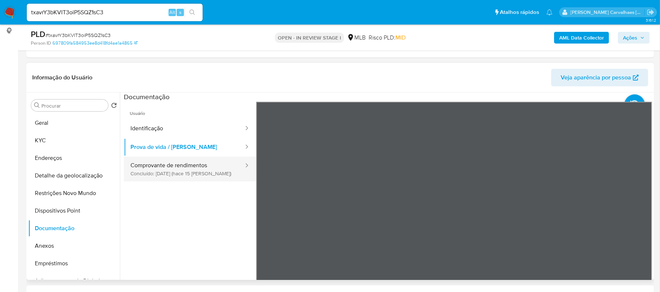
click at [148, 173] on button "Comprovante de rendimentos Concluído: 17/09/2025 (hace 15 días)" at bounding box center [184, 169] width 121 height 25
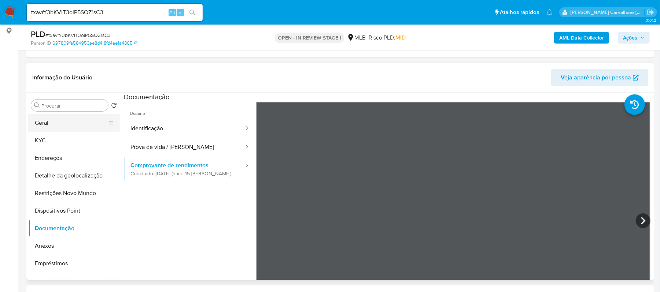
click at [65, 124] on button "Geral" at bounding box center [71, 123] width 86 height 18
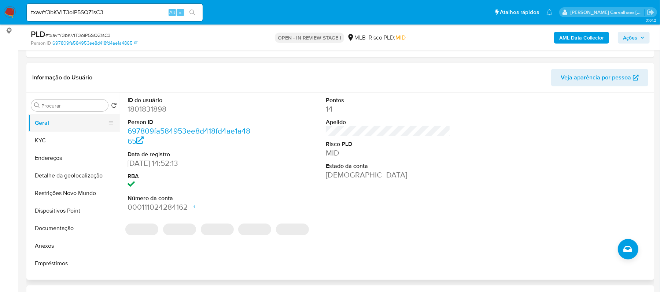
click at [60, 119] on button "Geral" at bounding box center [71, 123] width 86 height 18
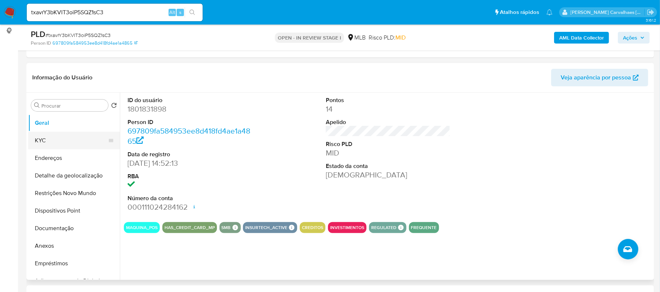
click at [54, 140] on button "KYC" at bounding box center [71, 141] width 86 height 18
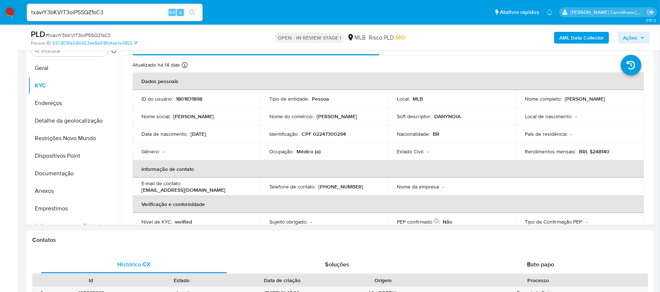
scroll to position [155, 0]
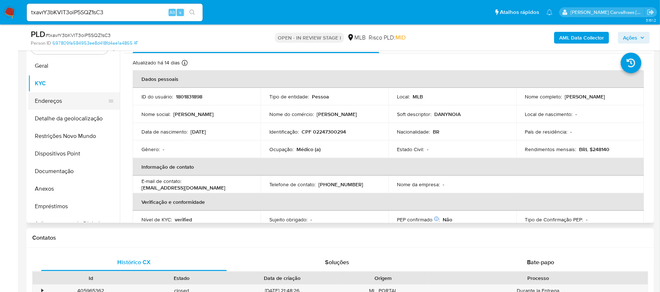
click at [72, 100] on button "Endereços" at bounding box center [71, 101] width 86 height 18
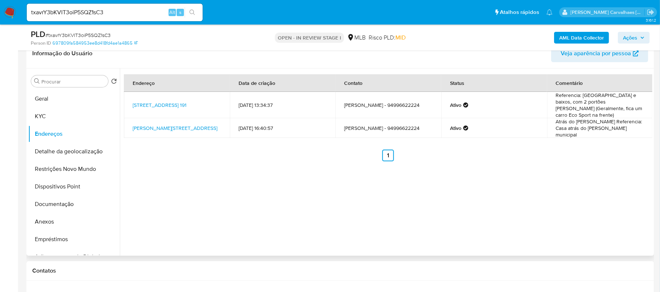
scroll to position [106, 0]
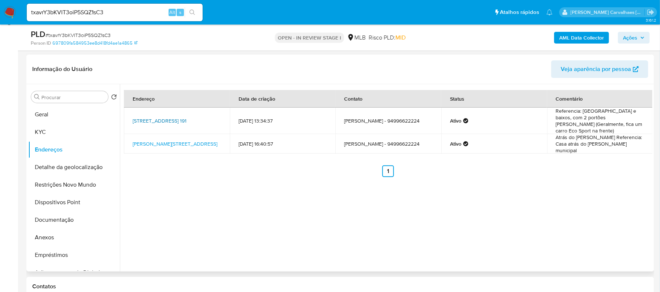
click at [162, 117] on link "Rua Belém 191, Parauapebas, Pará, 68515000, Brasil 191" at bounding box center [160, 120] width 54 height 7
click at [43, 125] on button "KYC" at bounding box center [71, 133] width 86 height 18
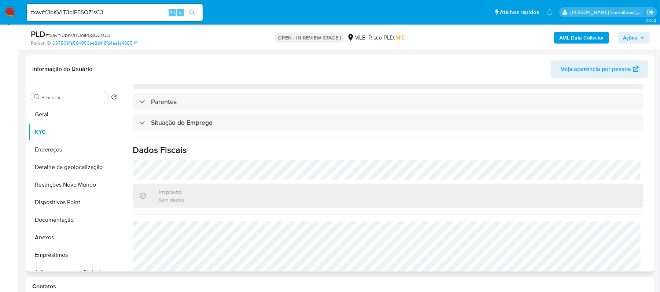
scroll to position [312, 0]
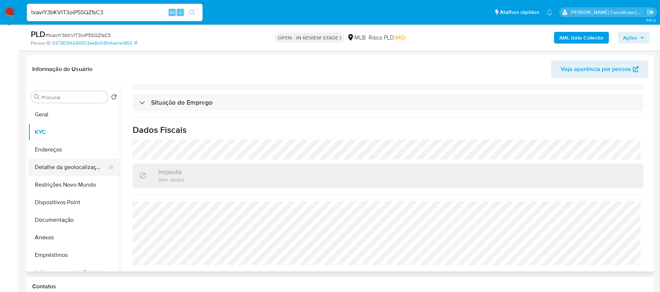
click at [76, 168] on button "Detalhe da geolocalização" at bounding box center [71, 168] width 86 height 18
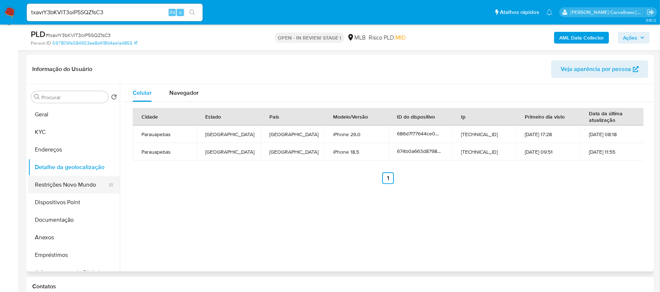
click at [85, 183] on button "Restrições Novo Mundo" at bounding box center [71, 185] width 86 height 18
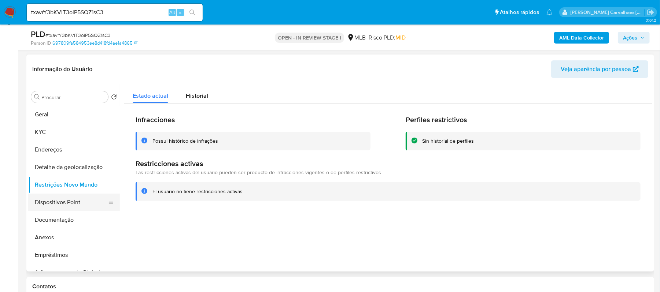
click at [55, 205] on button "Dispositivos Point" at bounding box center [71, 203] width 86 height 18
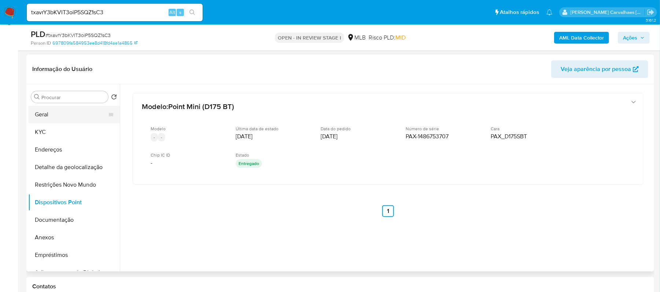
click at [58, 118] on button "Geral" at bounding box center [71, 115] width 86 height 18
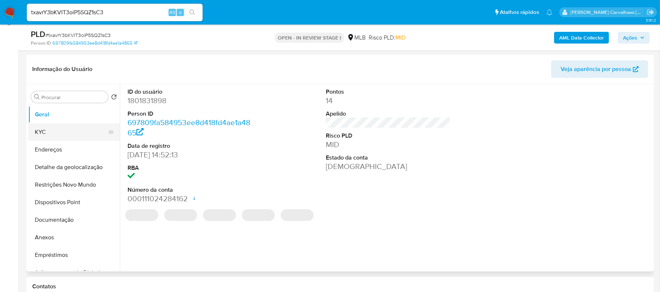
click at [46, 132] on button "KYC" at bounding box center [71, 133] width 86 height 18
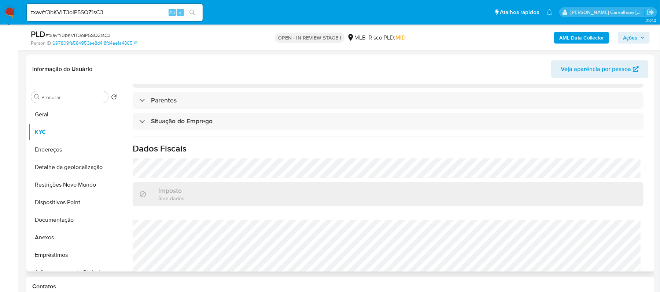
scroll to position [312, 0]
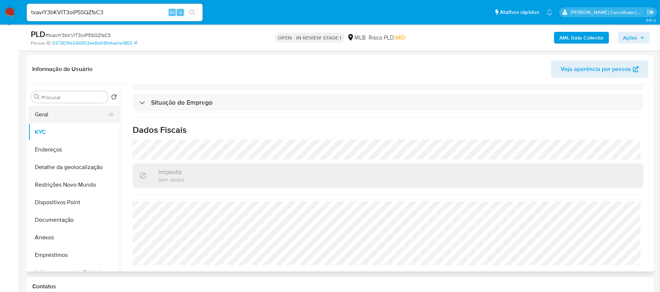
click at [94, 106] on button "Geral" at bounding box center [71, 115] width 86 height 18
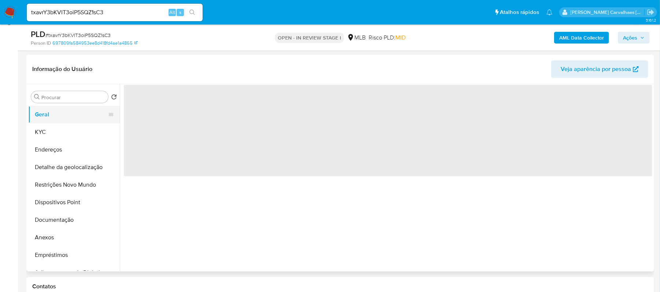
scroll to position [0, 0]
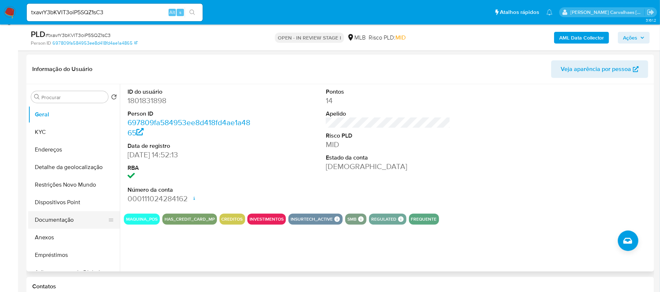
click at [97, 218] on button "Documentação" at bounding box center [71, 220] width 86 height 18
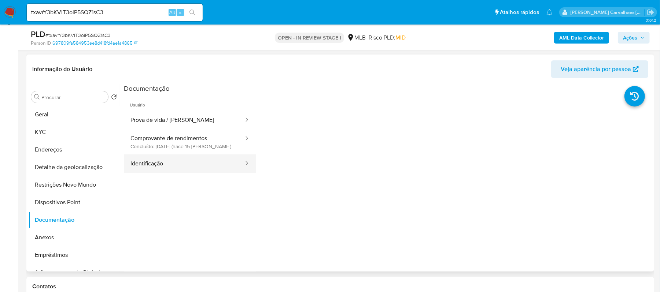
click at [200, 162] on button "Identificação" at bounding box center [184, 164] width 121 height 19
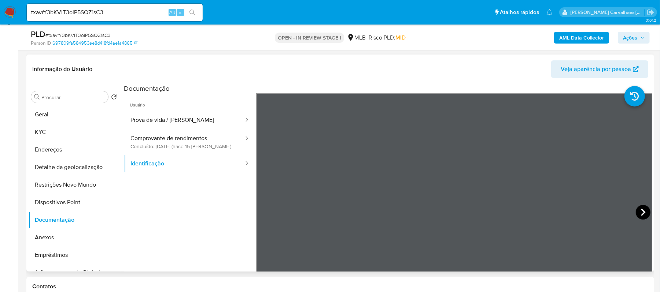
click at [641, 209] on icon at bounding box center [643, 212] width 15 height 15
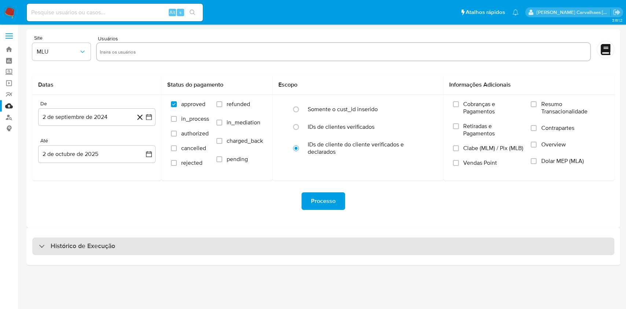
click at [85, 242] on h3 "Histórico de Execução" at bounding box center [83, 246] width 65 height 9
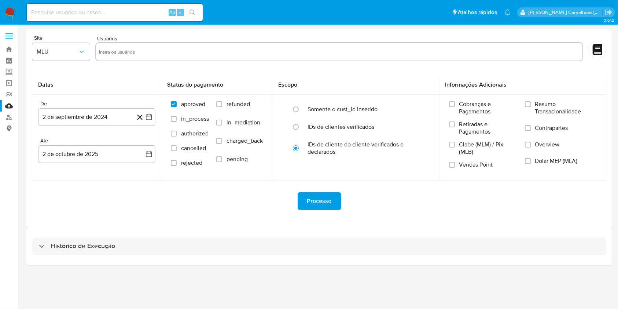
select select "10"
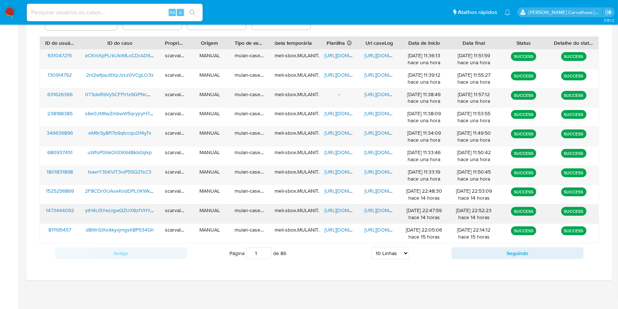
scroll to position [264, 0]
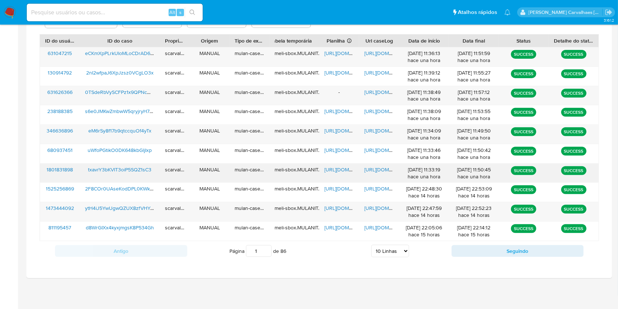
click at [377, 168] on span "[URL][DOMAIN_NAME]" at bounding box center [389, 169] width 51 height 7
click at [333, 168] on span "[URL][DOMAIN_NAME]" at bounding box center [349, 169] width 51 height 7
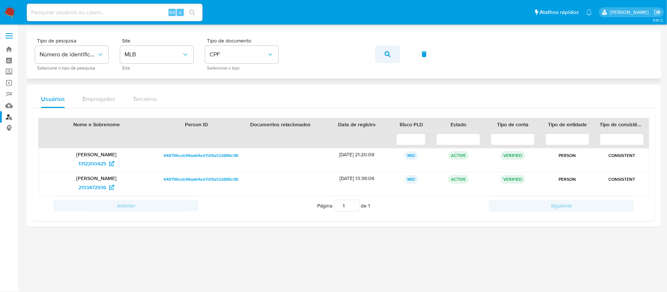
click at [387, 53] on icon "button" at bounding box center [388, 54] width 6 height 6
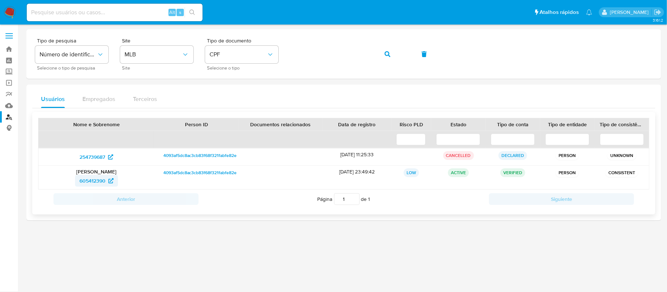
click at [100, 181] on span "605412390" at bounding box center [93, 181] width 26 height 12
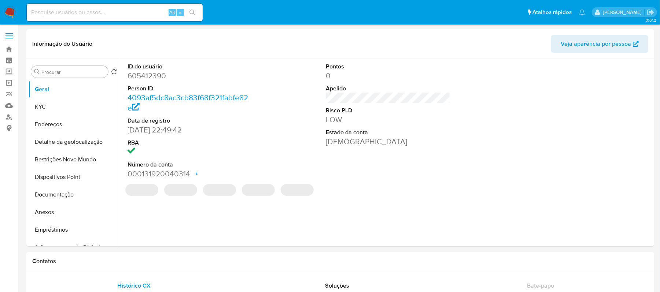
select select "10"
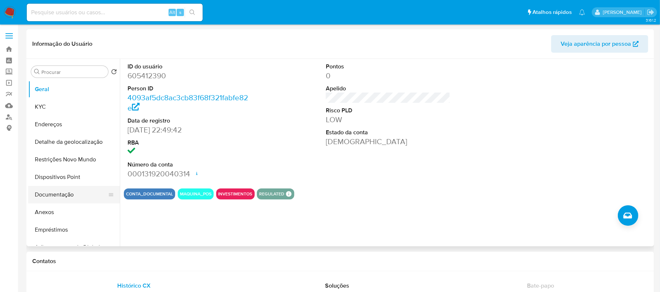
click at [69, 199] on button "Documentação" at bounding box center [71, 195] width 86 height 18
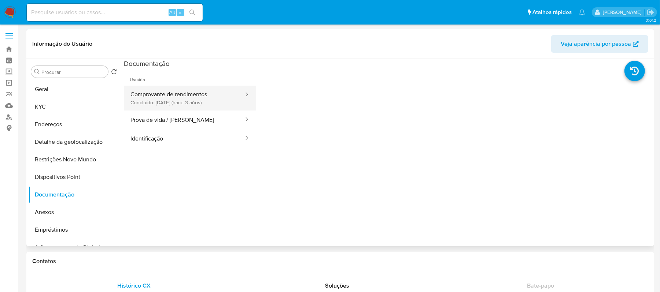
click at [188, 102] on button "Comprovante de rendimentos Concluído: [DATE] (hace 3 años)" at bounding box center [184, 98] width 121 height 25
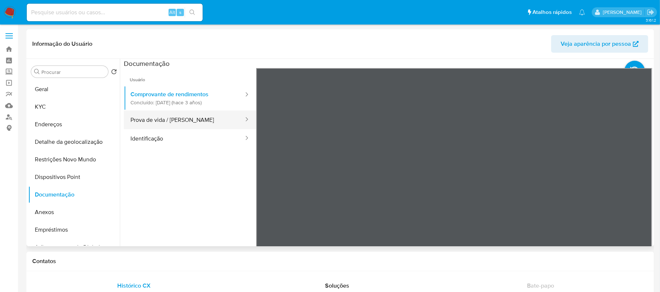
click at [188, 121] on button "Prova de vida / [PERSON_NAME]" at bounding box center [184, 120] width 121 height 19
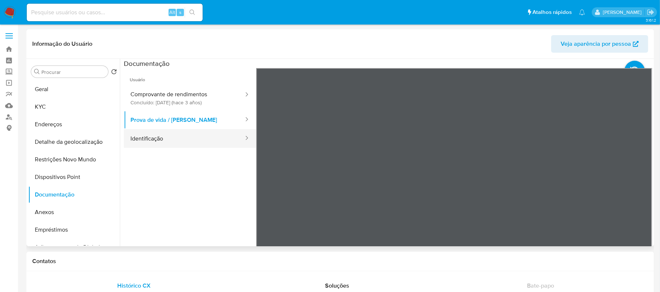
click at [184, 137] on button "Identificação" at bounding box center [184, 138] width 121 height 19
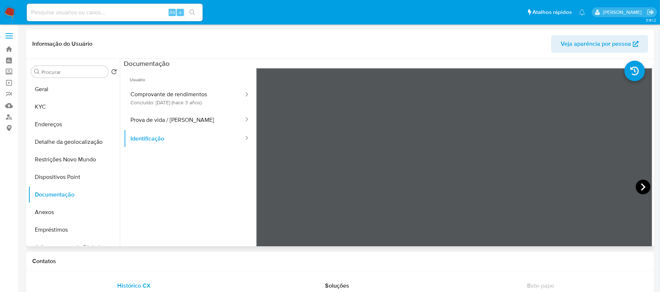
click at [636, 184] on icon at bounding box center [643, 187] width 15 height 15
drag, startPoint x: 453, startPoint y: 0, endPoint x: 159, endPoint y: 1, distance: 294.3
click at [159, 1] on nav "Pausado Ver notificaciones Alt s Atalhos rápidos Presiona las siguientes teclas…" at bounding box center [330, 12] width 660 height 25
